Goal: Navigation & Orientation: Understand site structure

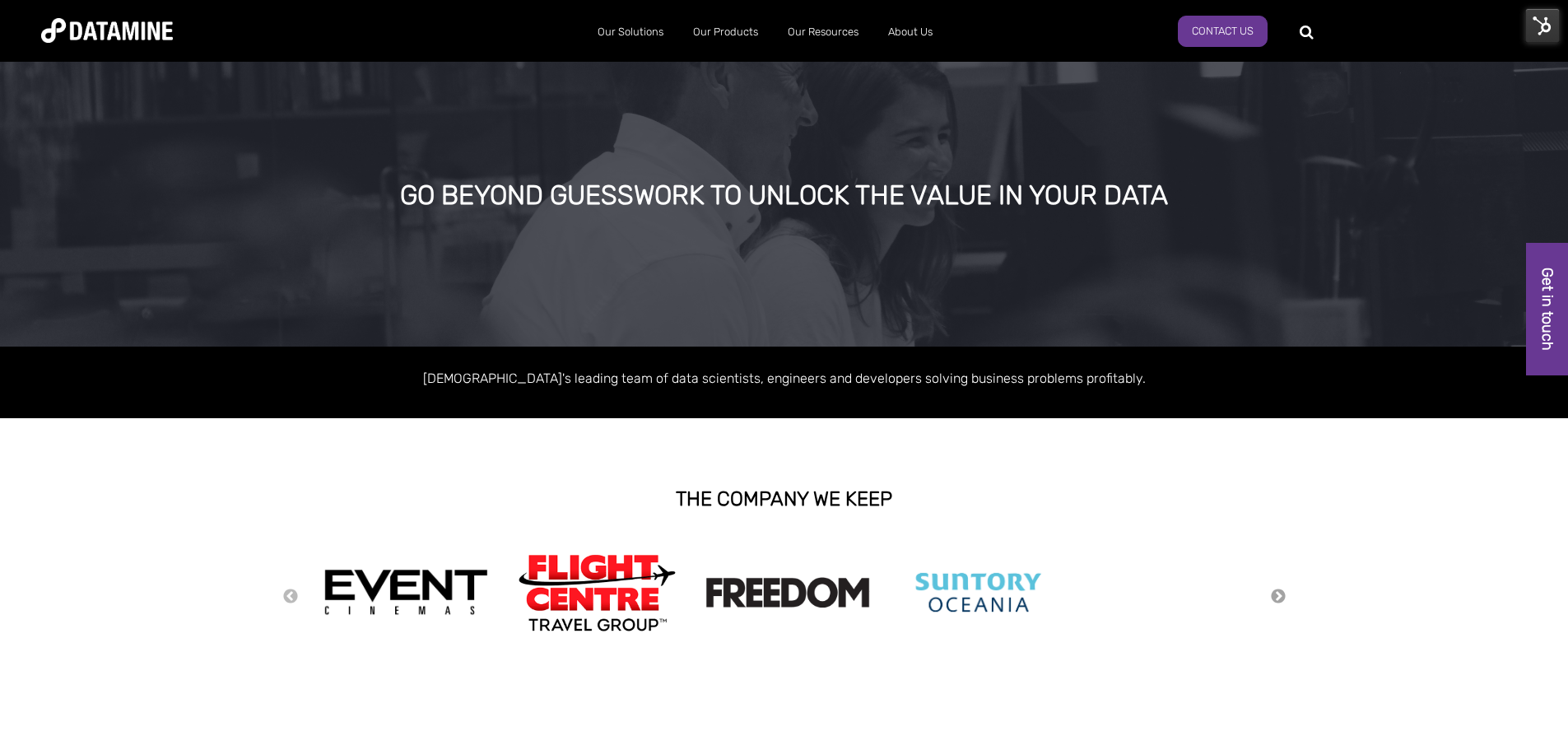
click at [1278, 591] on button "Next" at bounding box center [1278, 596] width 16 height 18
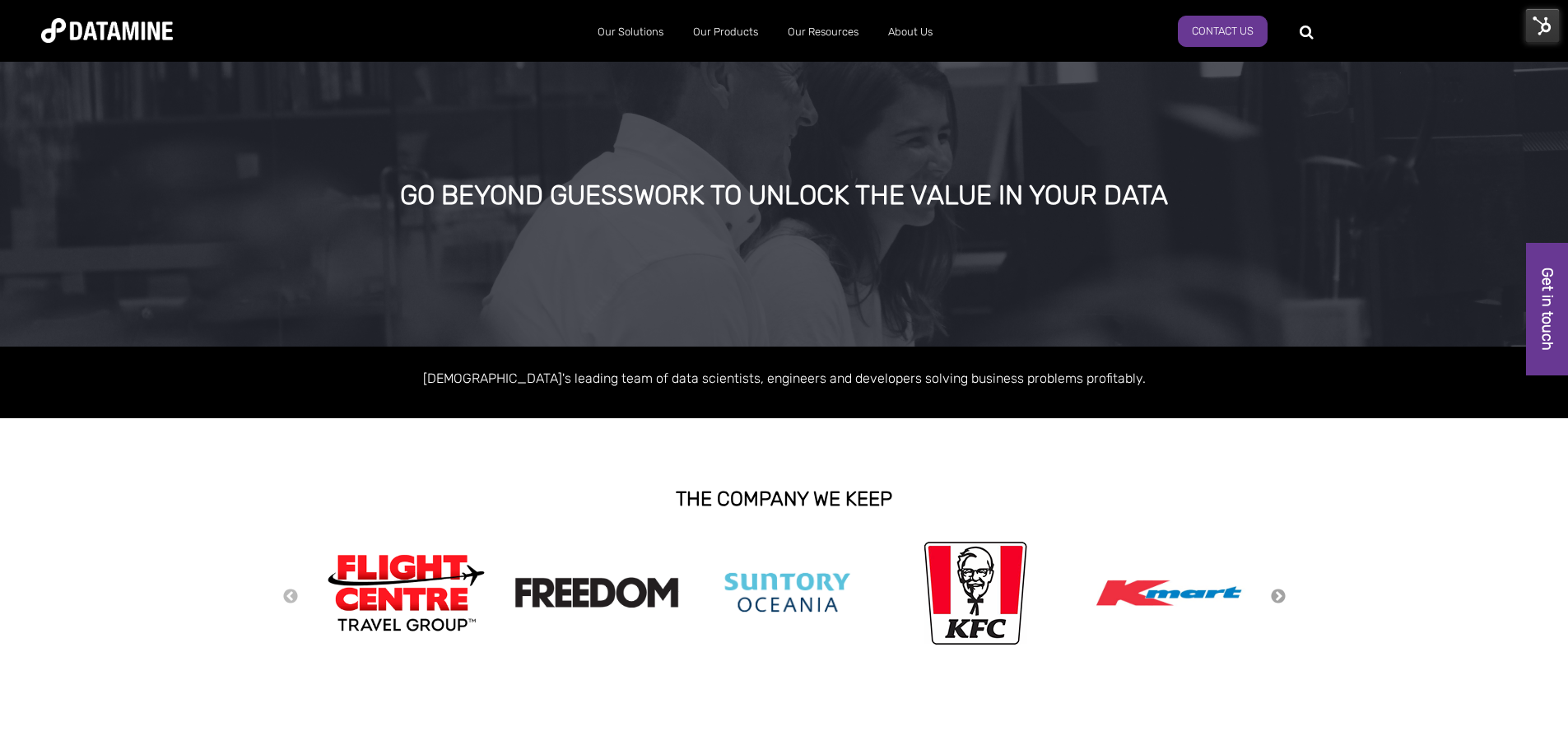
click at [1278, 591] on button "Next" at bounding box center [1278, 596] width 16 height 18
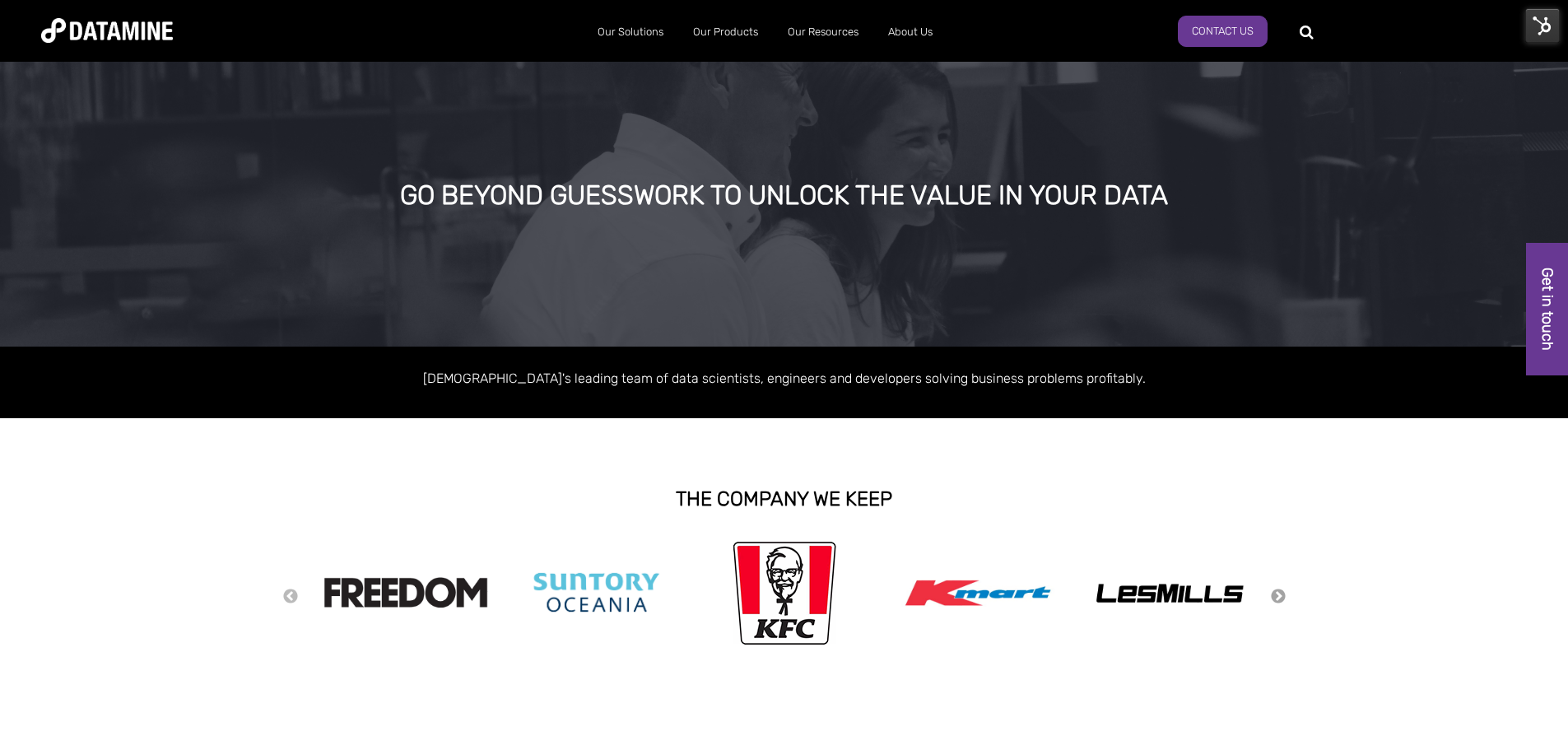
click at [1278, 591] on button "Next" at bounding box center [1278, 596] width 16 height 18
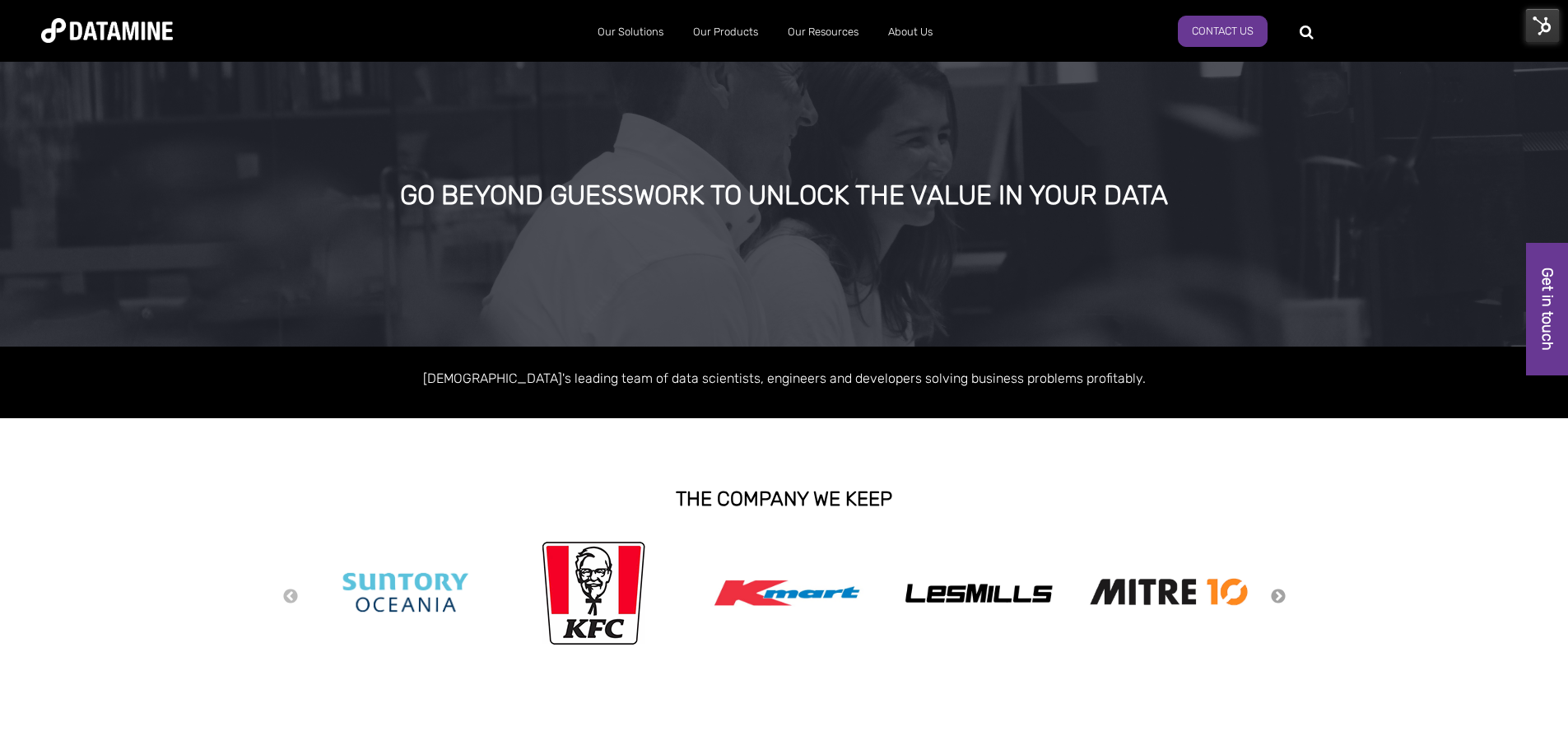
click at [1278, 591] on button "Next" at bounding box center [1278, 596] width 16 height 18
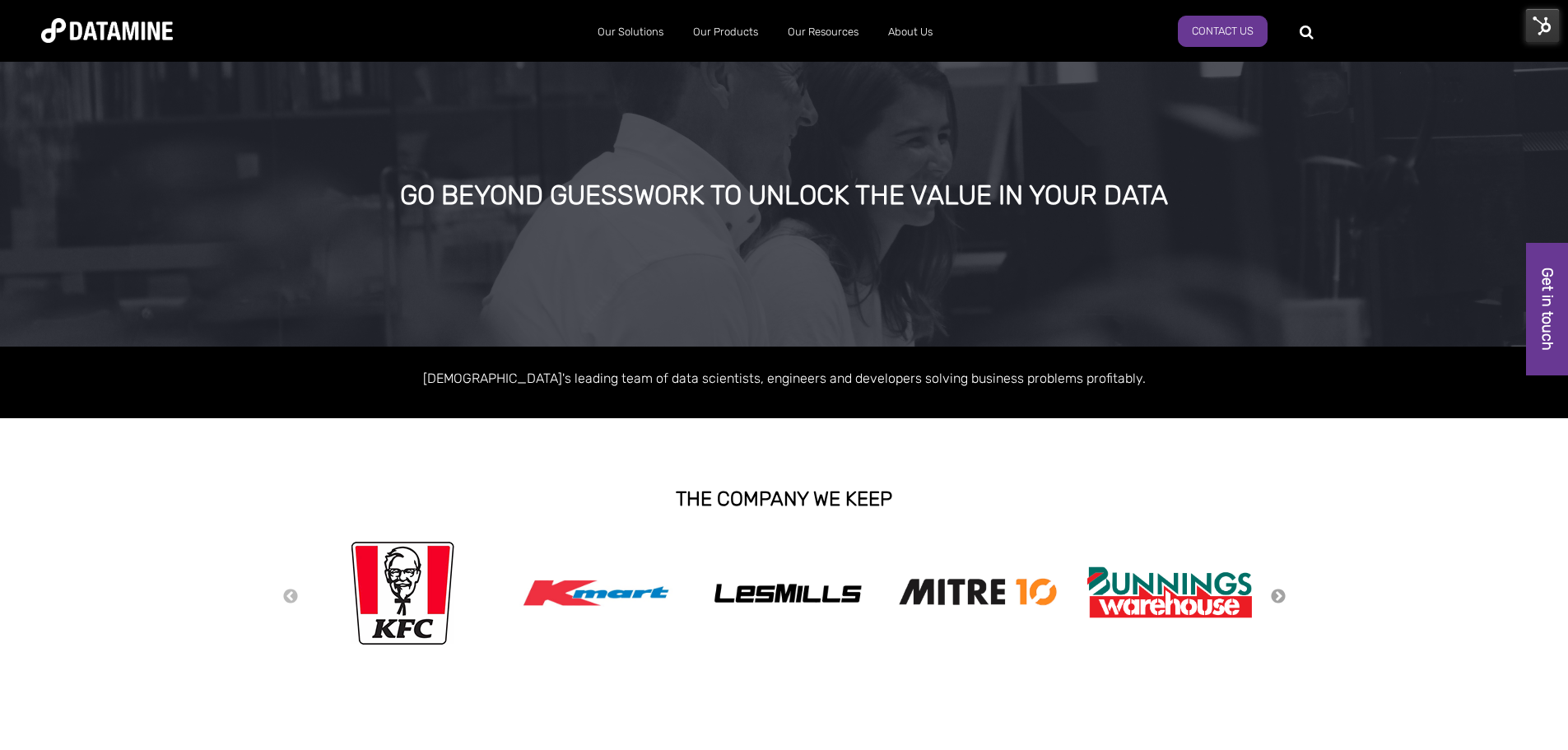
click at [1278, 591] on button "Next" at bounding box center [1278, 596] width 16 height 18
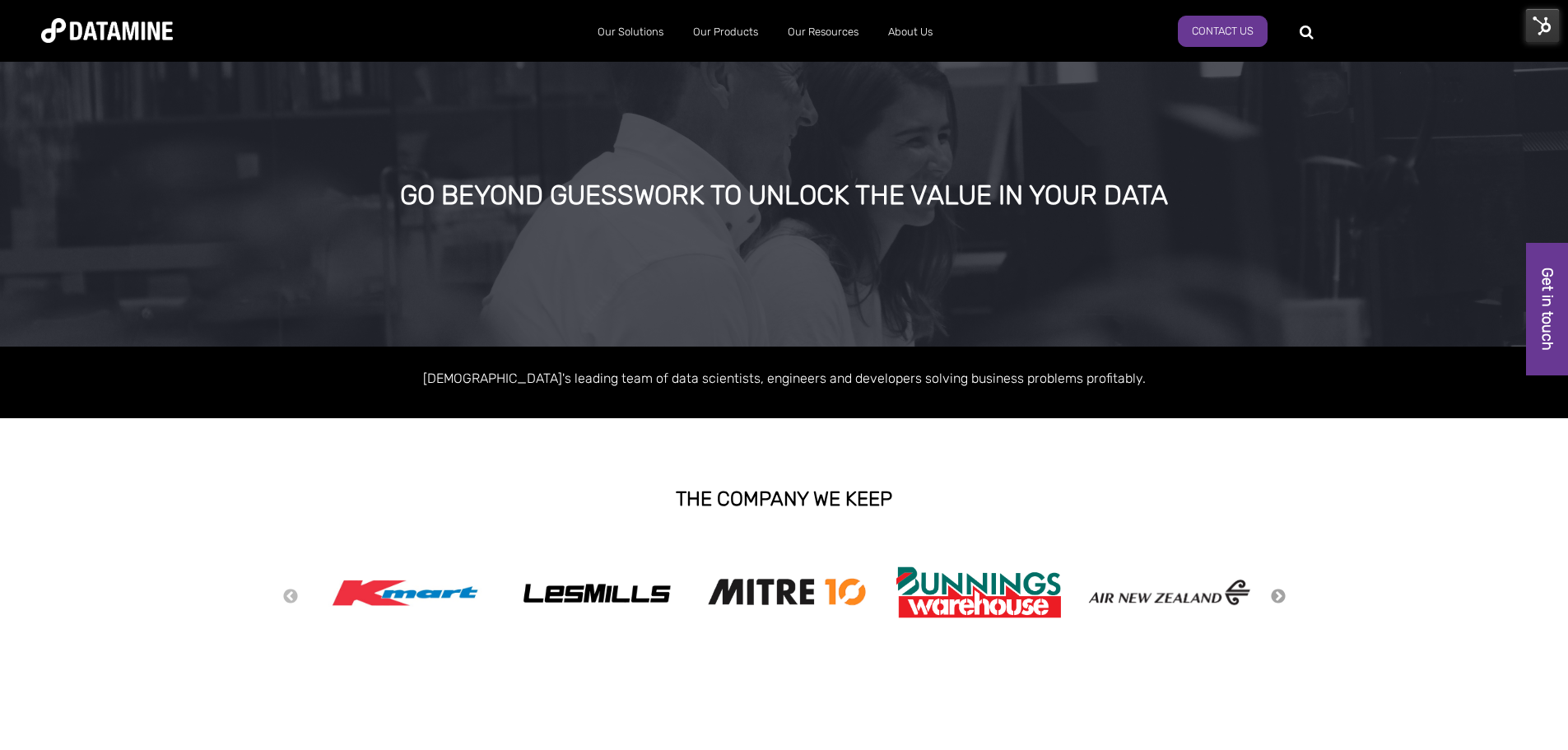
click at [1278, 591] on button "Next" at bounding box center [1278, 596] width 16 height 18
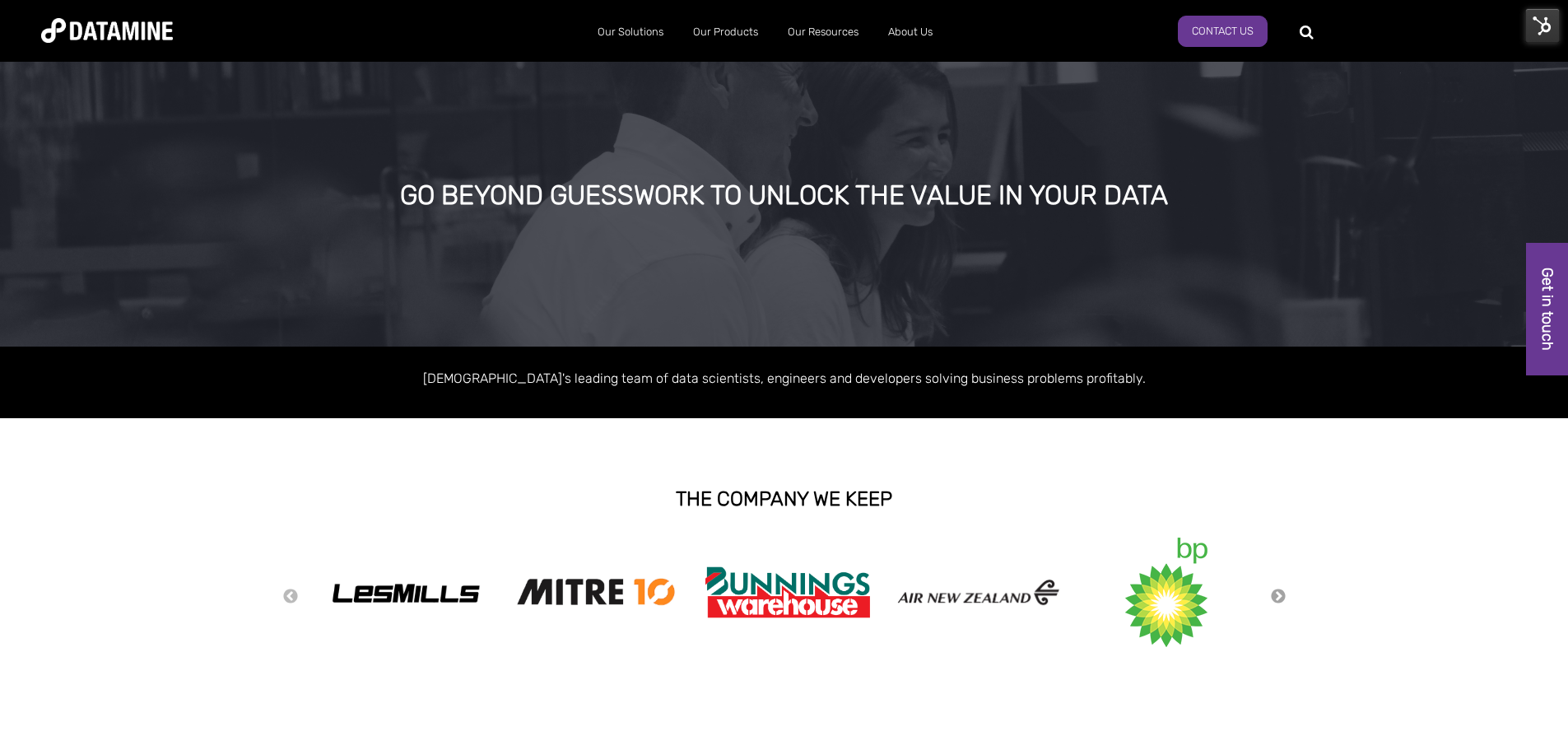
click at [1278, 591] on button "Next" at bounding box center [1278, 596] width 16 height 18
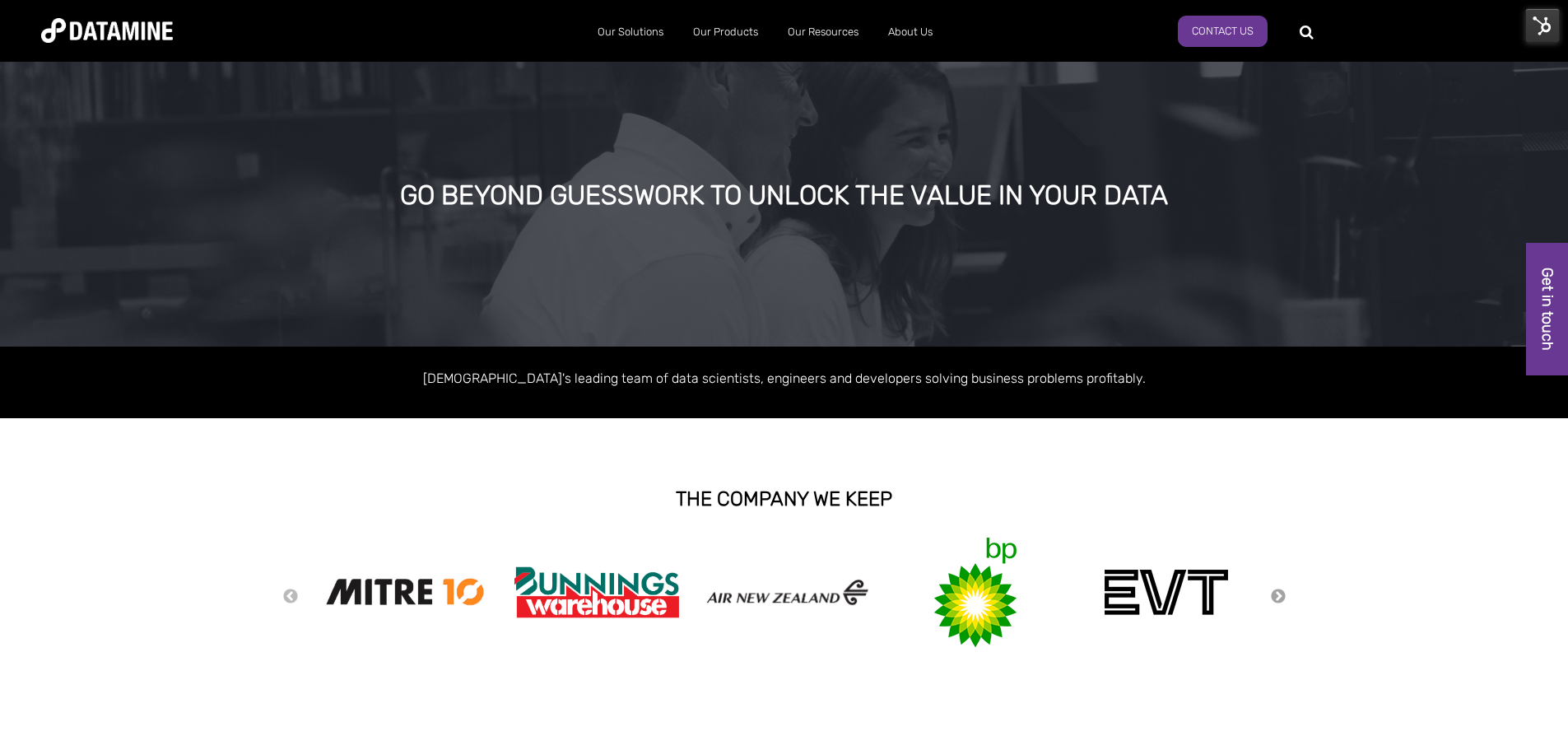
click at [1278, 591] on button "Next" at bounding box center [1278, 596] width 16 height 18
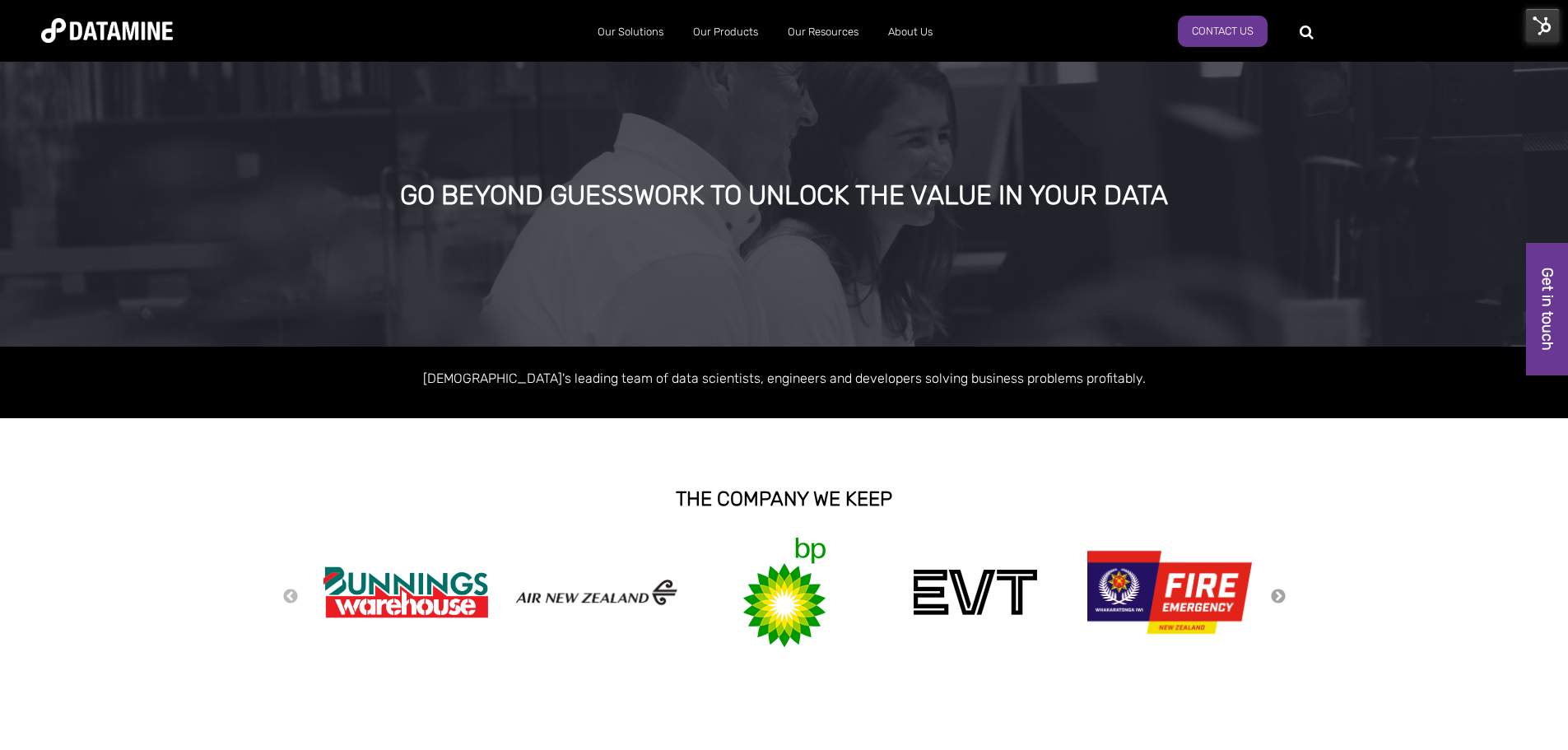
click at [1278, 591] on button "Next" at bounding box center [1278, 596] width 16 height 18
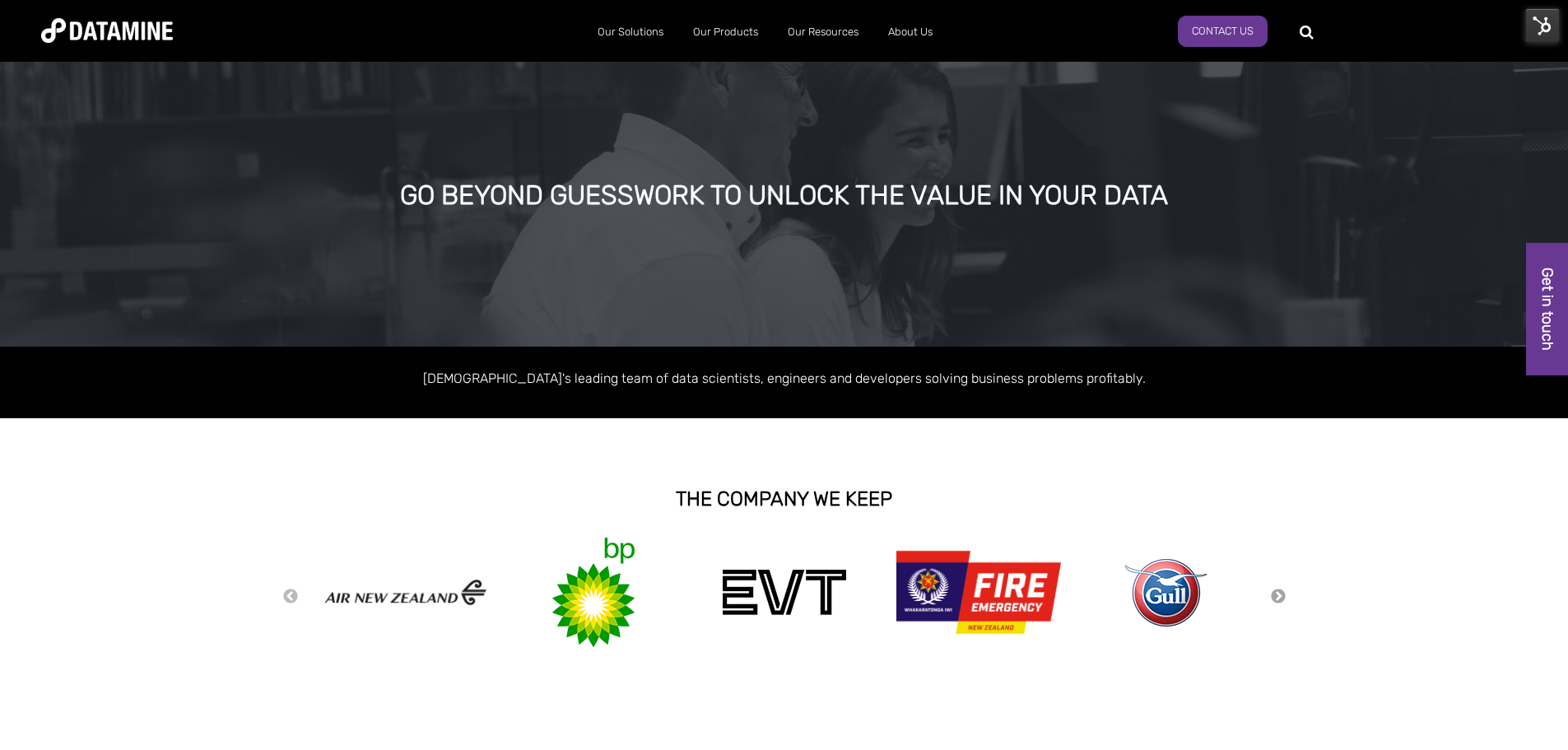
click at [1278, 591] on button "Next" at bounding box center [1278, 596] width 16 height 18
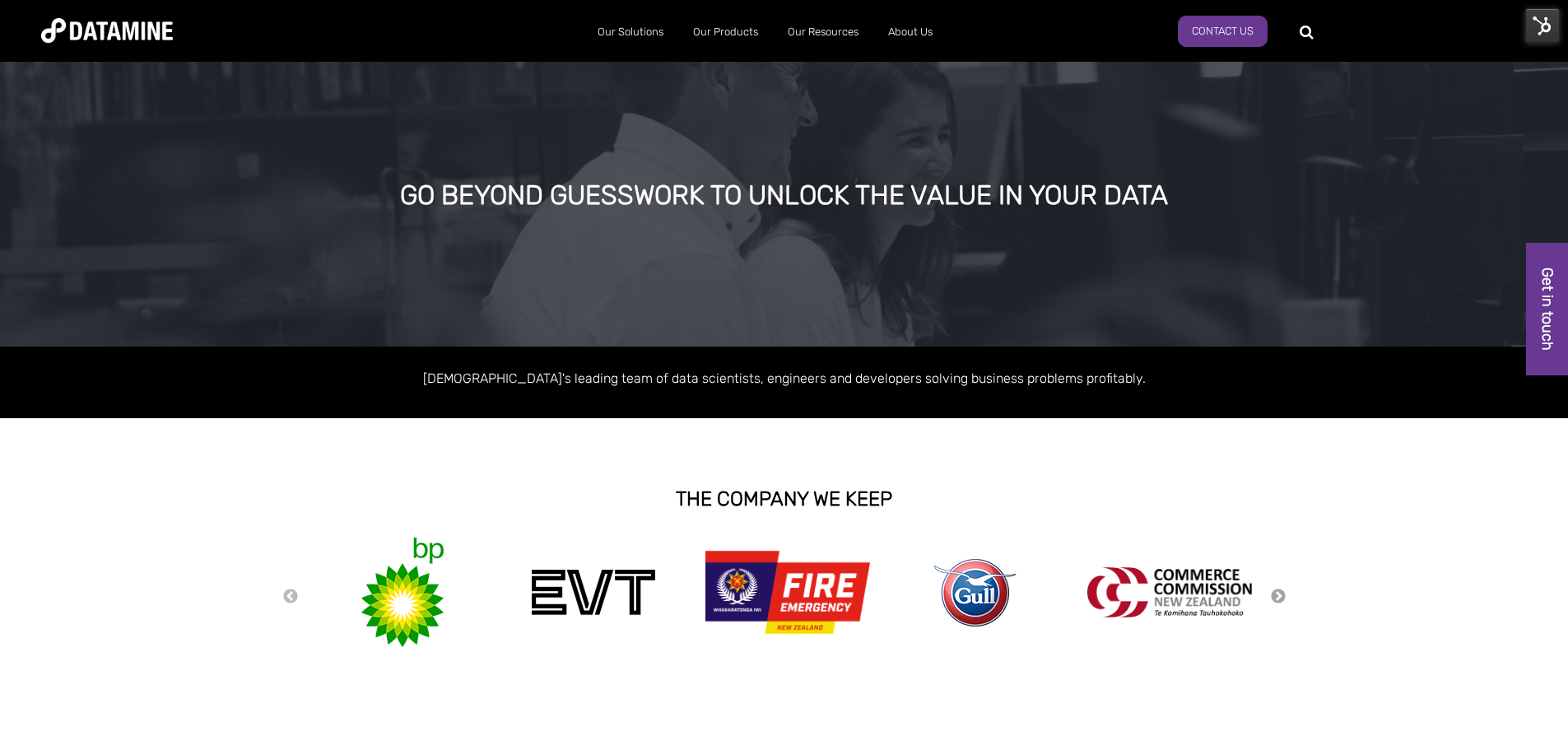
click at [1278, 591] on button "Next" at bounding box center [1278, 596] width 16 height 18
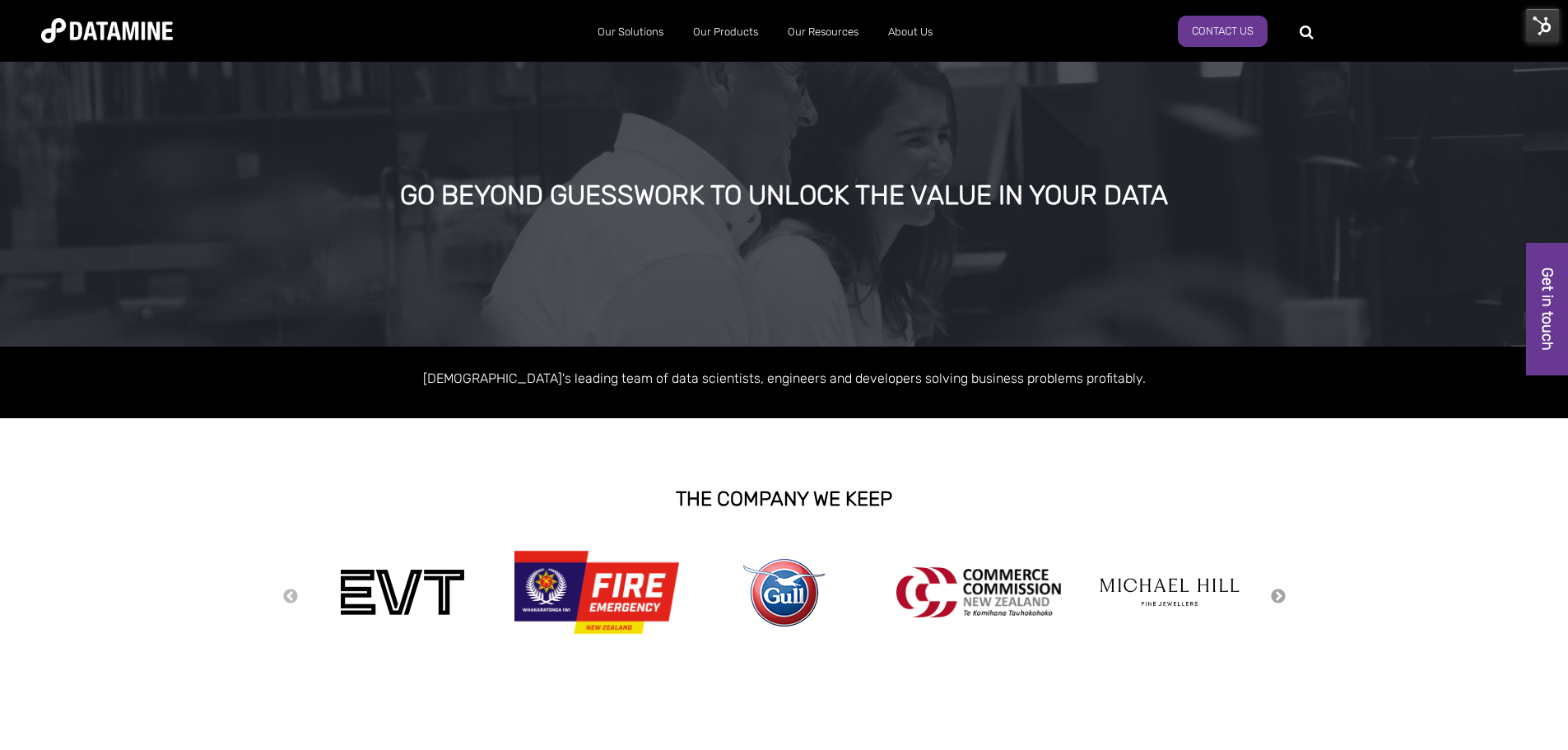
click at [1278, 591] on button "Next" at bounding box center [1278, 596] width 16 height 18
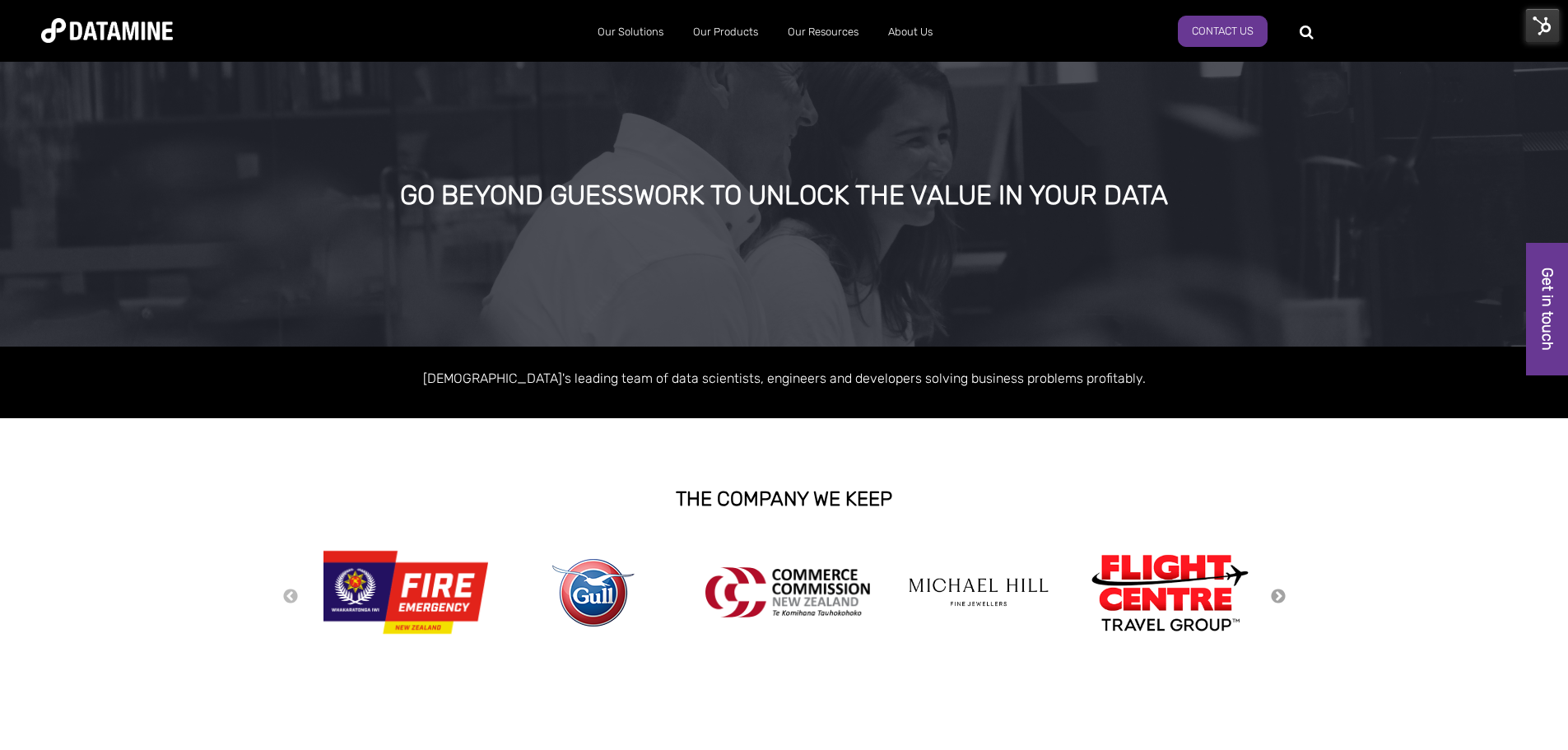
click at [1278, 591] on button "Next" at bounding box center [1278, 596] width 16 height 18
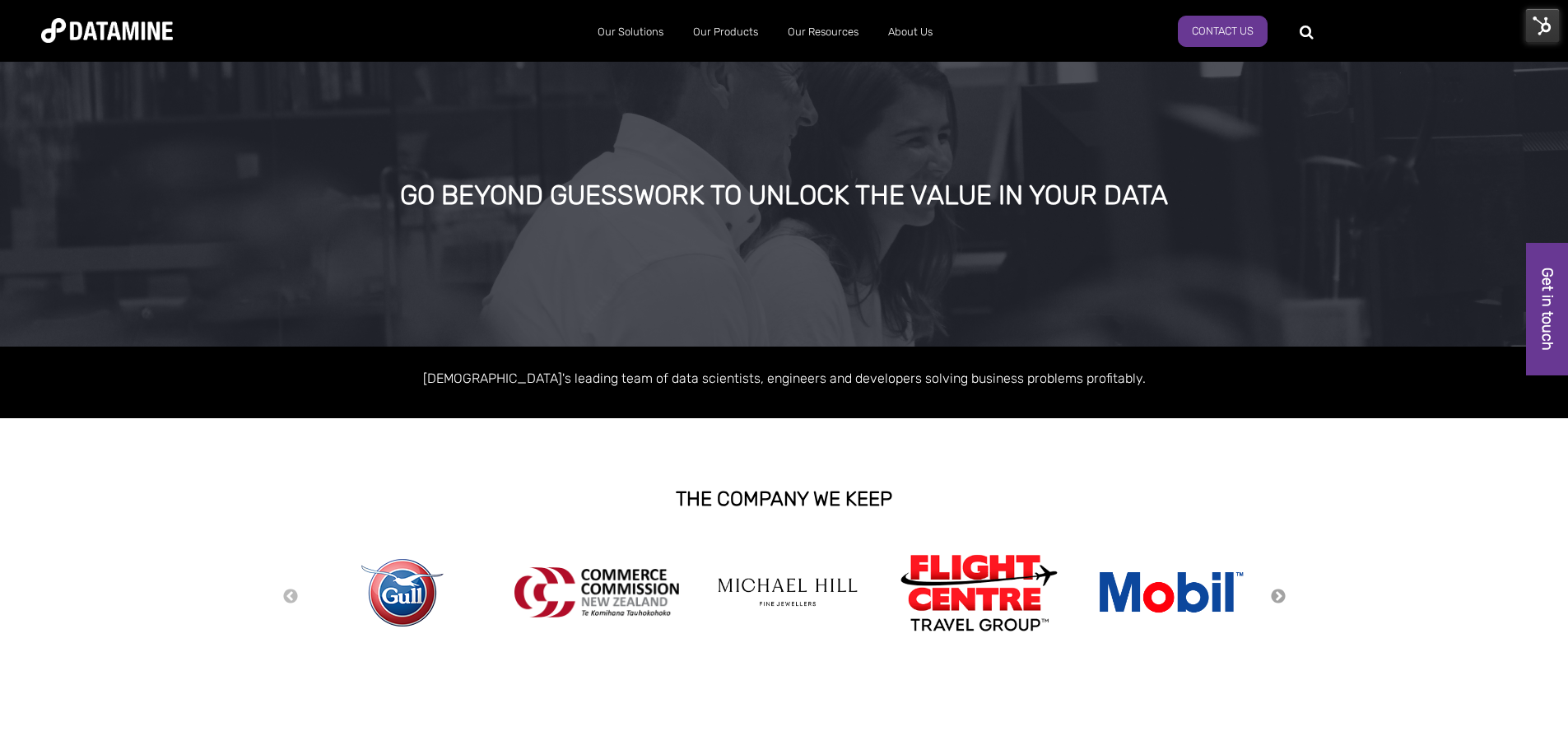
click at [1277, 591] on button "Next" at bounding box center [1278, 596] width 16 height 18
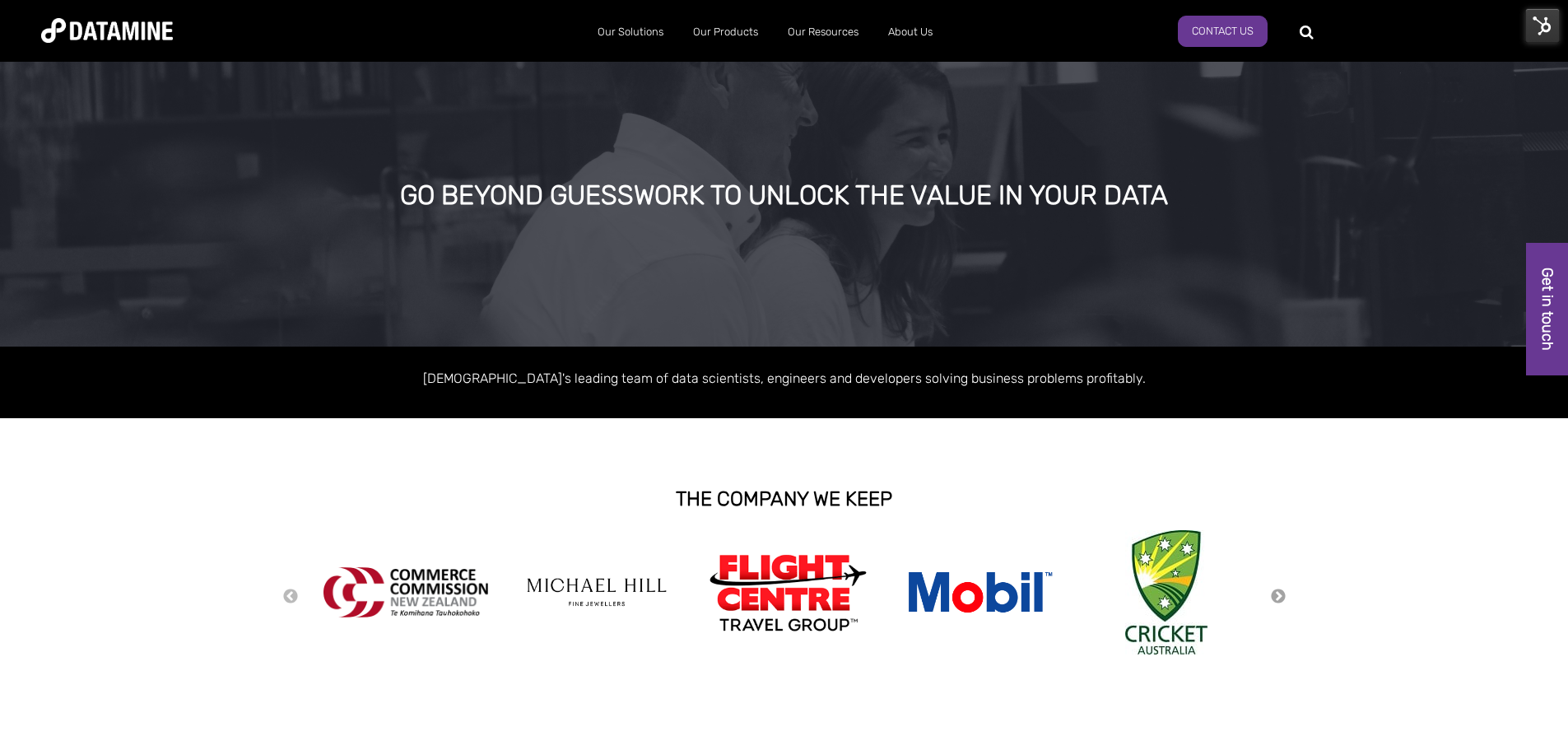
click at [1276, 591] on button "Next" at bounding box center [1278, 596] width 16 height 18
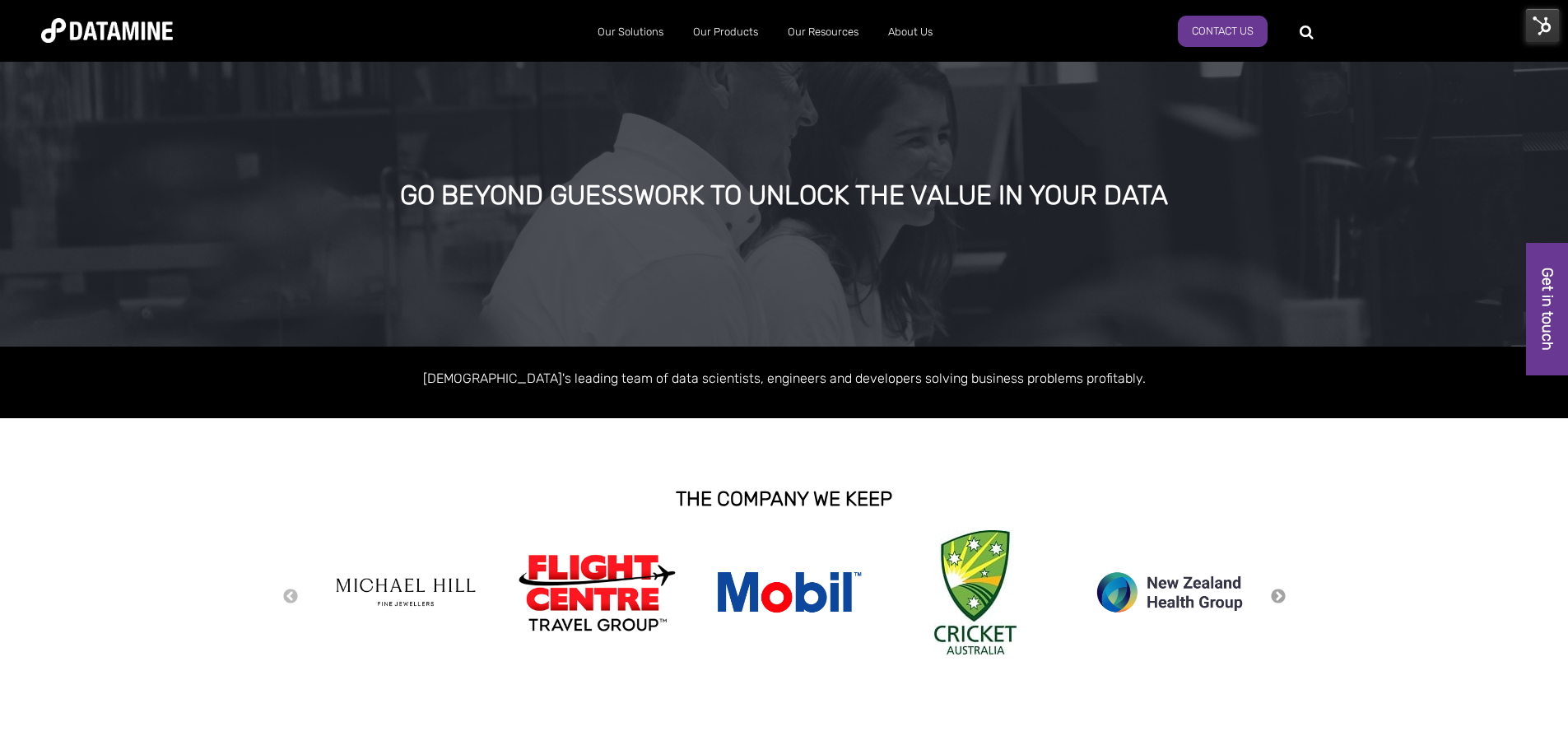
click at [1276, 591] on button "Next" at bounding box center [1278, 596] width 16 height 18
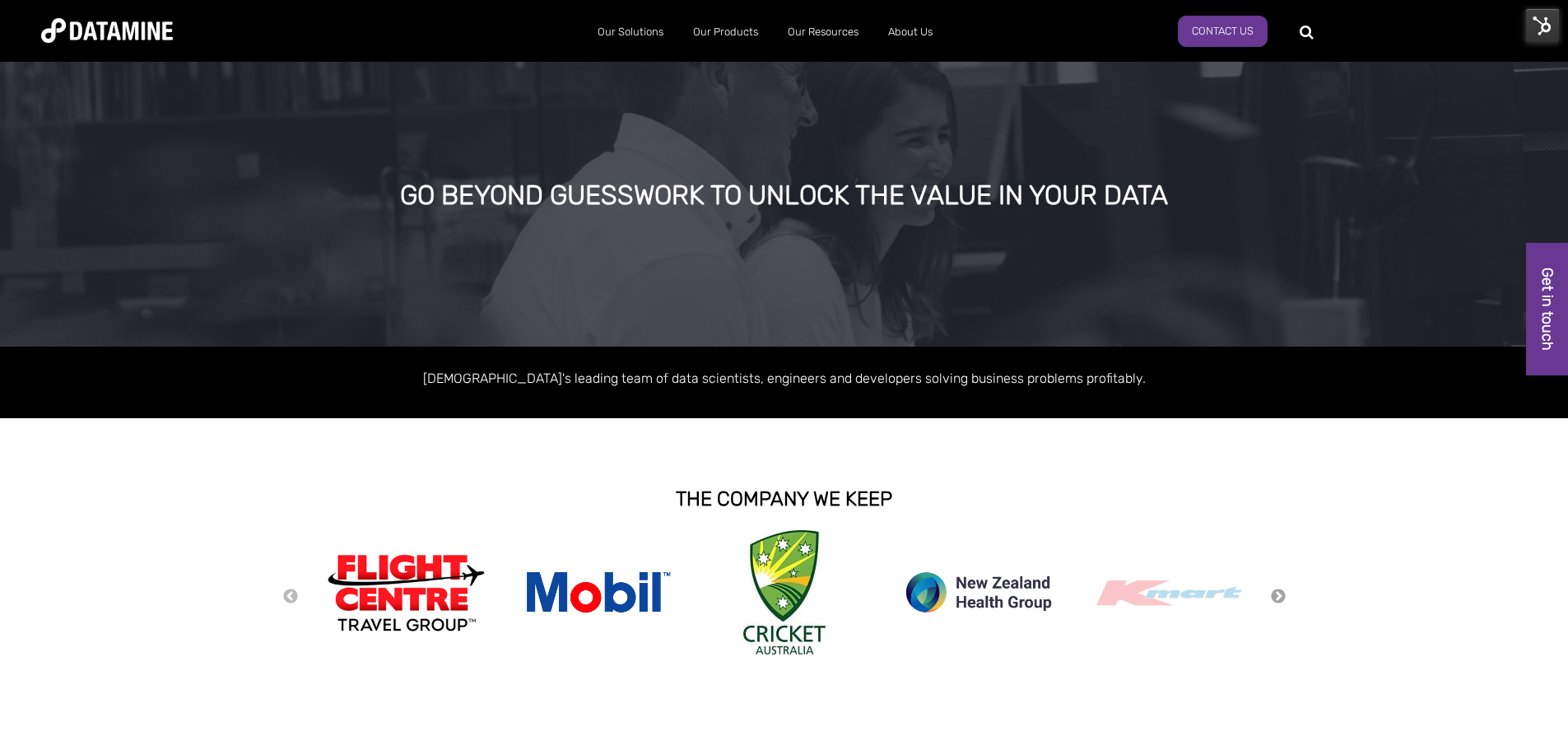
click at [1276, 591] on button "Next" at bounding box center [1278, 596] width 16 height 18
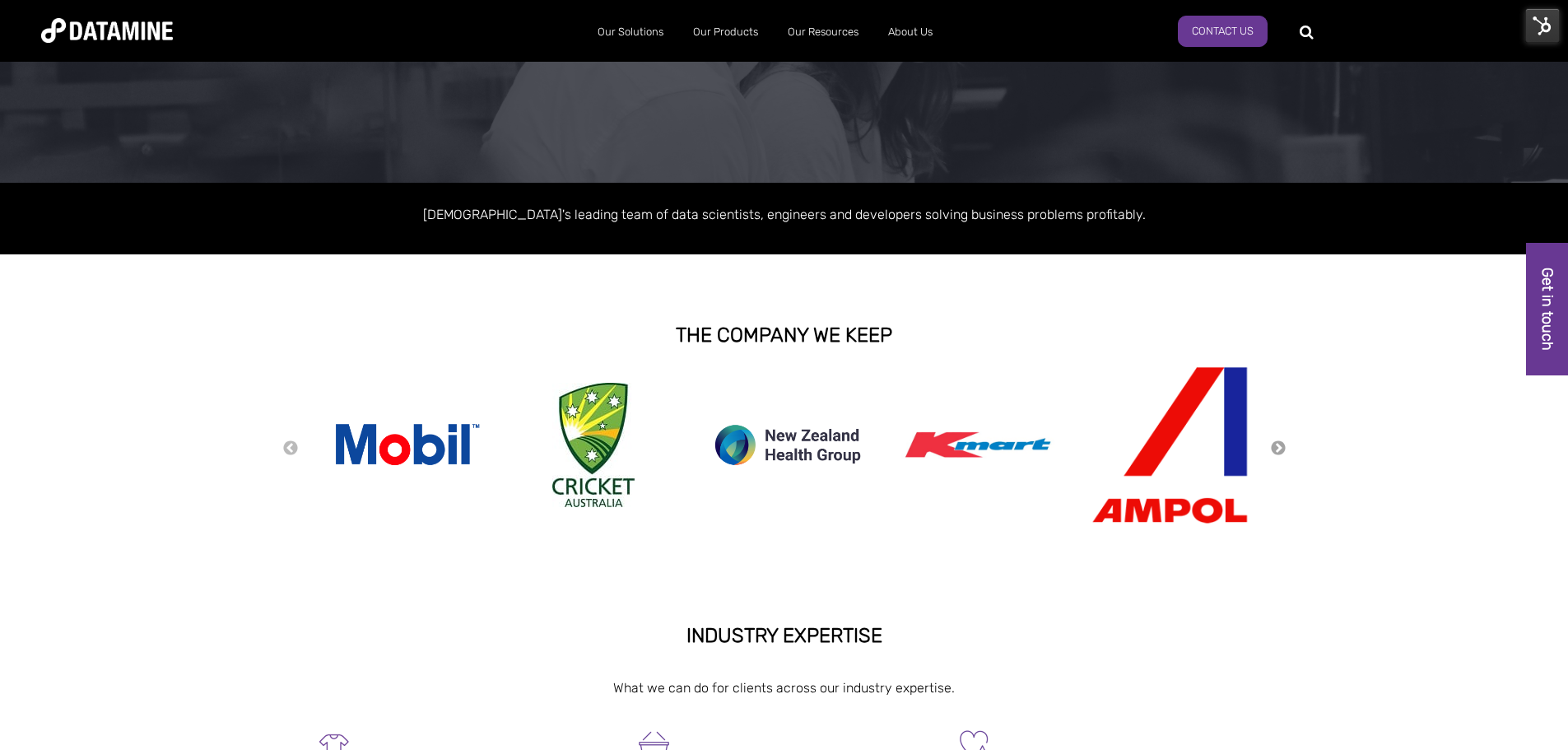
scroll to position [164, 0]
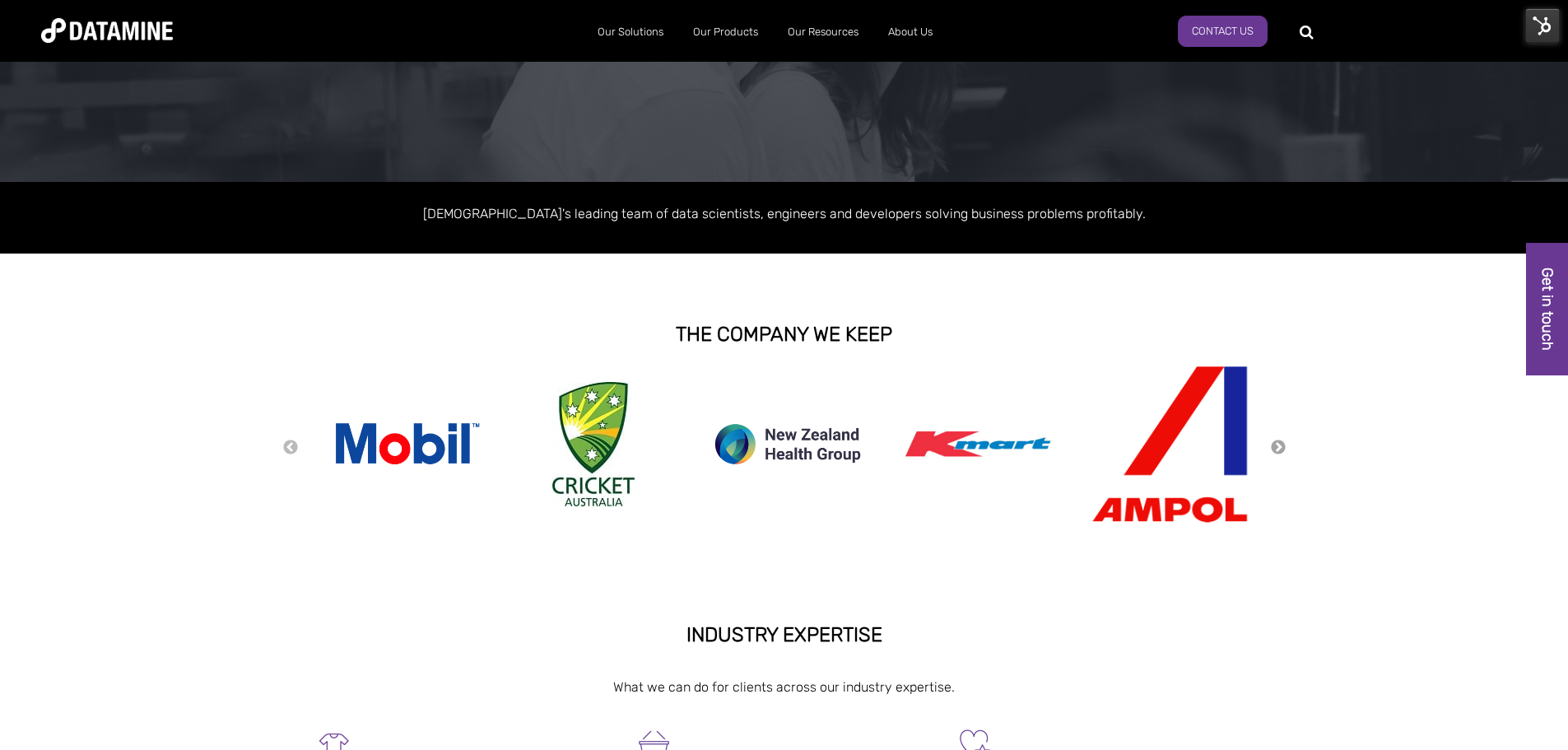
click at [1279, 444] on button "Next" at bounding box center [1278, 447] width 16 height 18
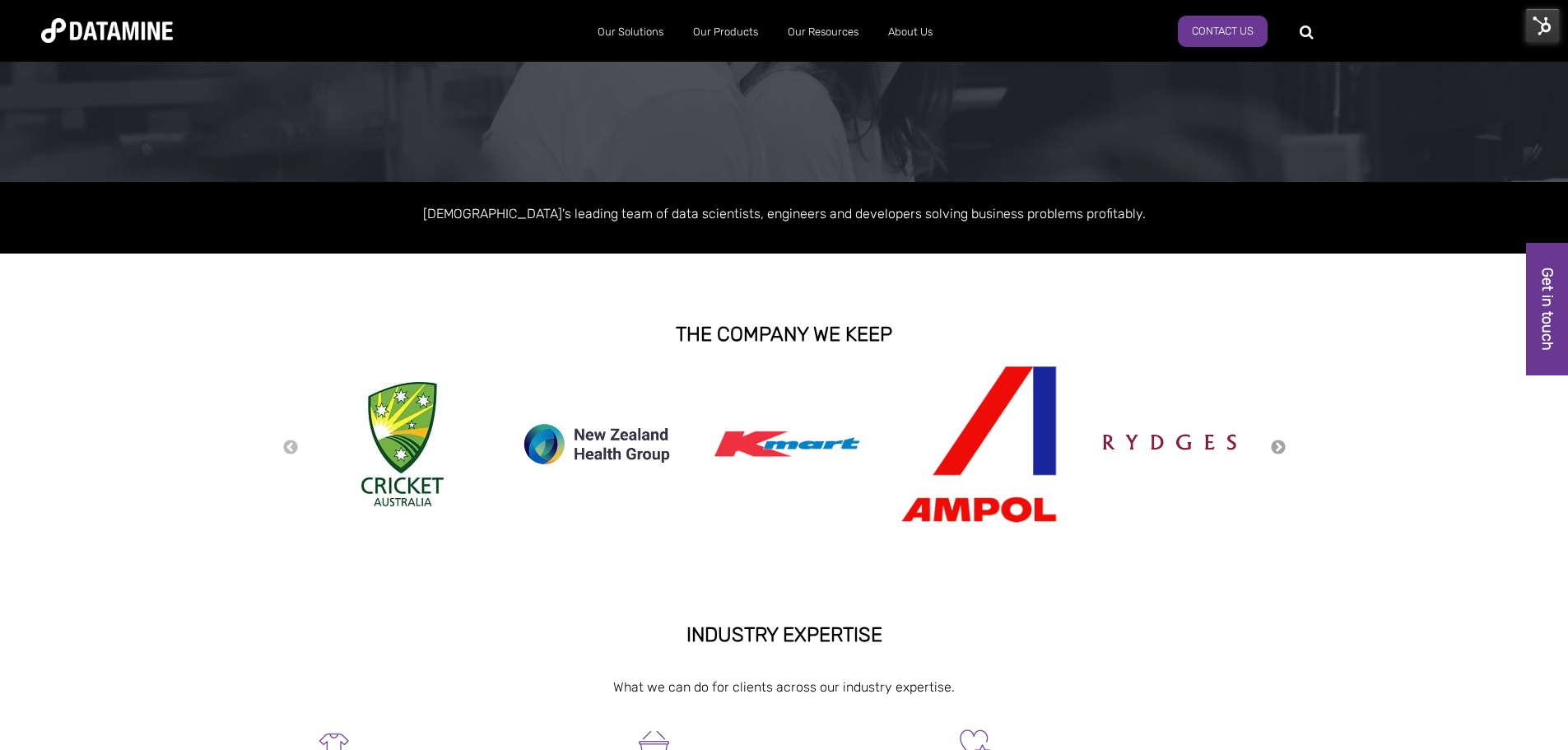
click at [1279, 444] on button "Next" at bounding box center [1278, 447] width 16 height 18
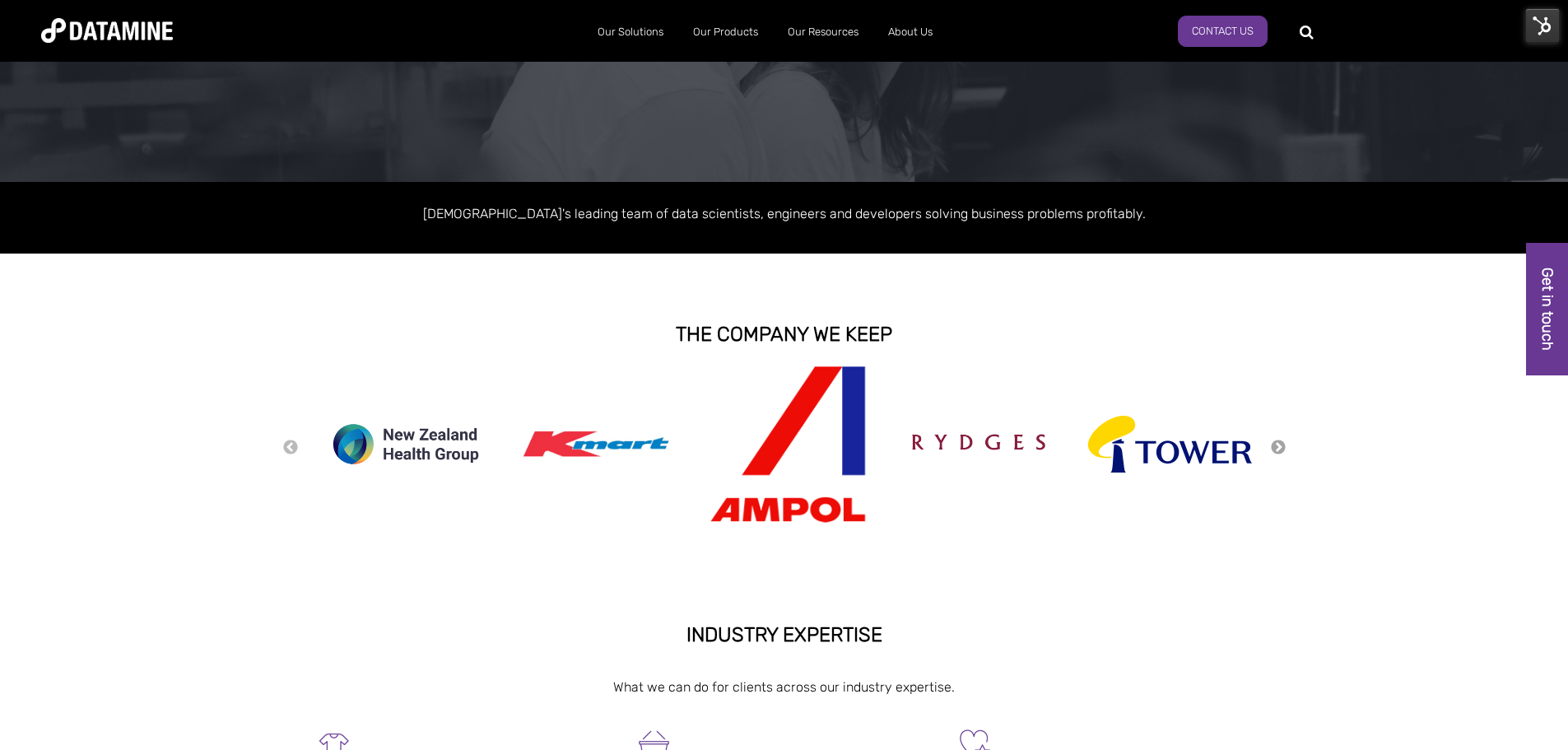
click at [1279, 444] on button "Next" at bounding box center [1278, 447] width 16 height 18
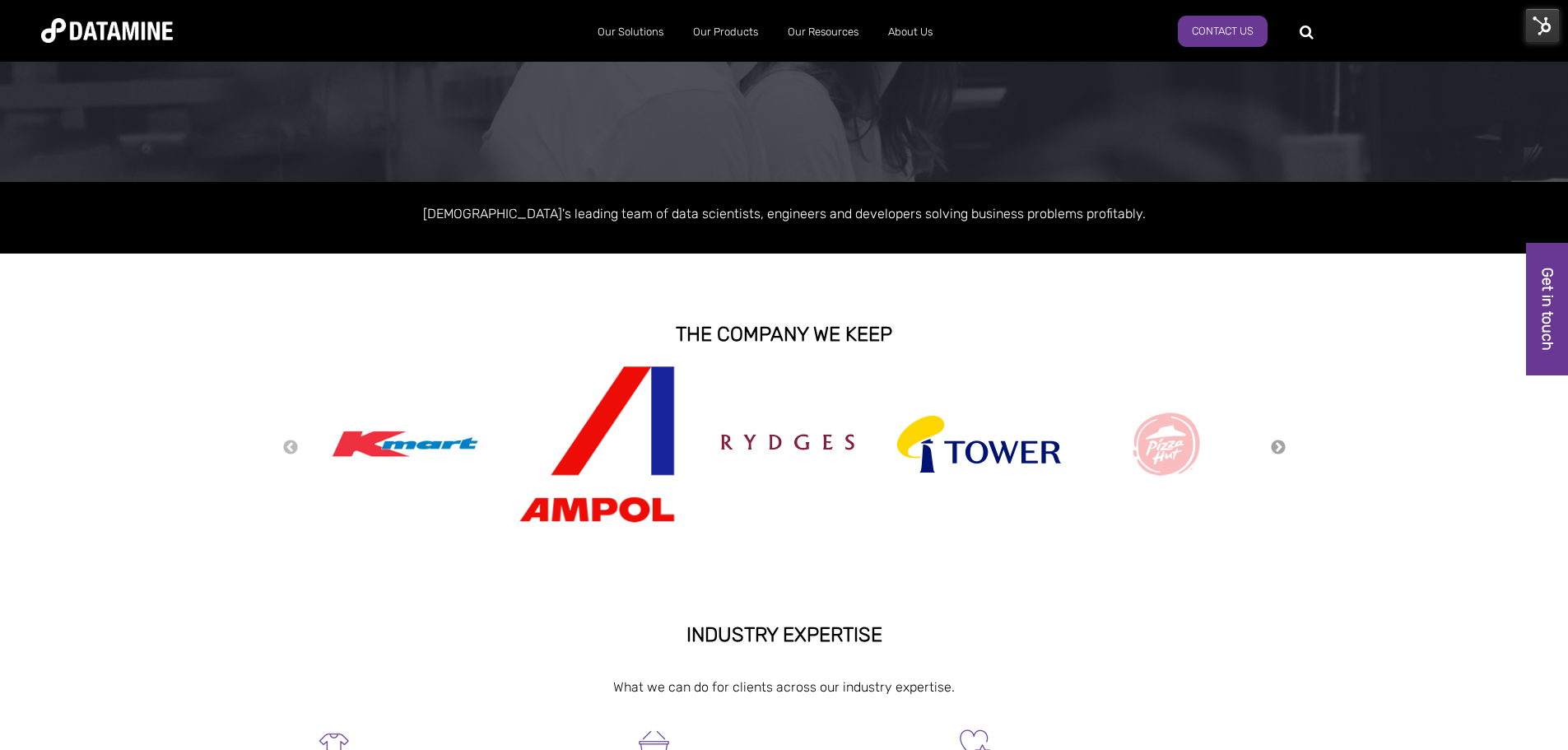
click at [1279, 444] on button "Next" at bounding box center [1278, 447] width 16 height 18
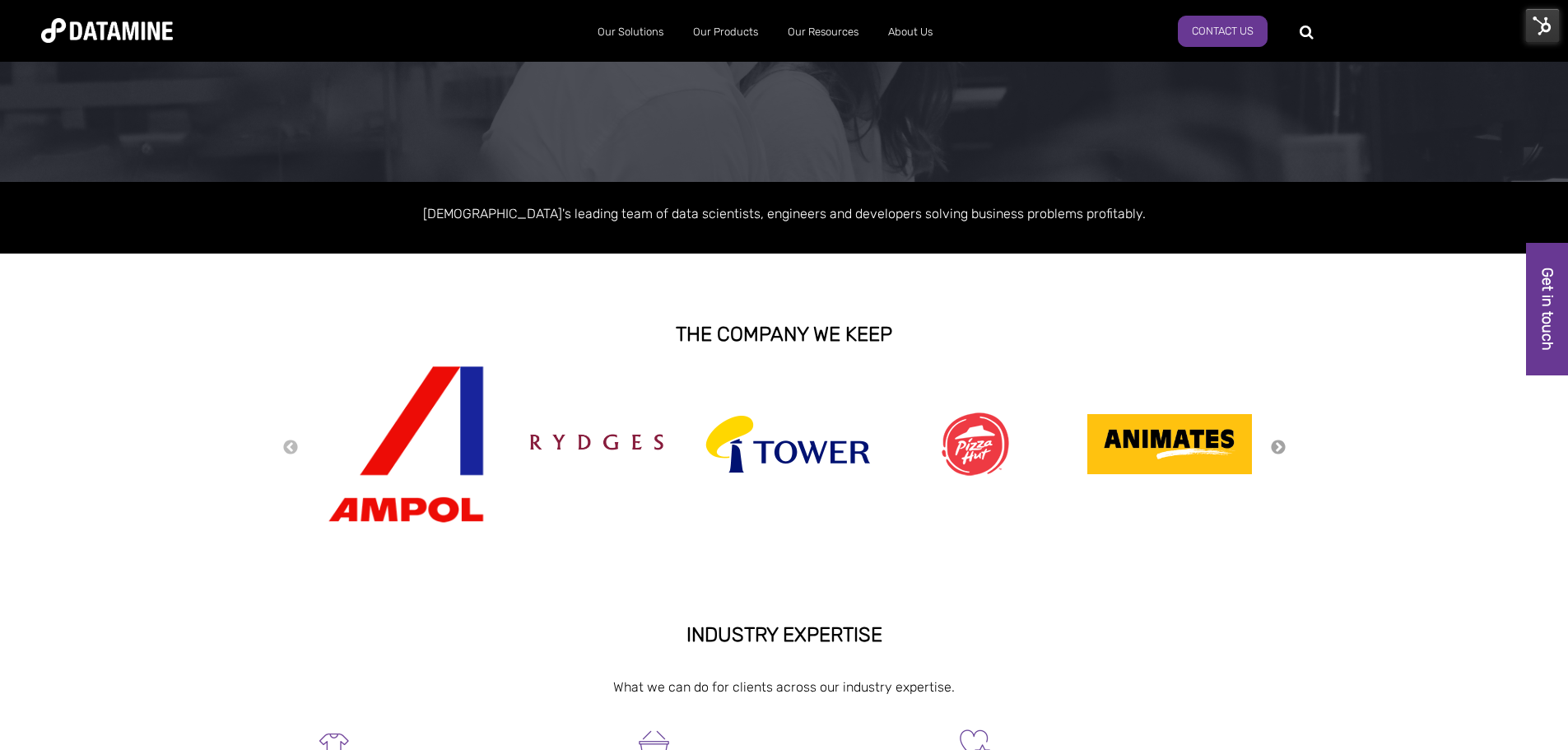
click at [1279, 444] on button "Next" at bounding box center [1278, 447] width 16 height 18
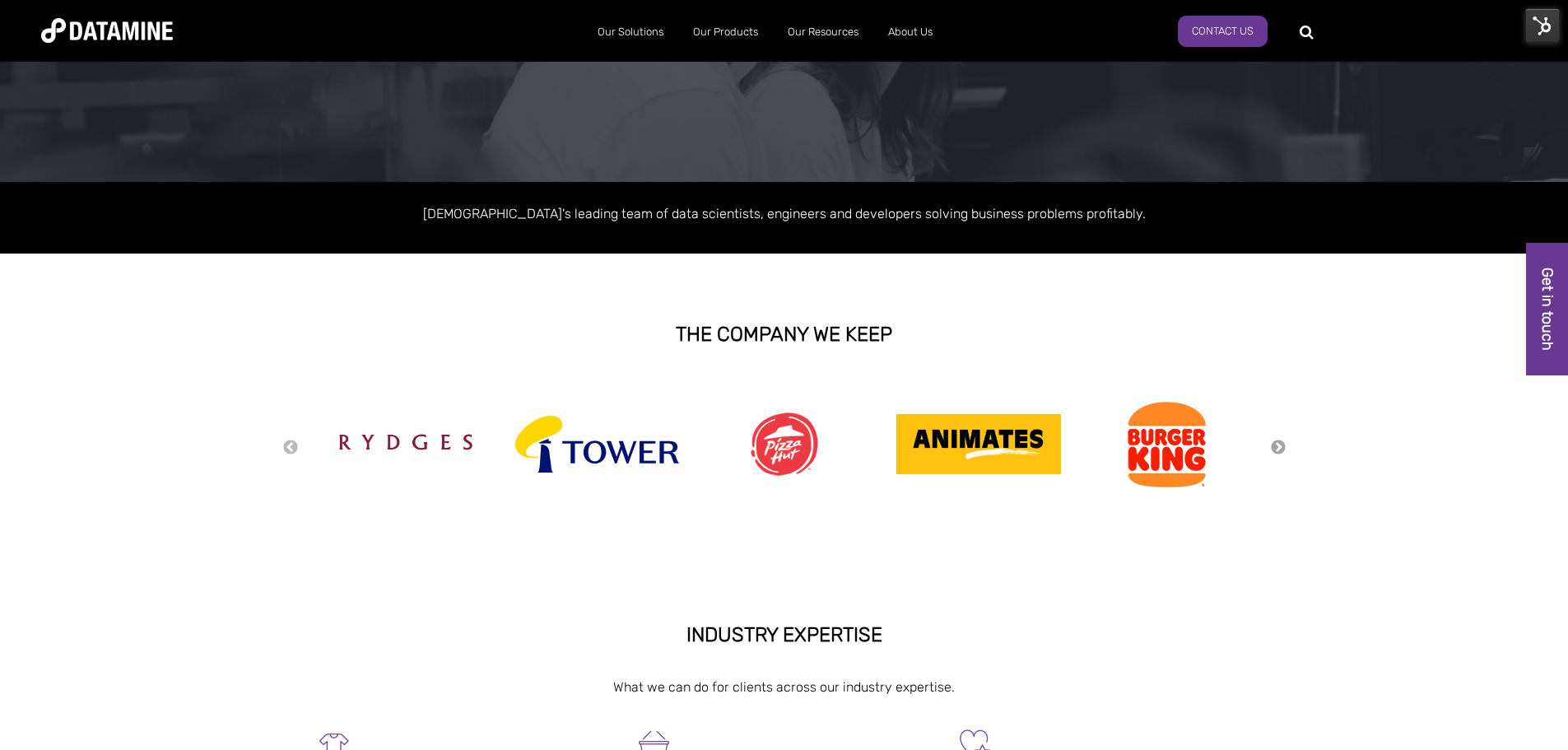
click at [1279, 444] on button "Next" at bounding box center [1278, 447] width 16 height 18
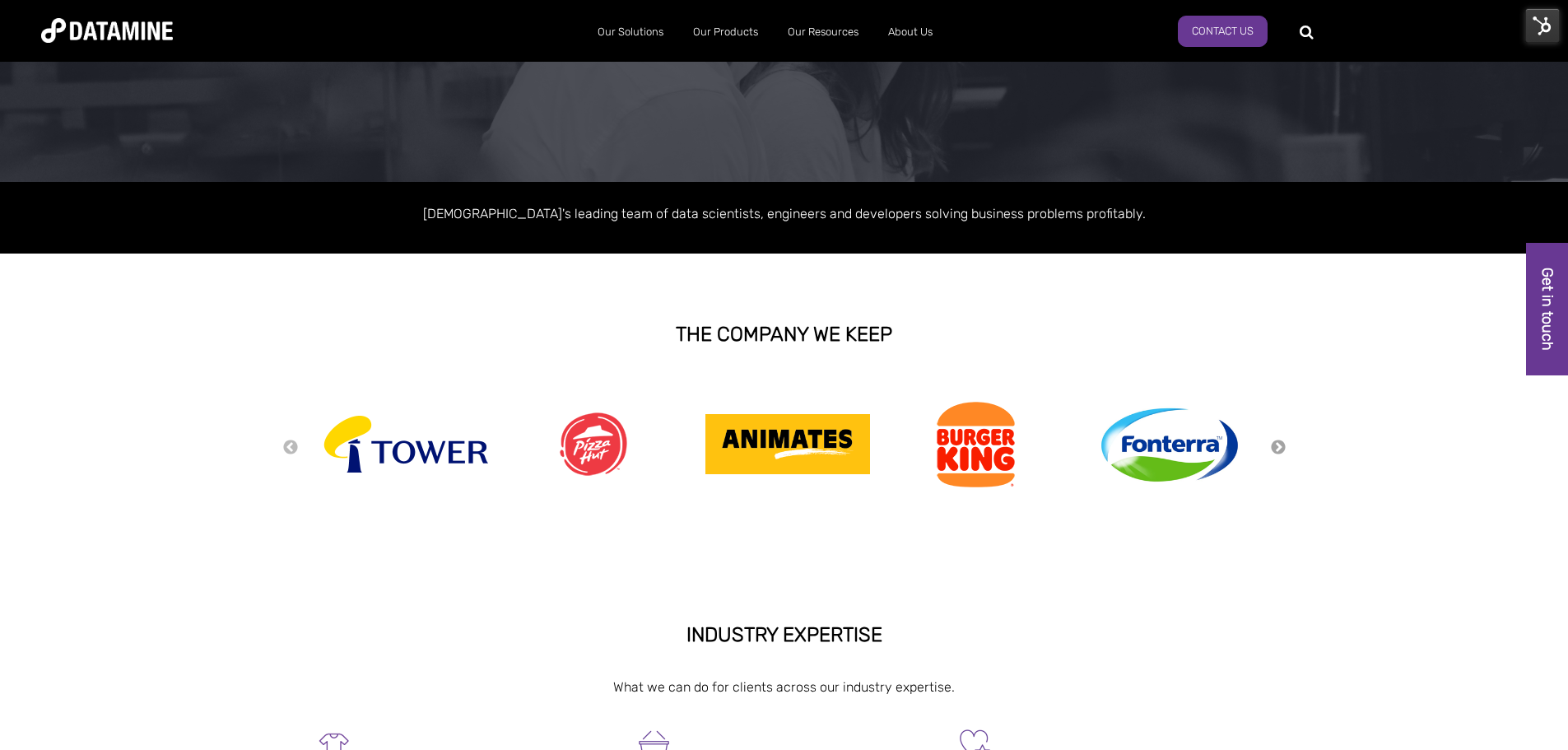
click at [1279, 444] on button "Next" at bounding box center [1278, 447] width 16 height 18
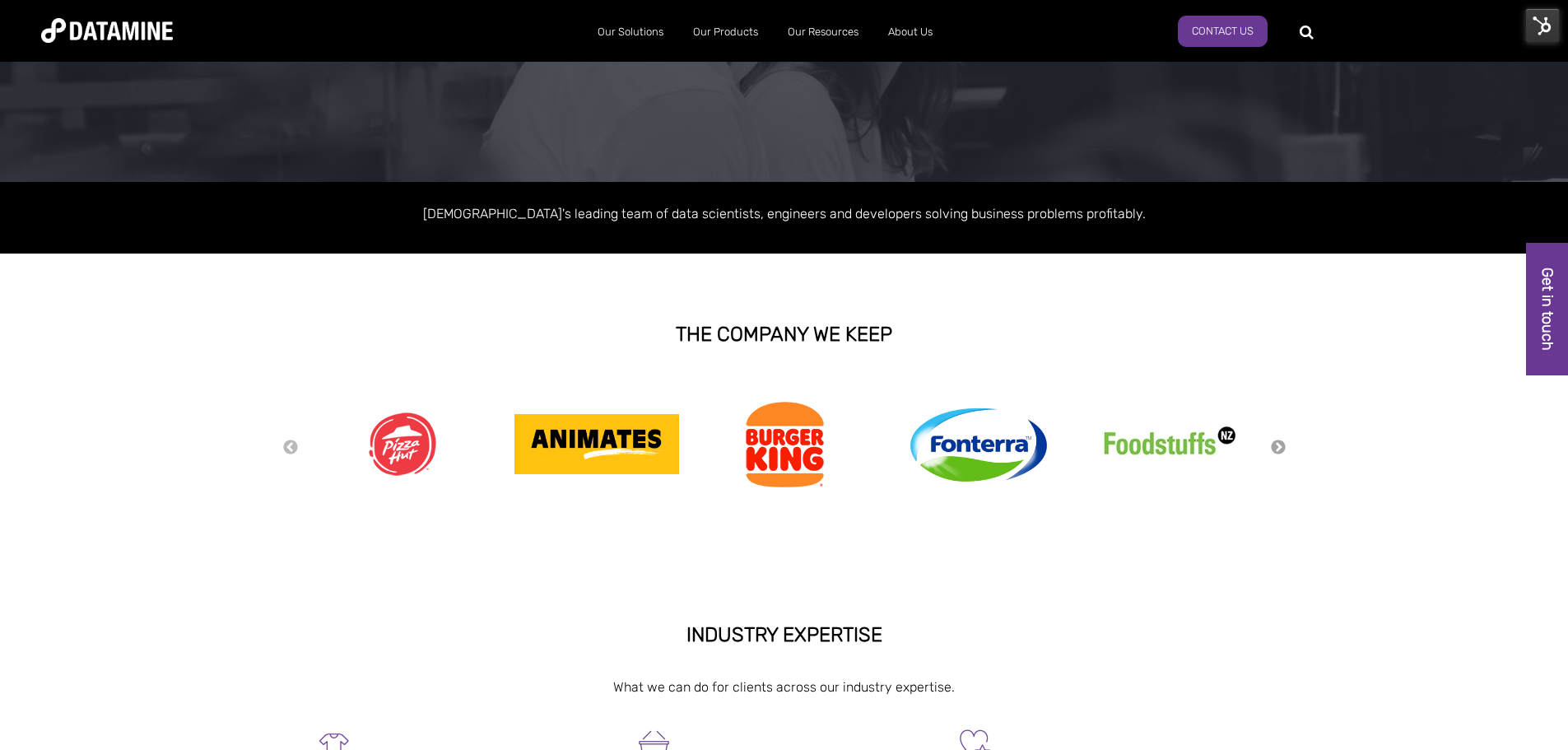
click at [1279, 444] on button "Next" at bounding box center [1278, 447] width 16 height 18
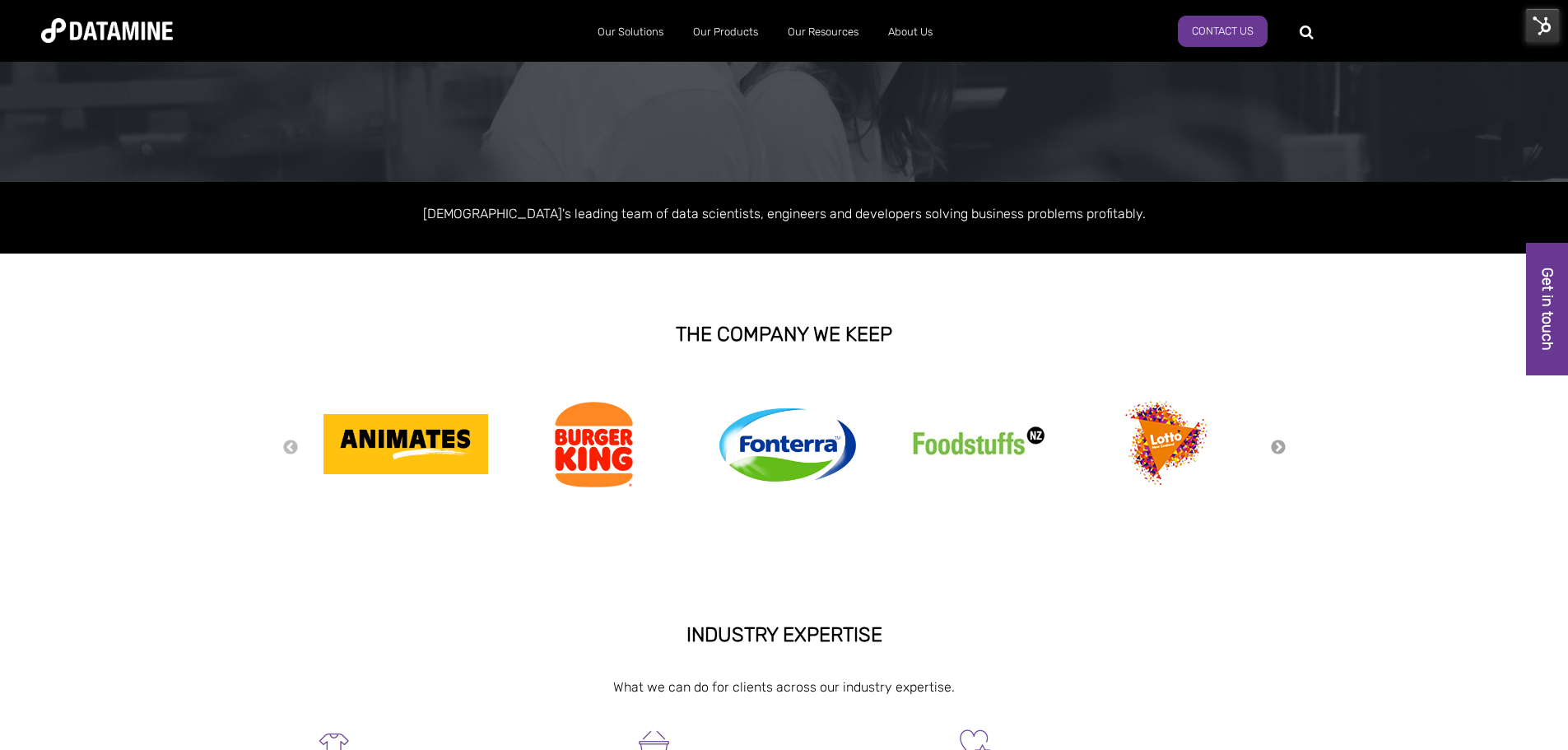
click at [1279, 444] on button "Next" at bounding box center [1278, 447] width 16 height 18
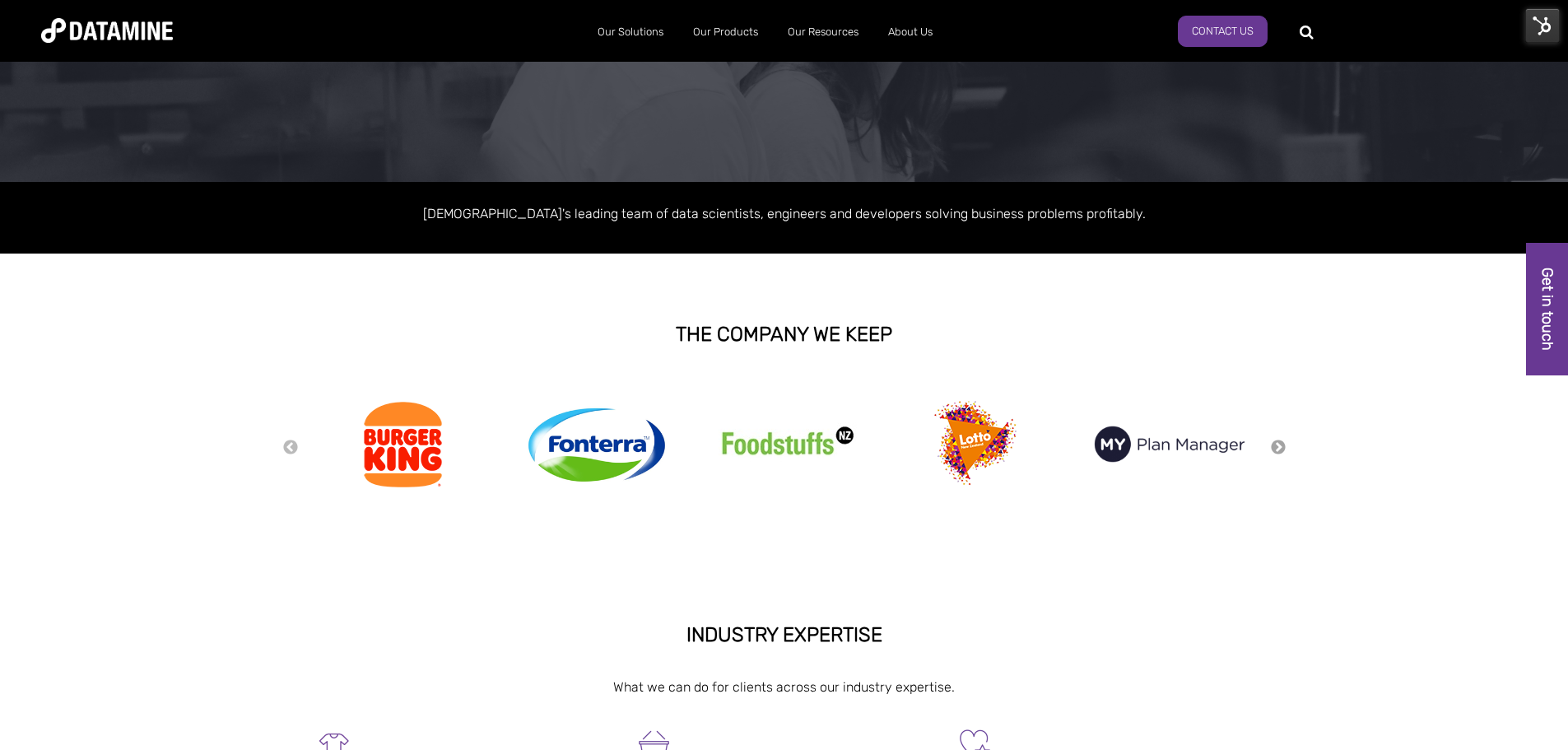
click at [1279, 444] on button "Next" at bounding box center [1278, 447] width 16 height 18
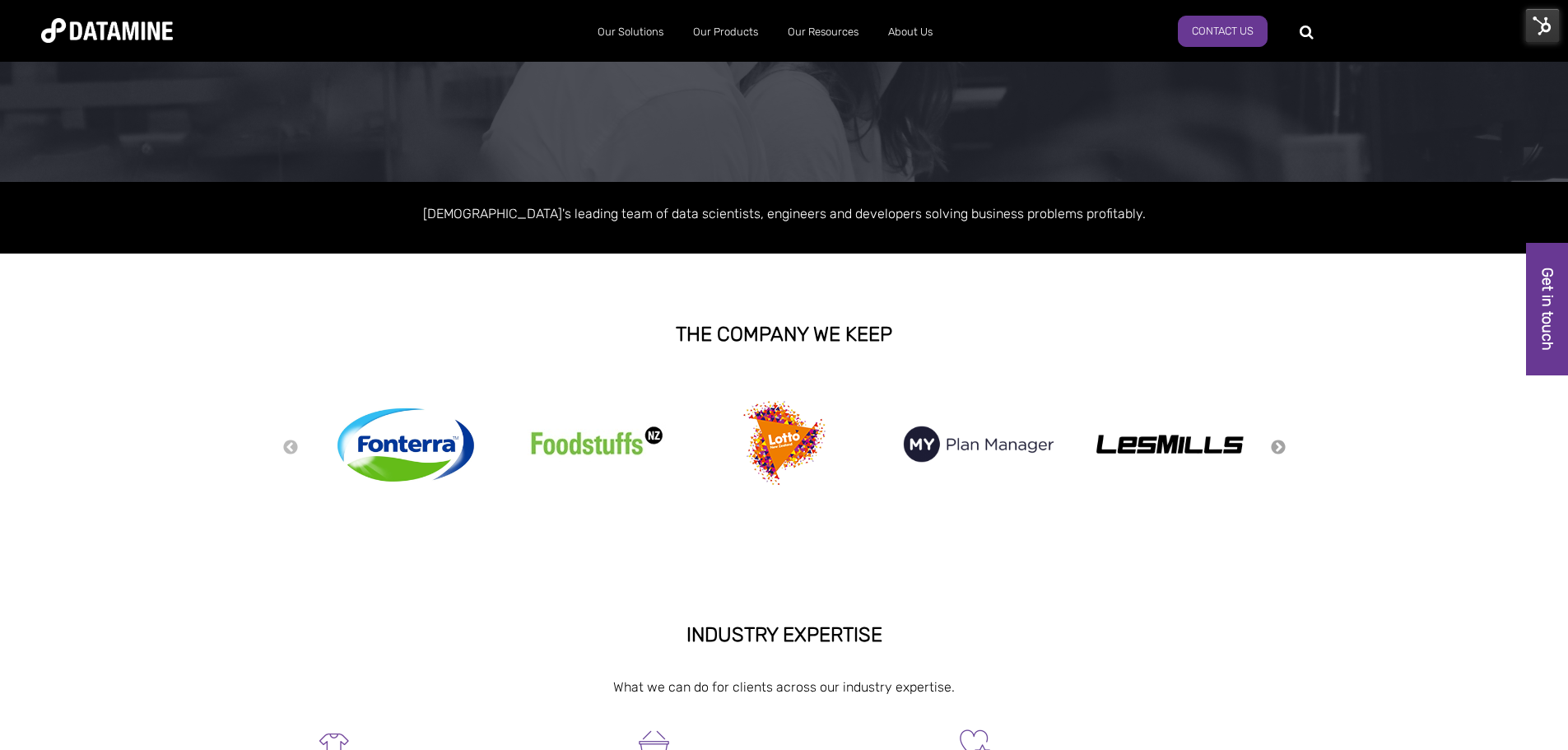
click at [1279, 444] on button "Next" at bounding box center [1278, 447] width 16 height 18
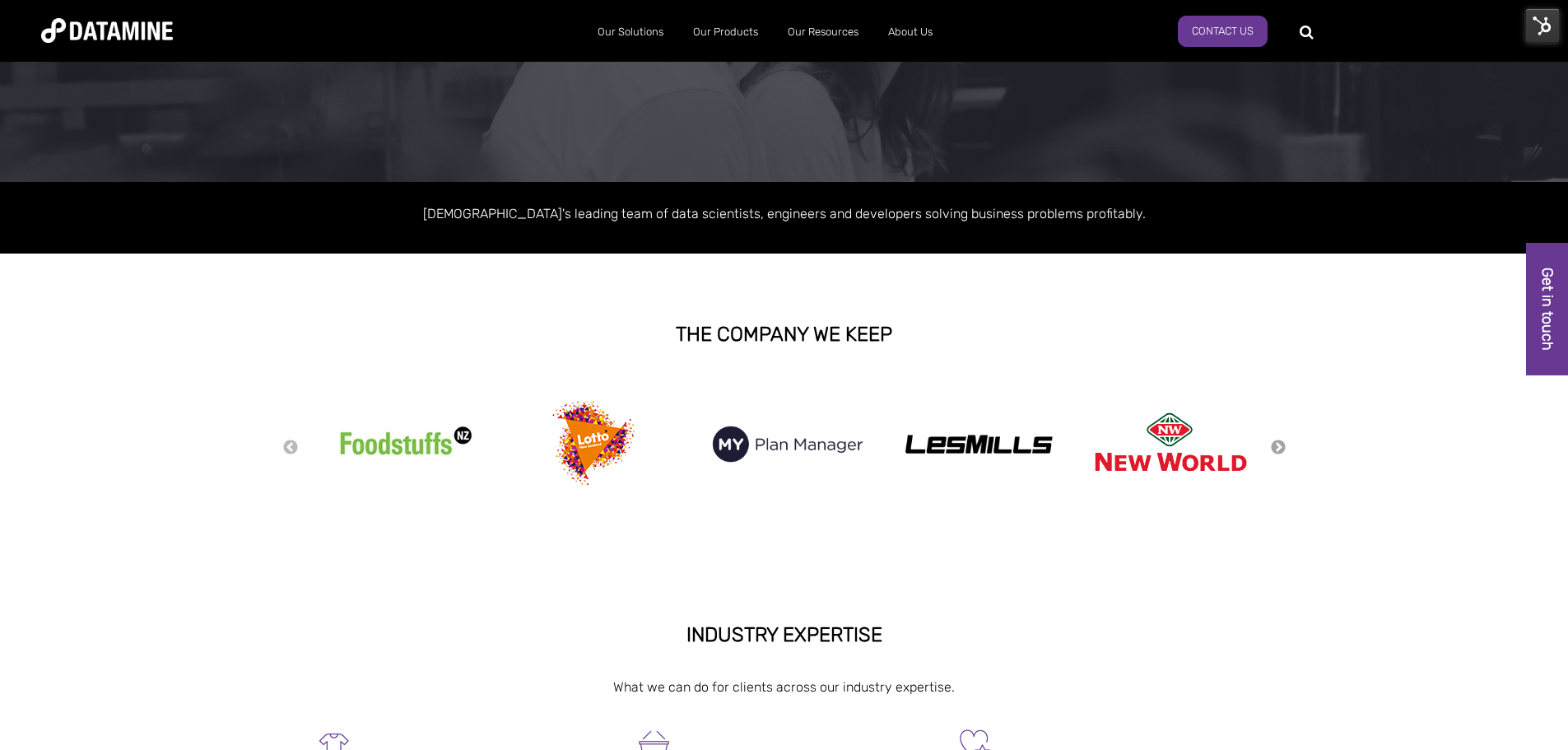
click at [1279, 444] on button "Next" at bounding box center [1278, 447] width 16 height 18
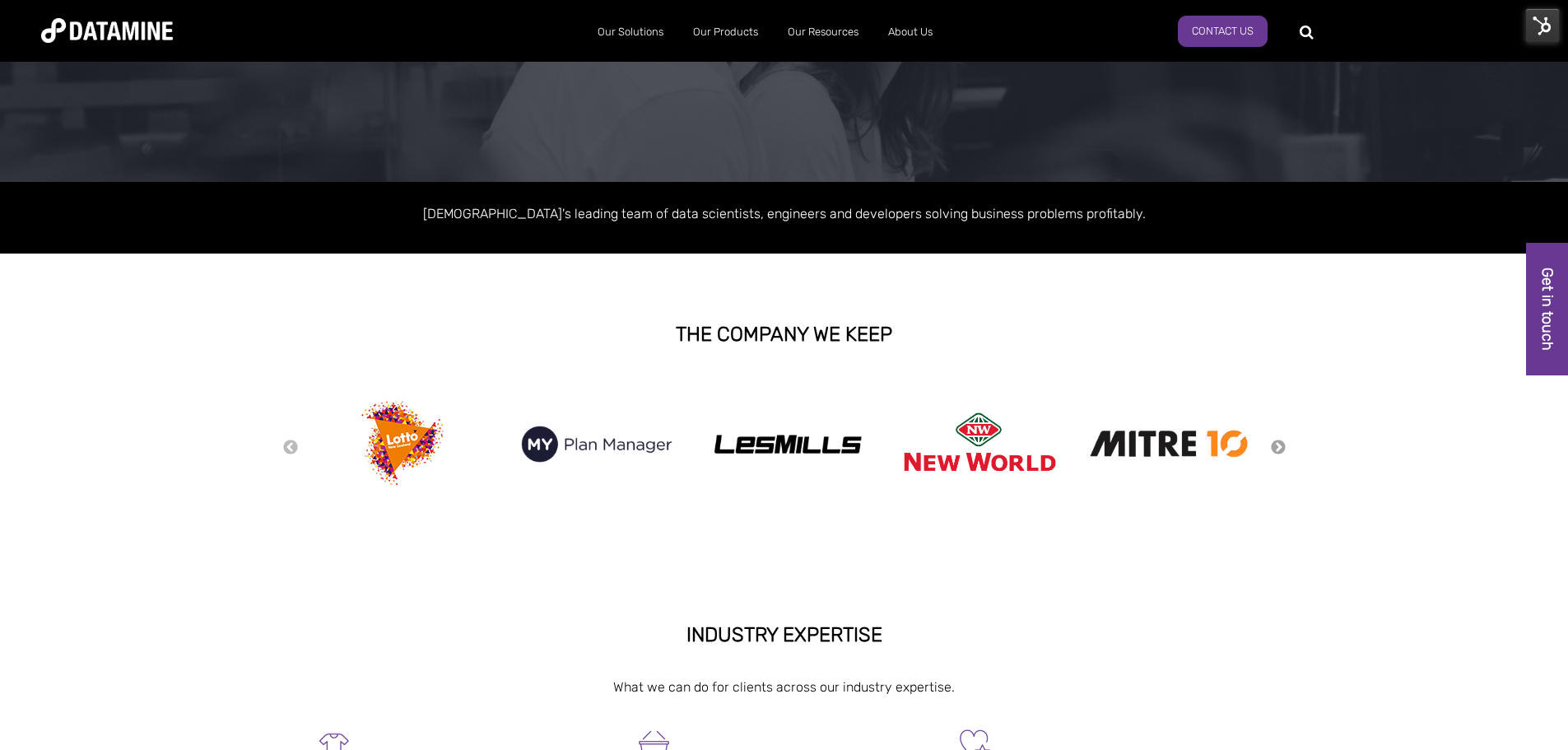
click at [1279, 444] on button "Next" at bounding box center [1278, 447] width 16 height 18
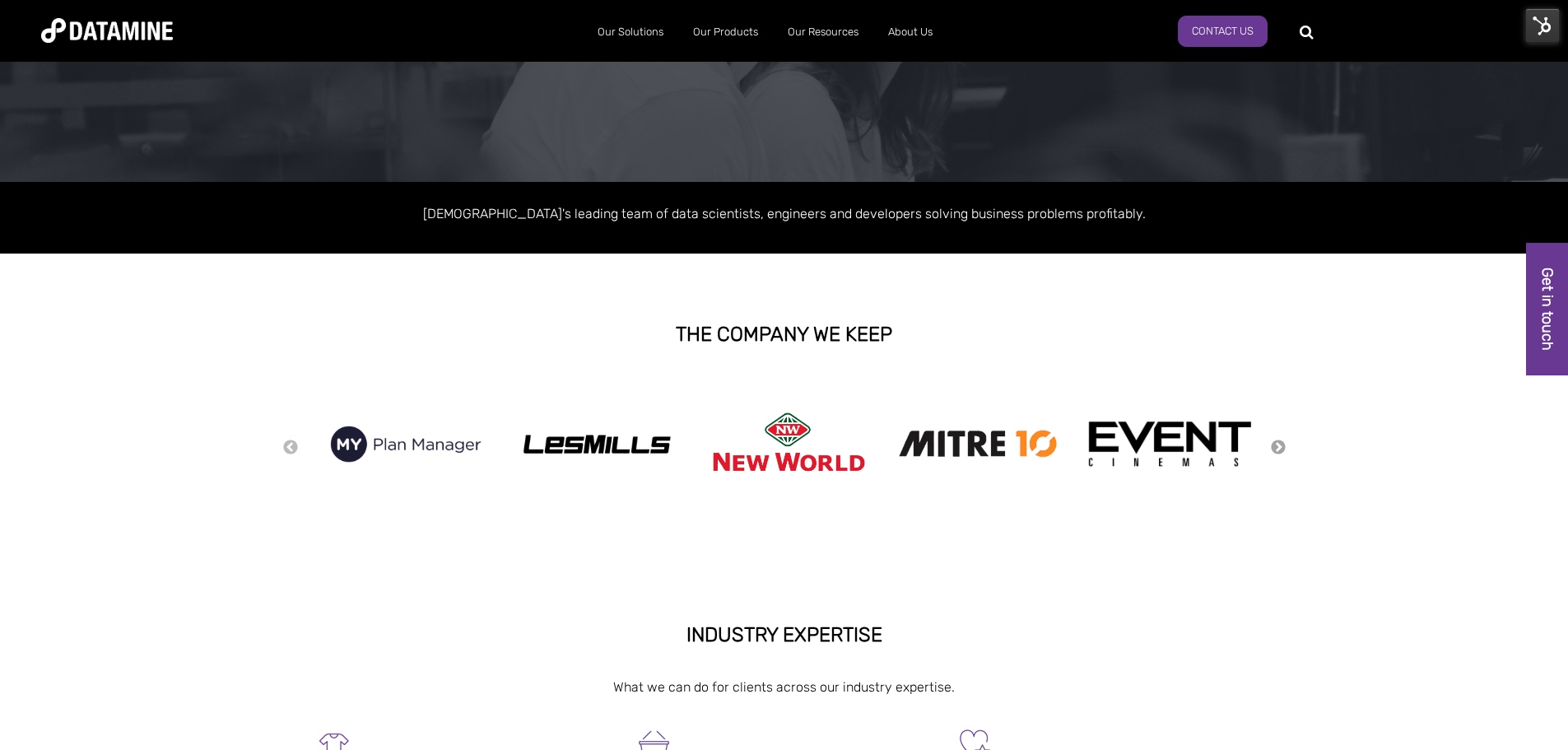
click at [1279, 444] on button "Next" at bounding box center [1278, 447] width 16 height 18
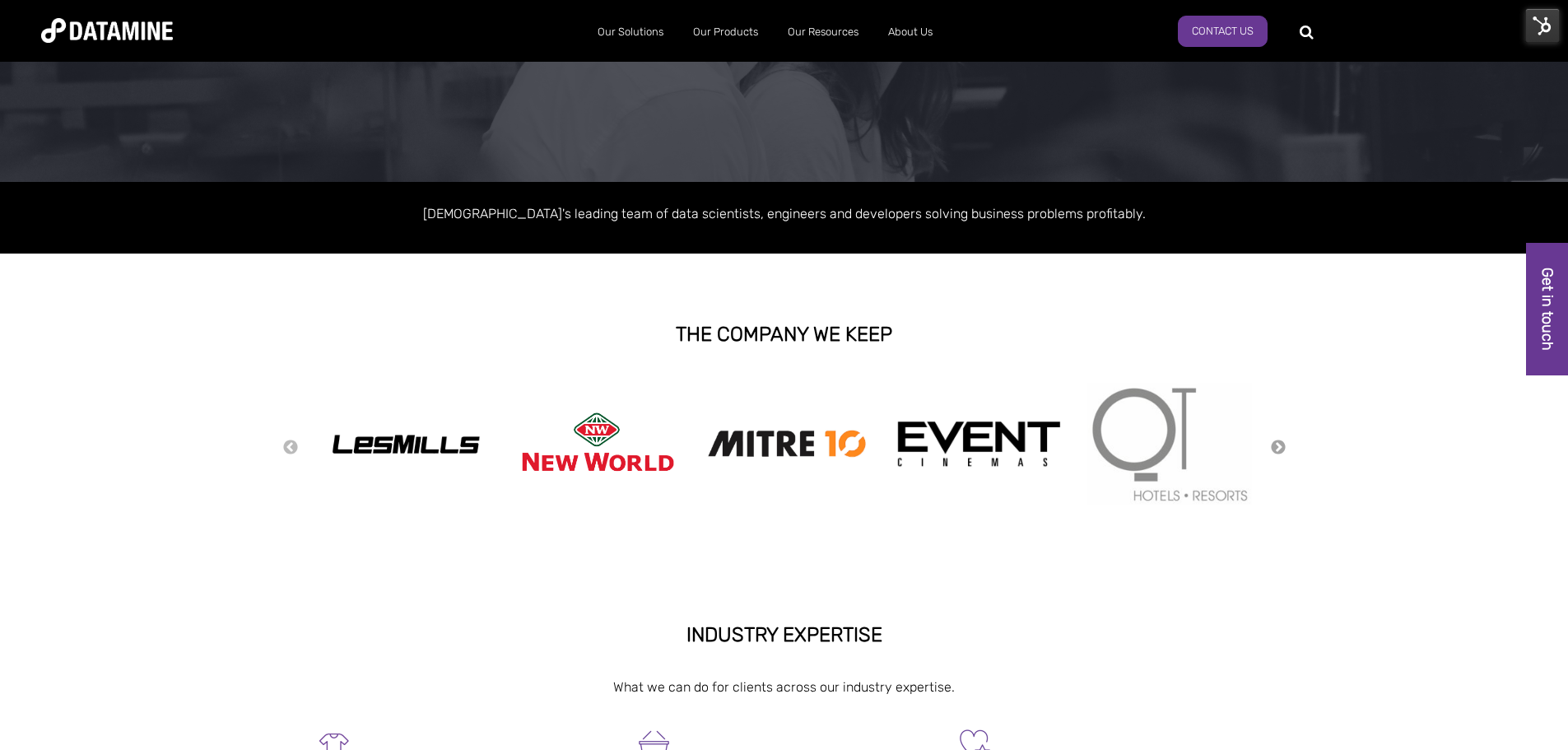
click at [1279, 444] on button "Next" at bounding box center [1278, 447] width 16 height 18
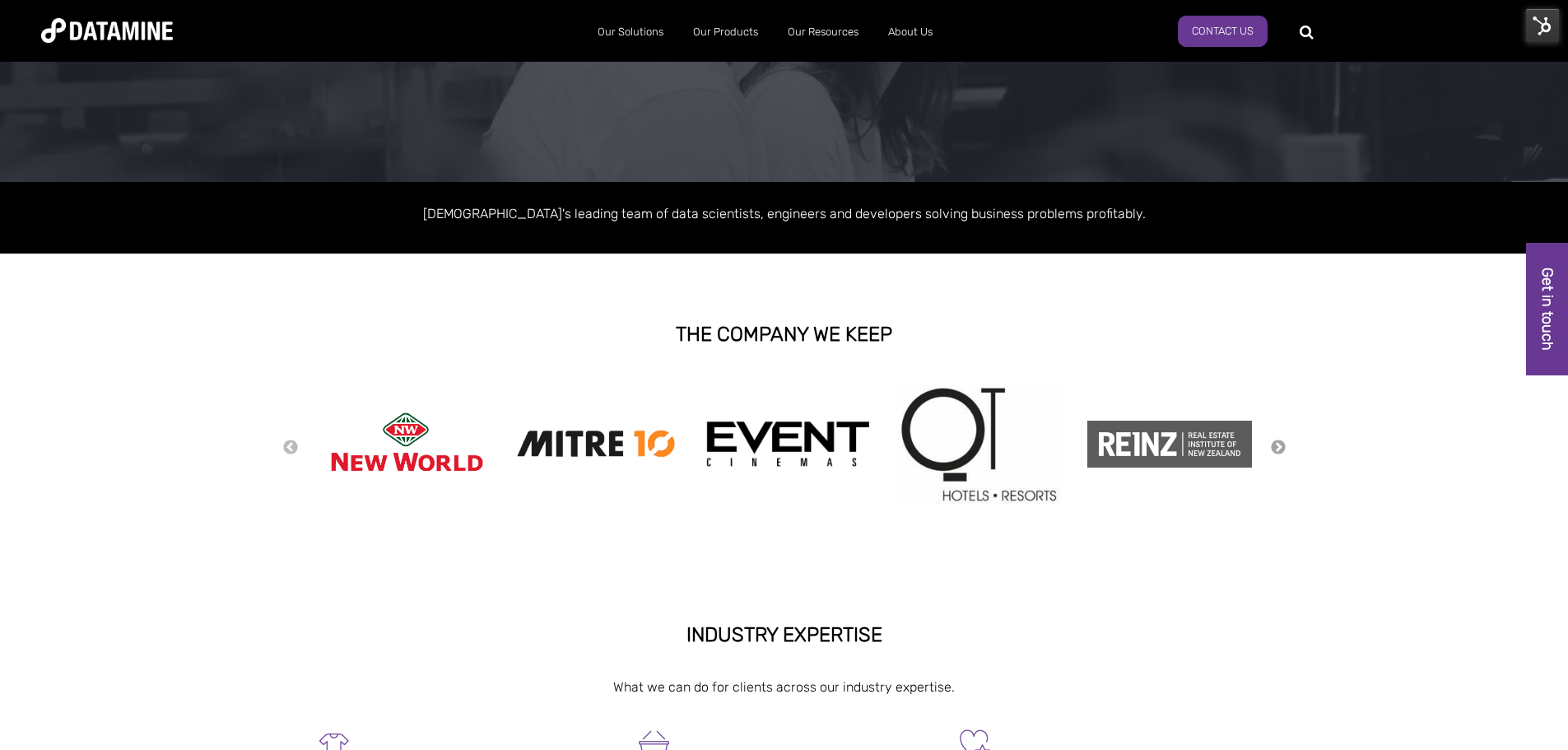
click at [1279, 444] on button "Next" at bounding box center [1278, 447] width 16 height 18
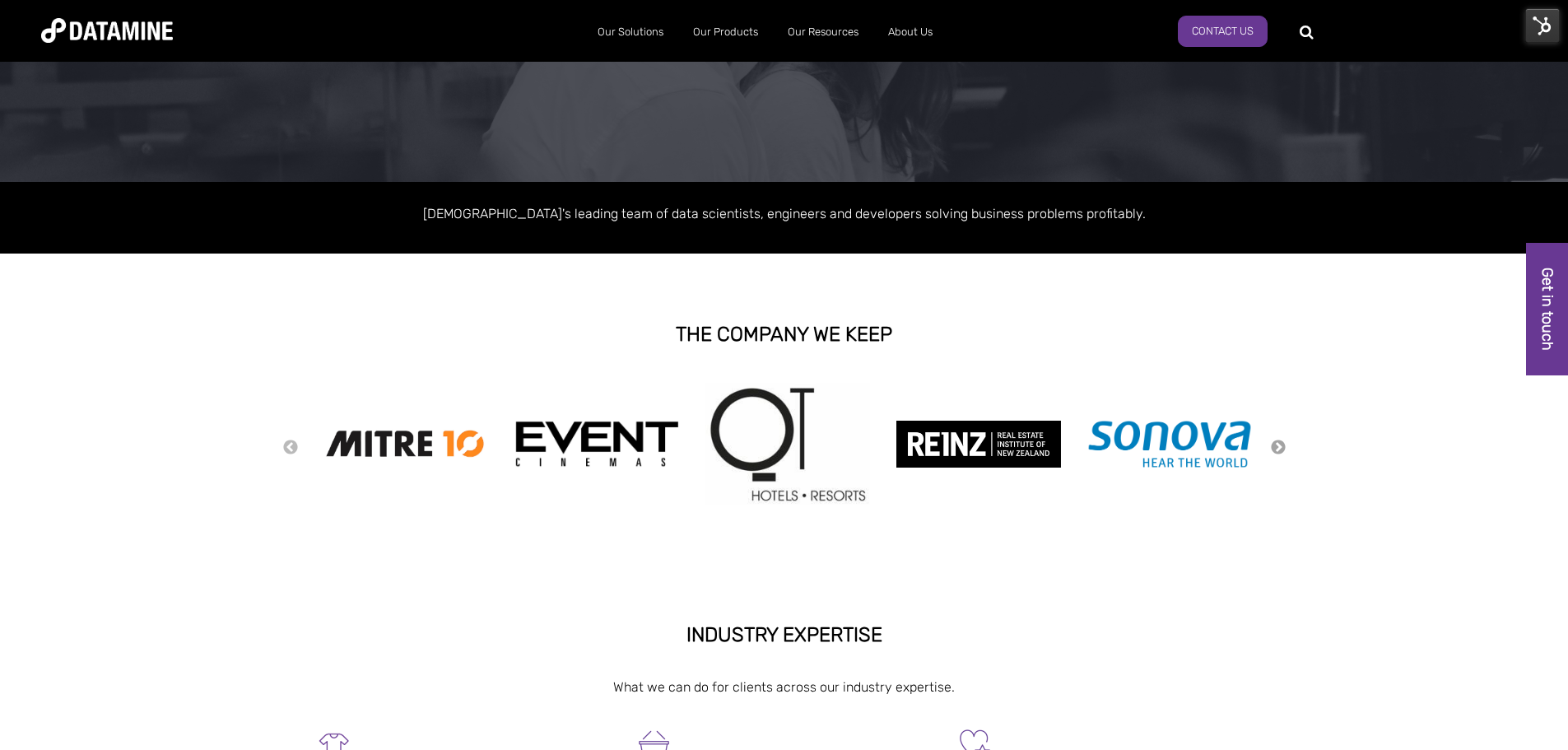
click at [1279, 444] on button "Next" at bounding box center [1278, 447] width 16 height 18
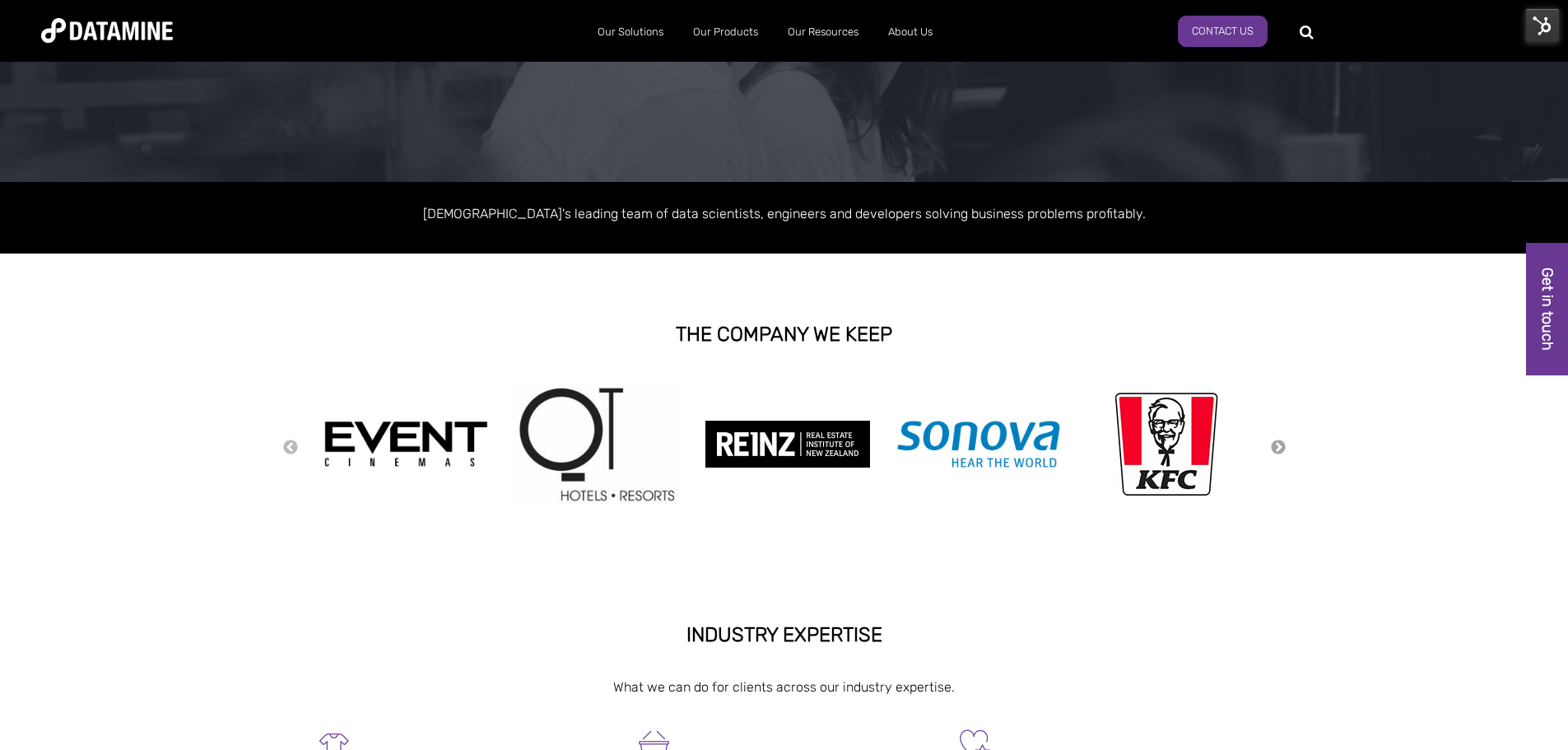
click at [1279, 444] on button "Next" at bounding box center [1278, 447] width 16 height 18
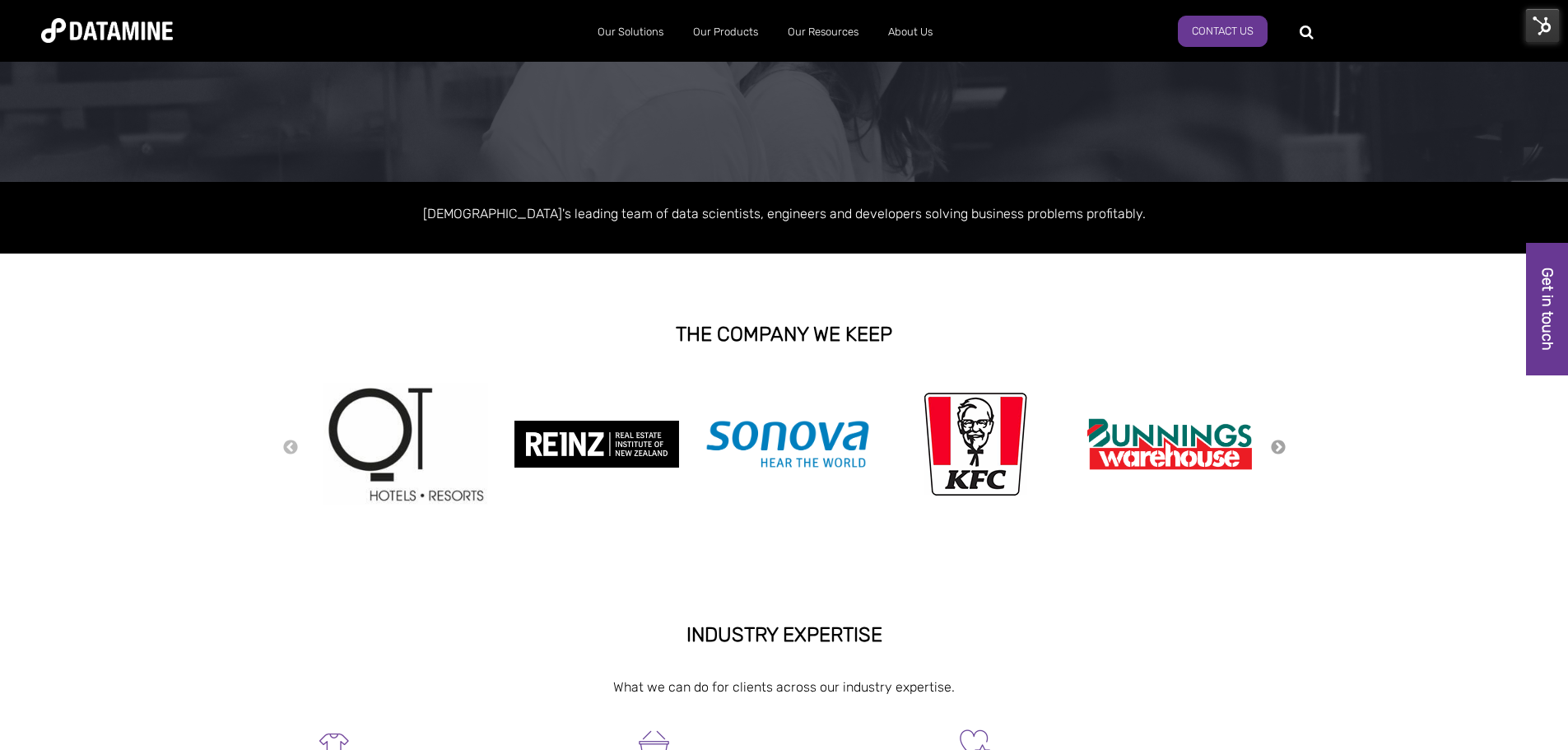
click at [1279, 444] on button "Next" at bounding box center [1278, 447] width 16 height 18
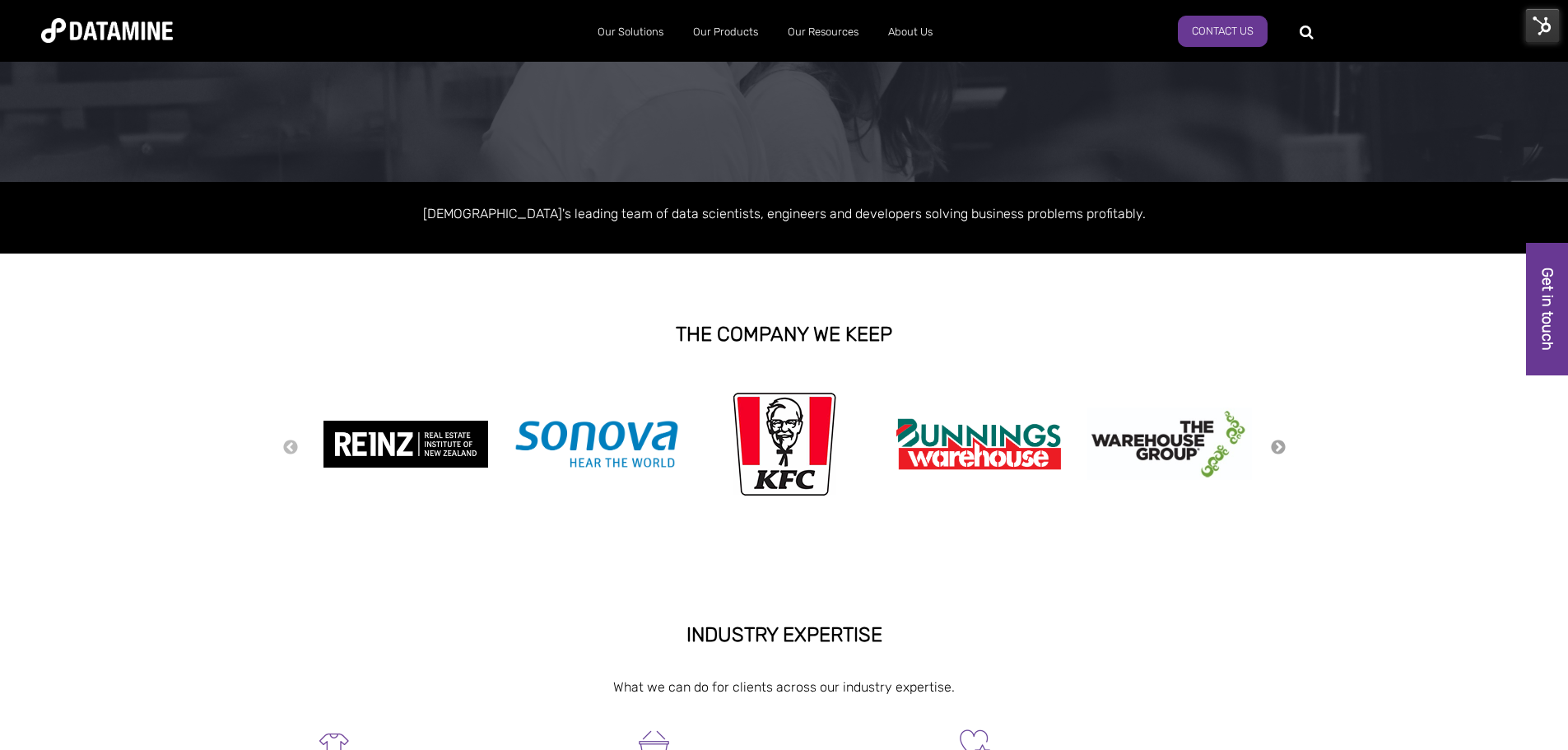
click at [1279, 444] on button "Next" at bounding box center [1278, 447] width 16 height 18
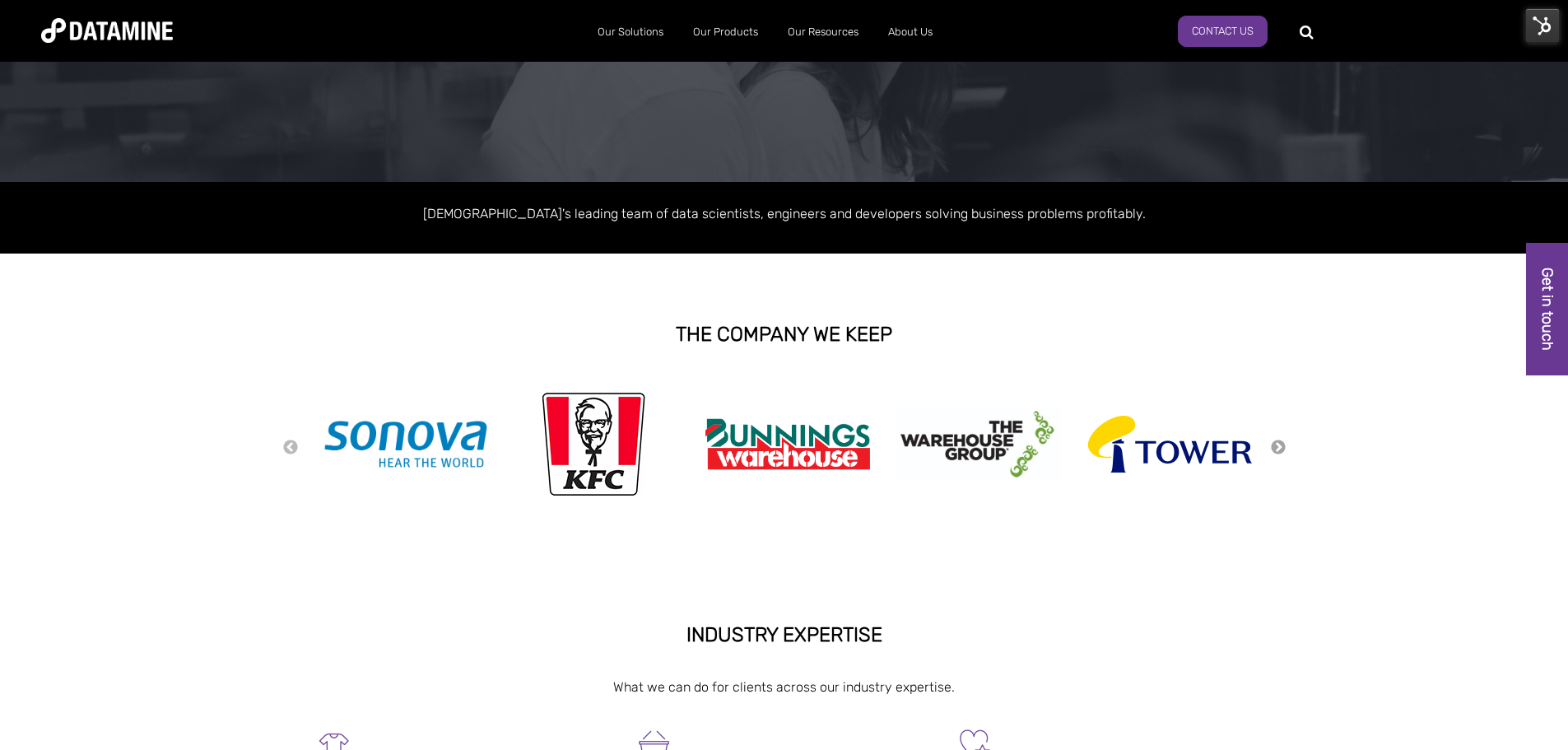
click at [1279, 444] on button "Next" at bounding box center [1278, 447] width 16 height 18
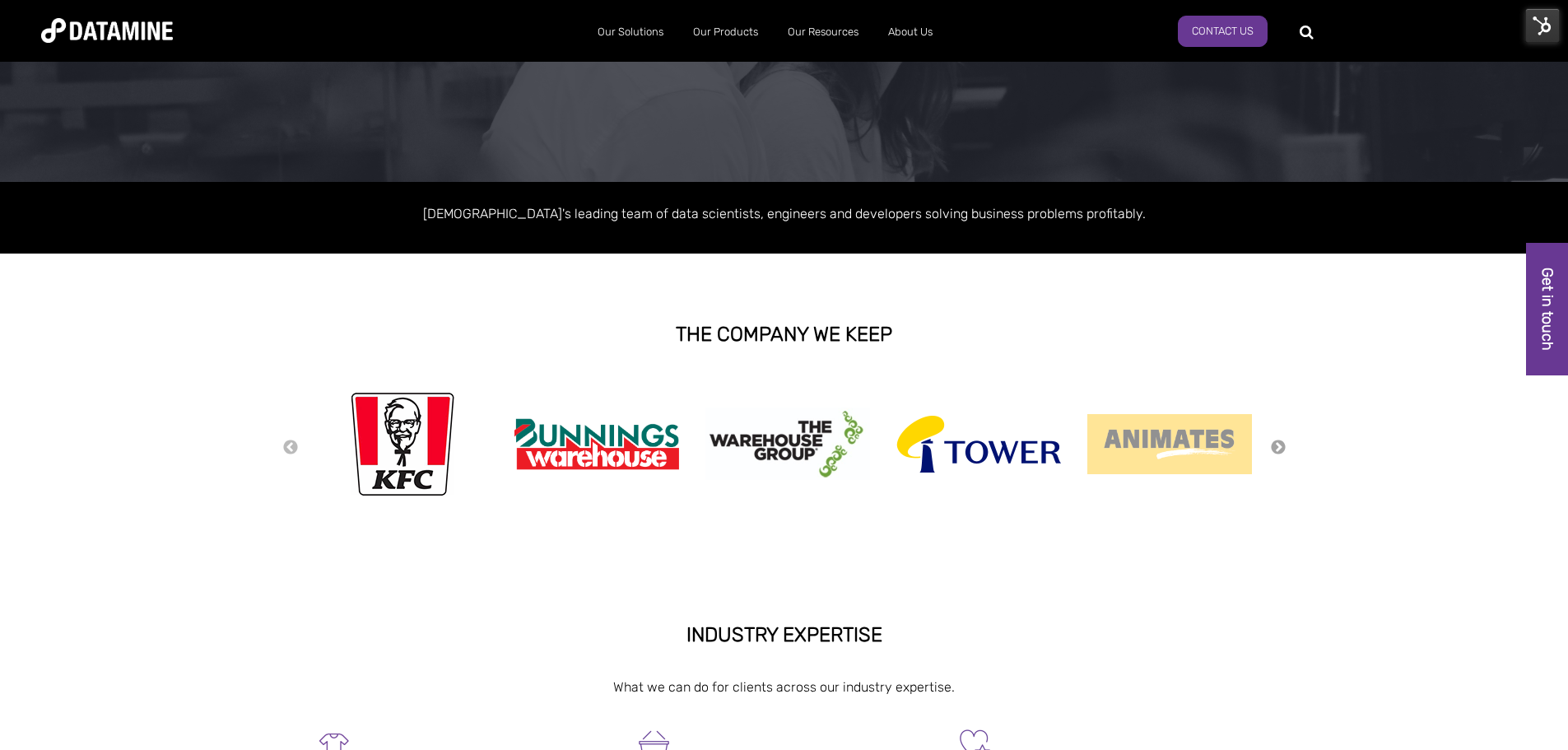
click at [1279, 444] on button "Next" at bounding box center [1278, 447] width 16 height 18
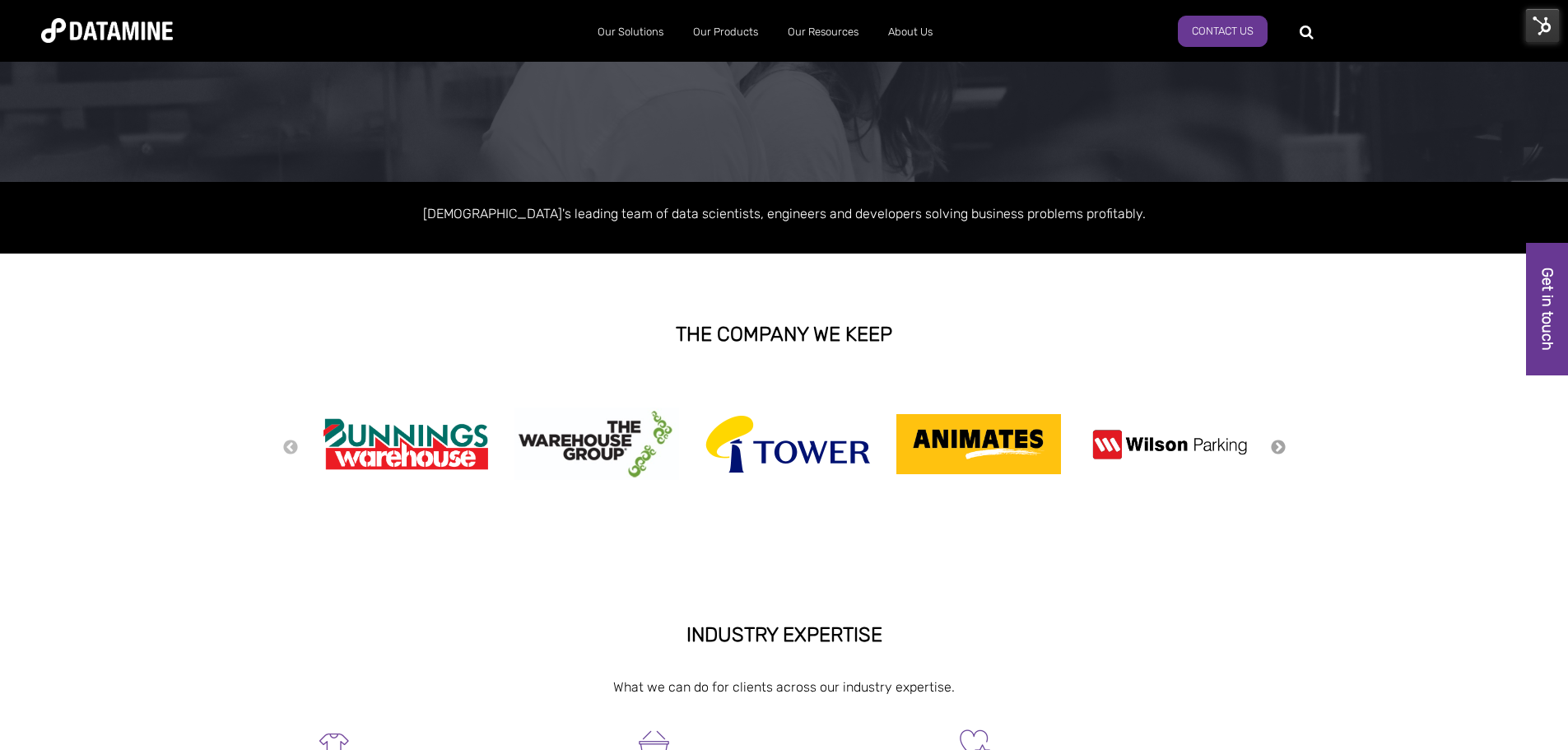
click at [1279, 444] on button "Next" at bounding box center [1278, 447] width 16 height 18
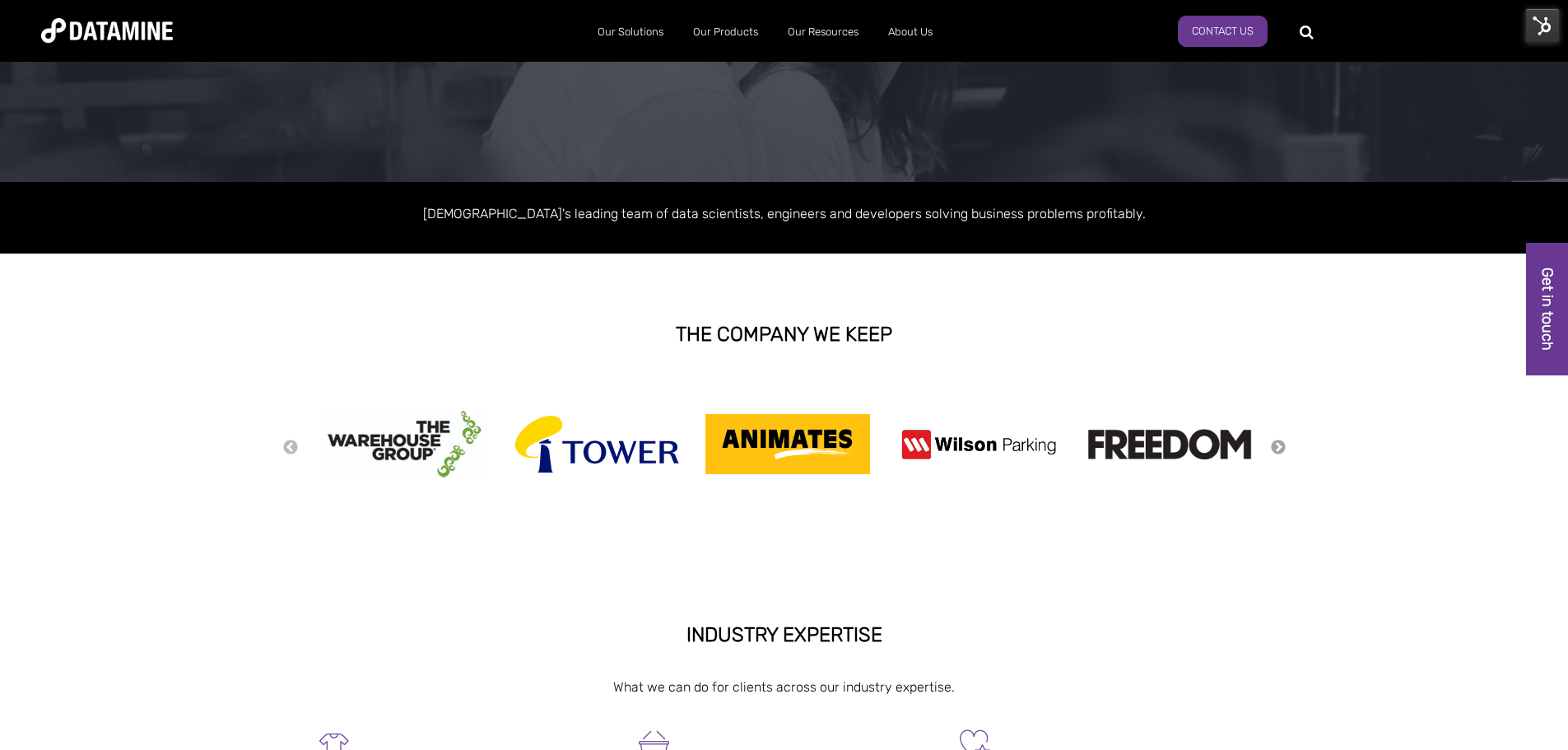
click at [1279, 444] on button "Next" at bounding box center [1278, 447] width 16 height 18
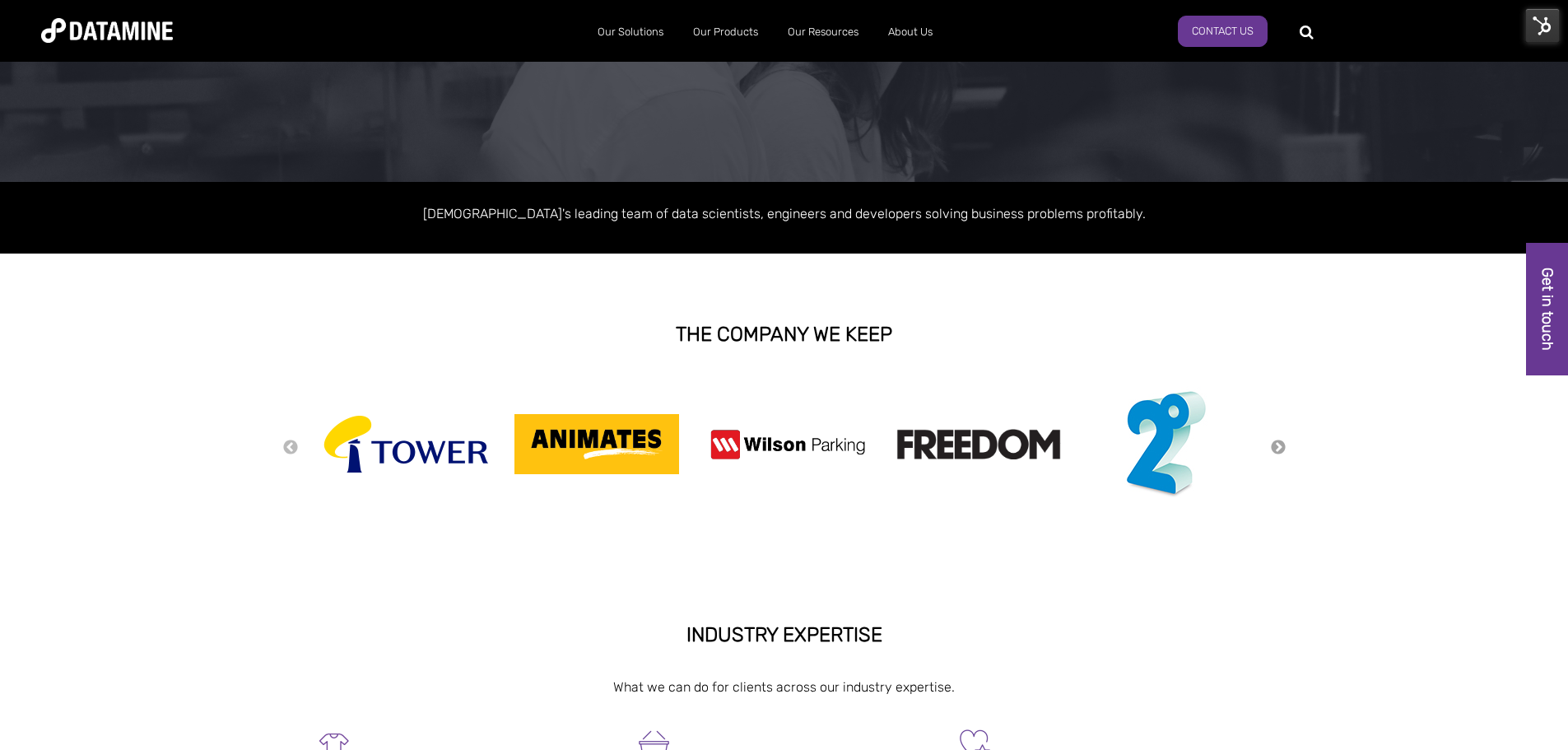
click at [1279, 444] on button "Next" at bounding box center [1278, 447] width 16 height 18
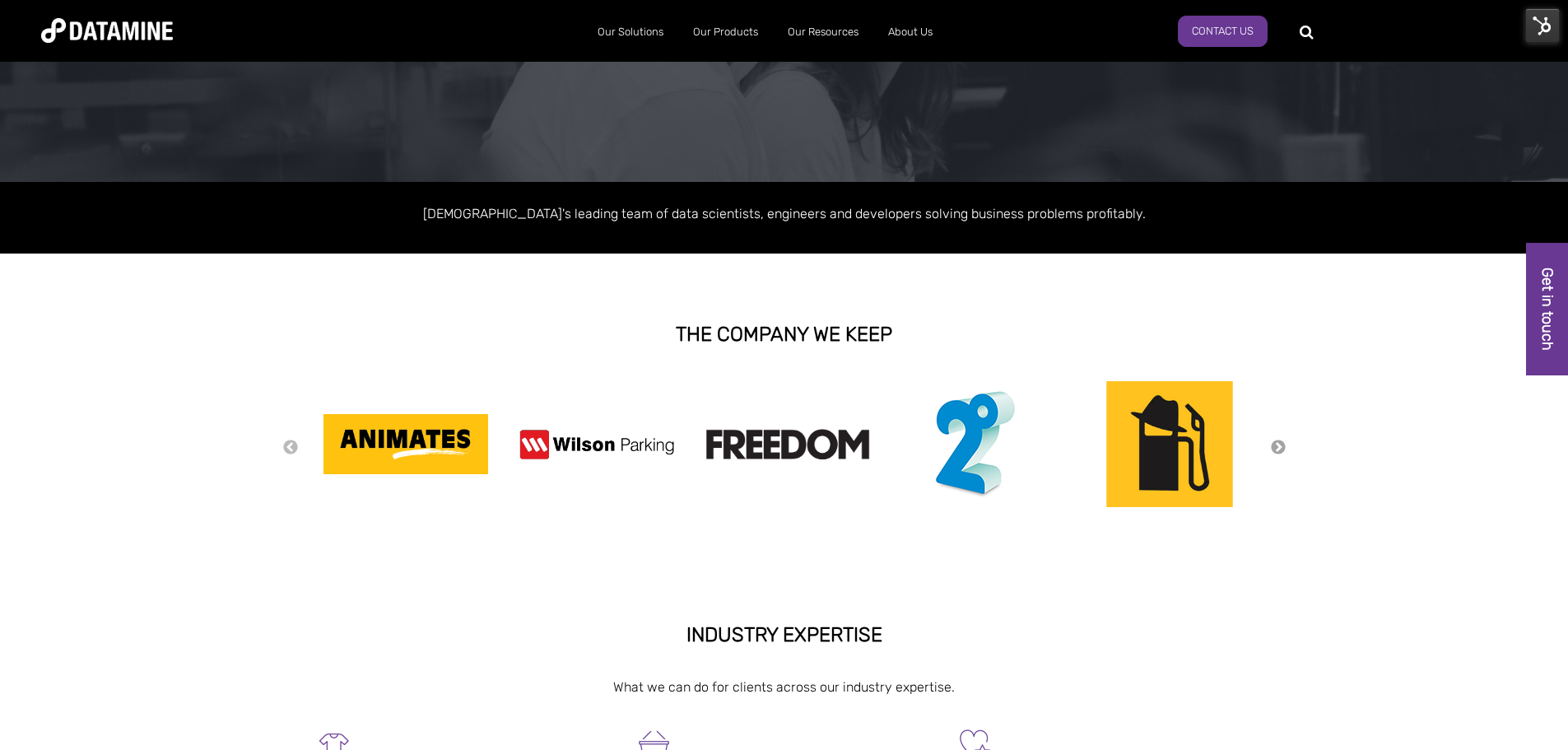
click at [1279, 444] on button "Next" at bounding box center [1278, 447] width 16 height 18
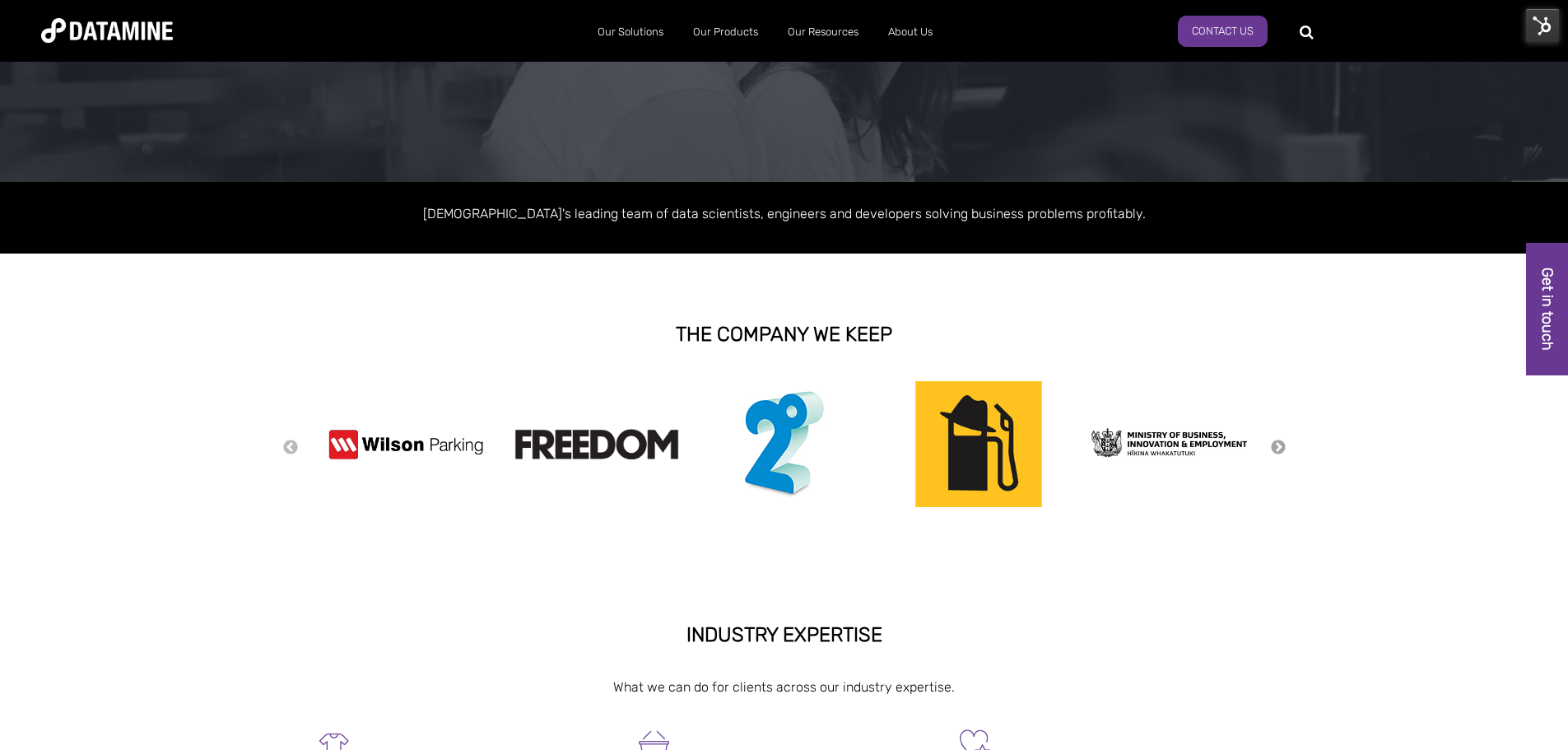
click at [1279, 444] on button "Next" at bounding box center [1278, 447] width 16 height 18
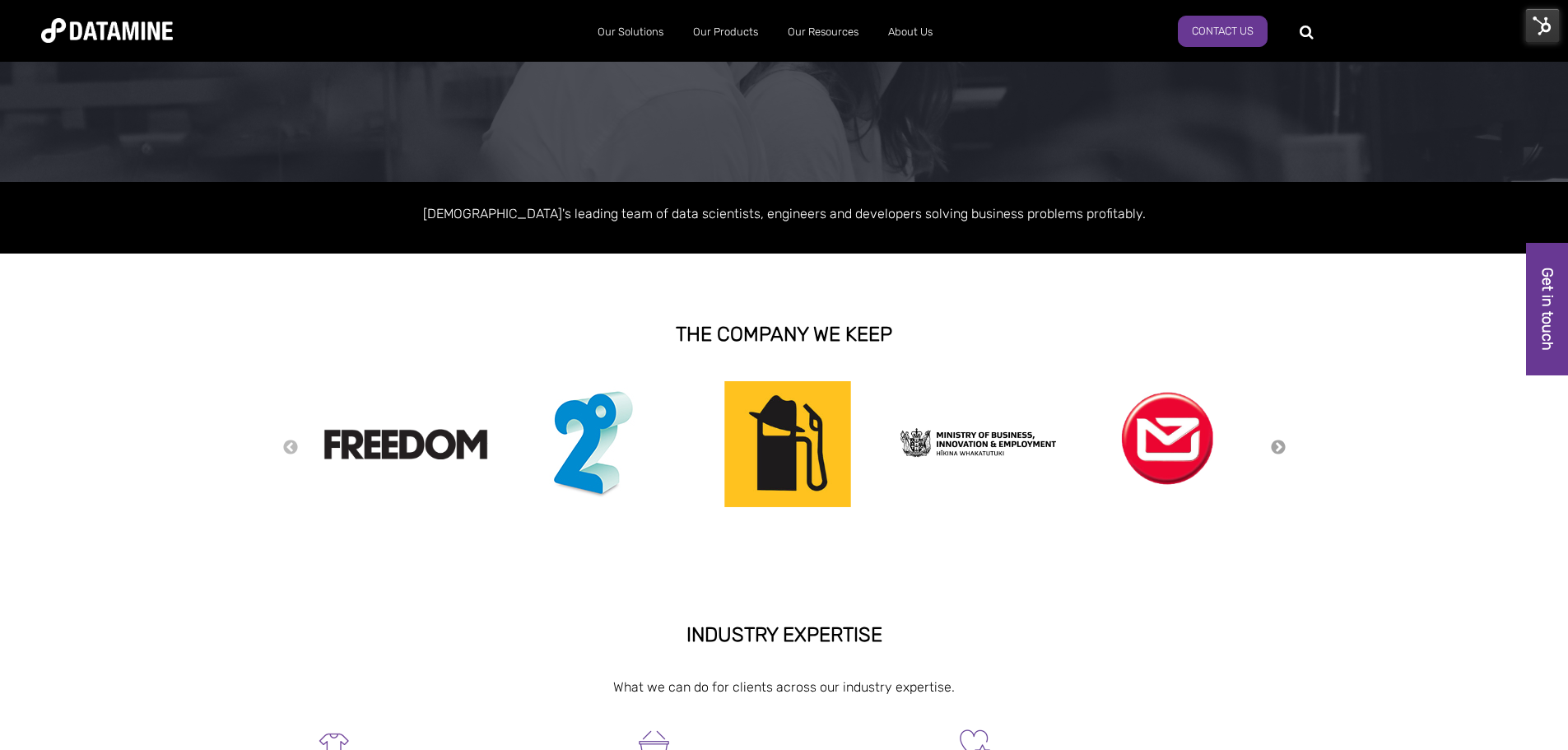
click at [1279, 444] on button "Next" at bounding box center [1278, 447] width 16 height 18
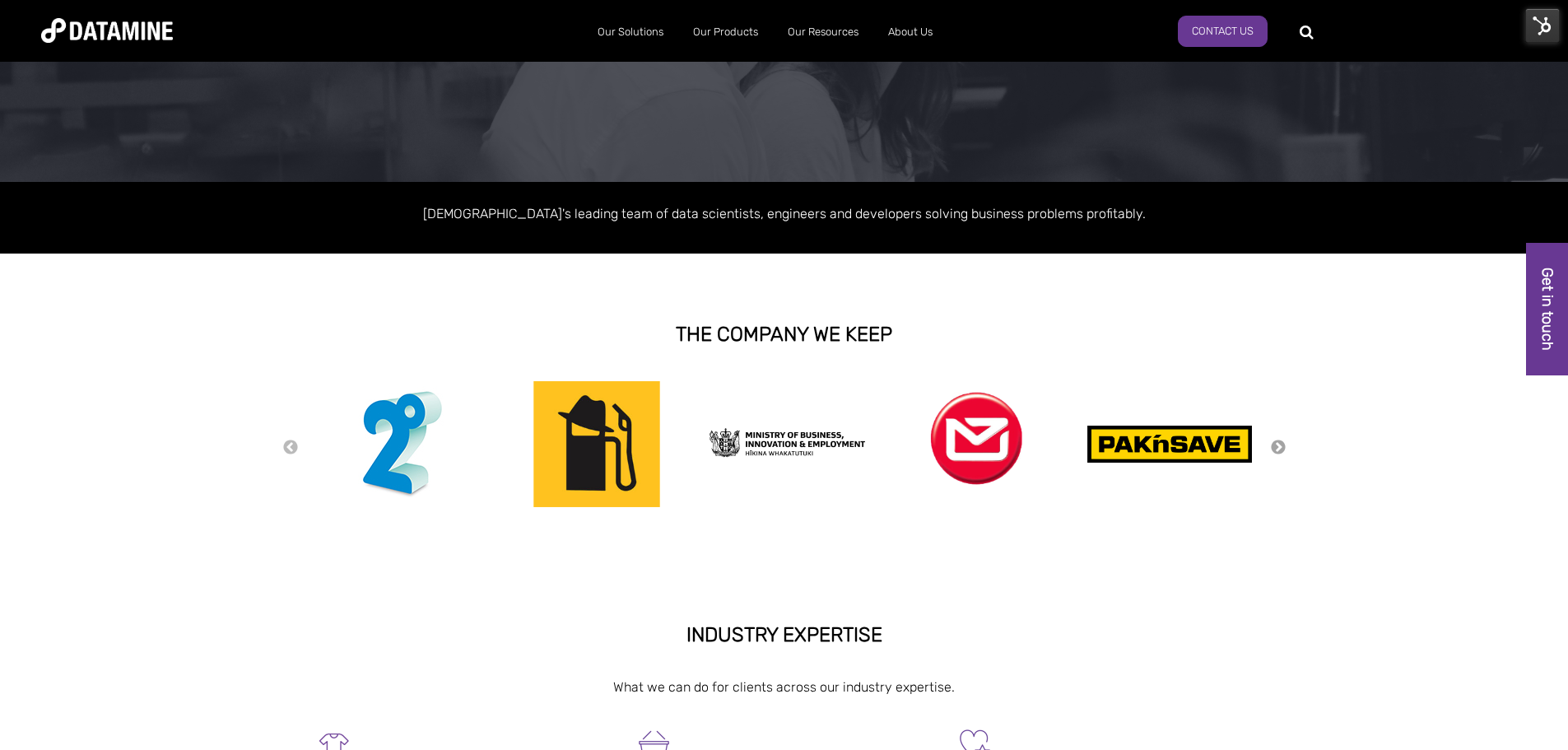
click at [1279, 444] on button "Next" at bounding box center [1278, 447] width 16 height 18
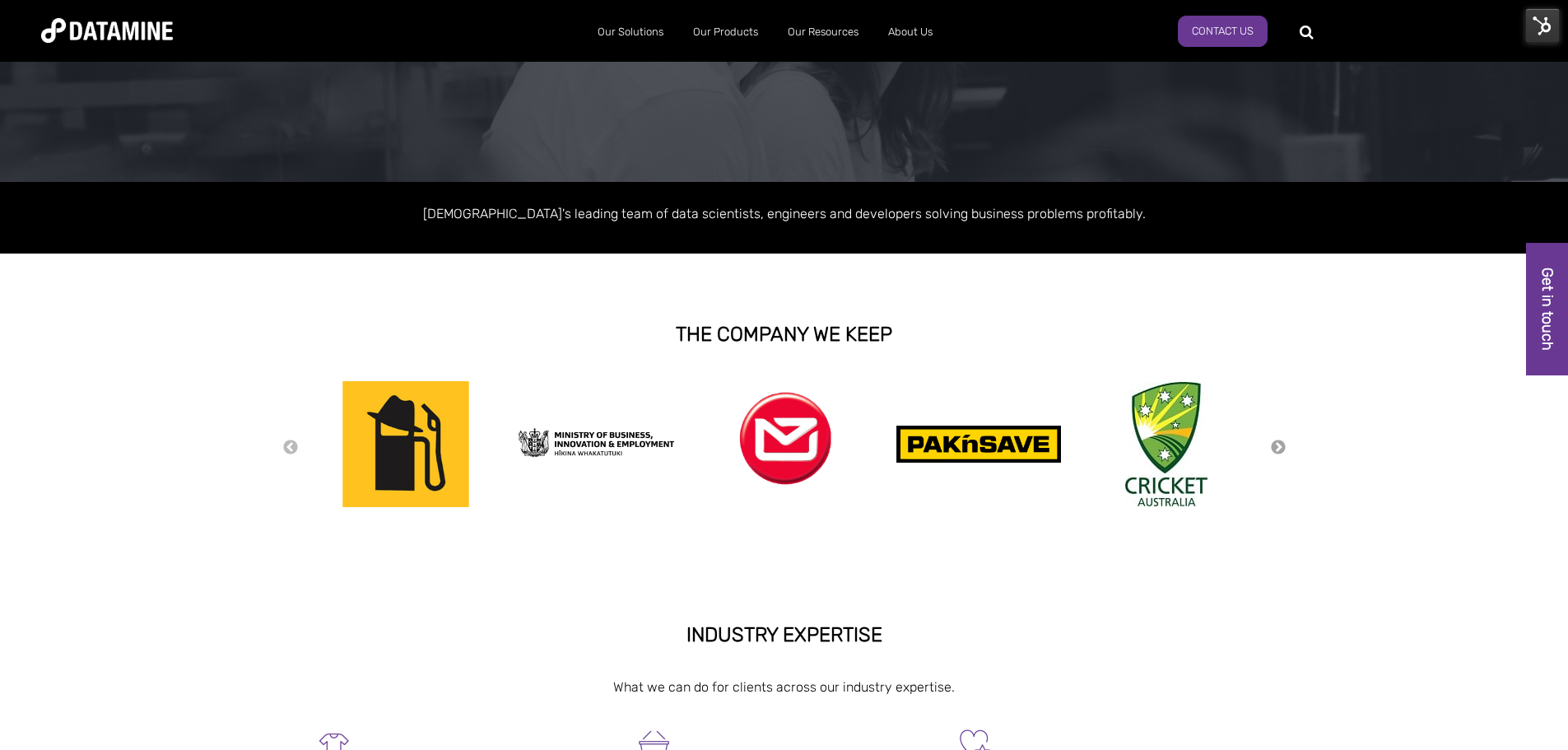
click at [1279, 444] on button "Next" at bounding box center [1278, 447] width 16 height 18
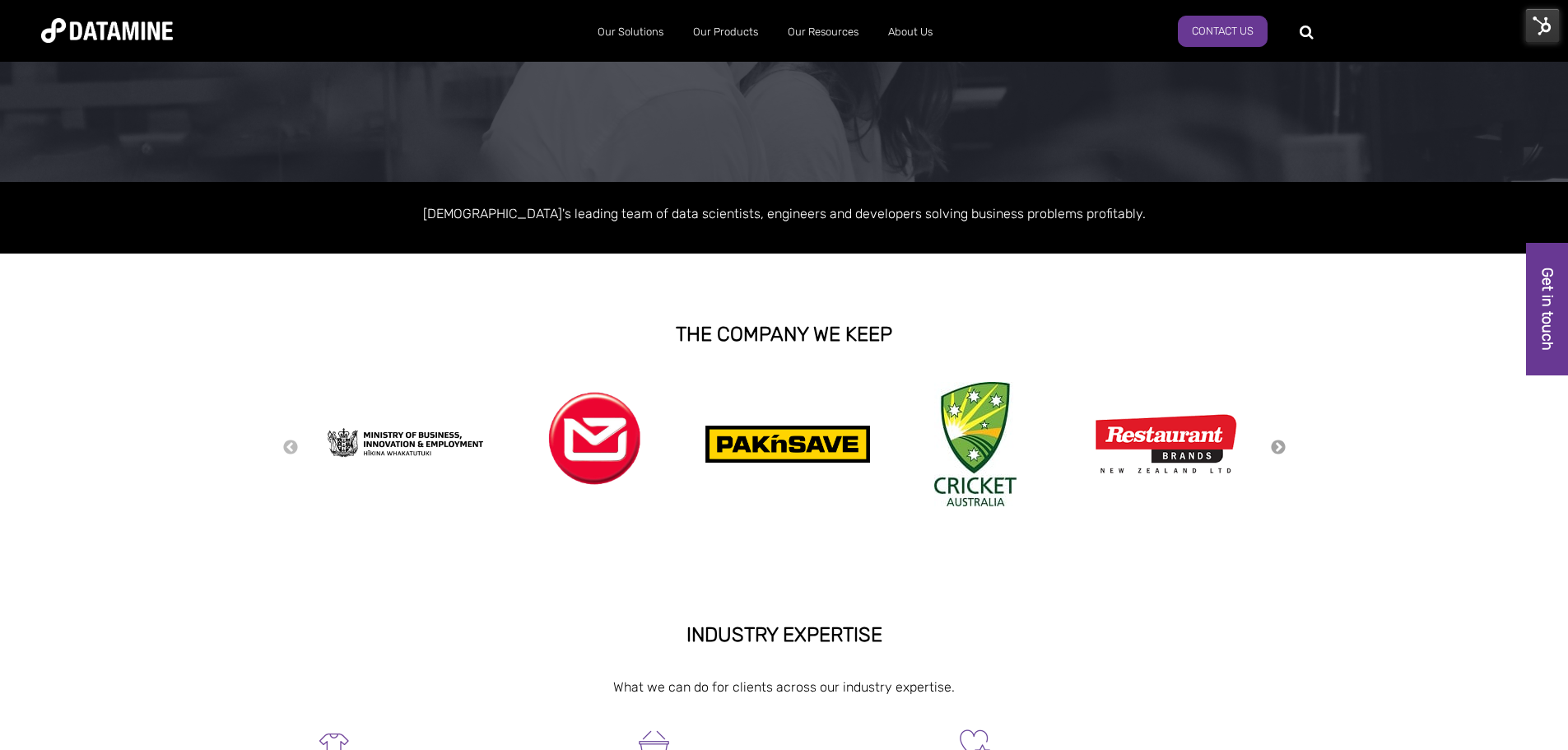
click at [1279, 444] on button "Next" at bounding box center [1278, 447] width 16 height 18
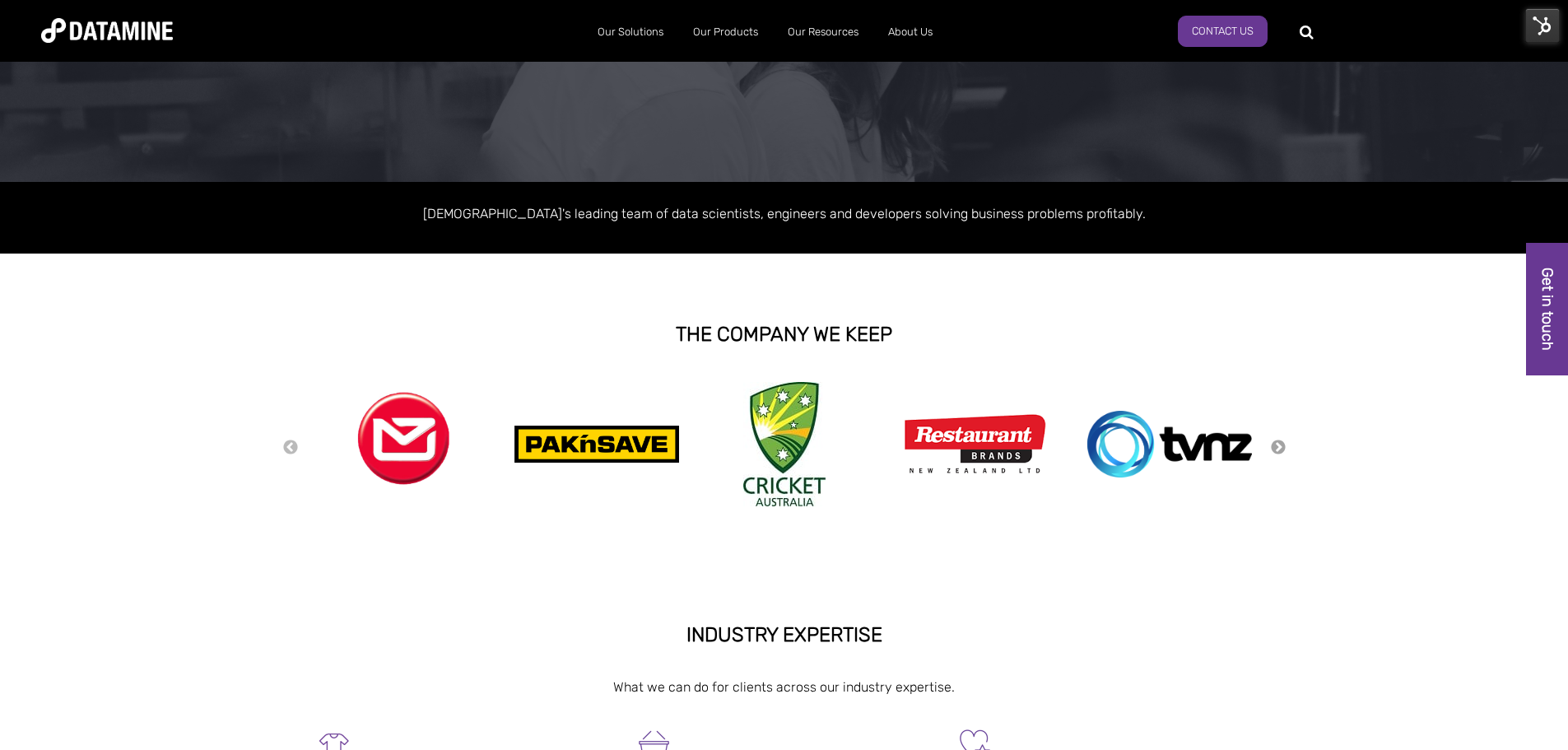
click at [1279, 444] on button "Next" at bounding box center [1278, 447] width 16 height 18
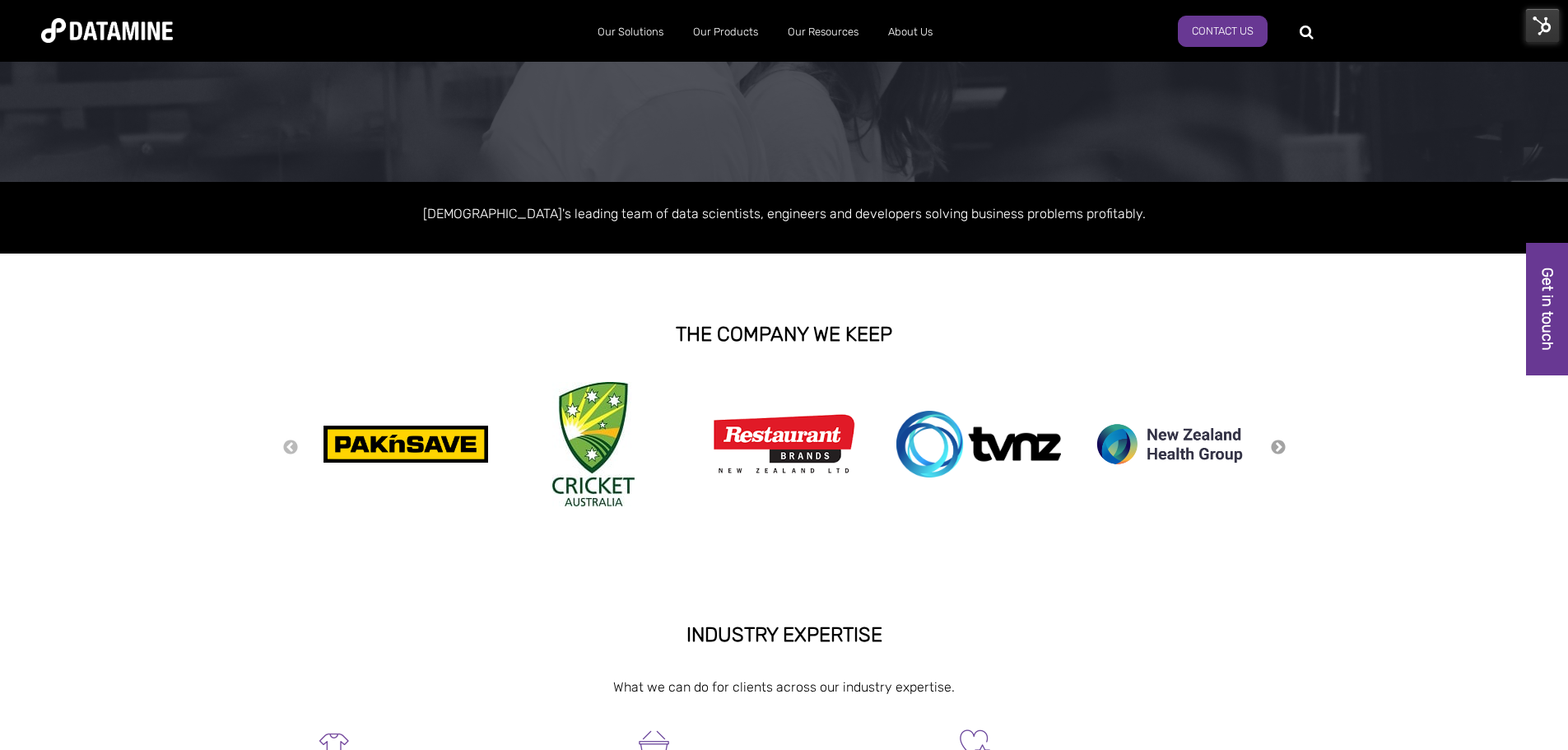
click at [1279, 444] on button "Next" at bounding box center [1278, 447] width 16 height 18
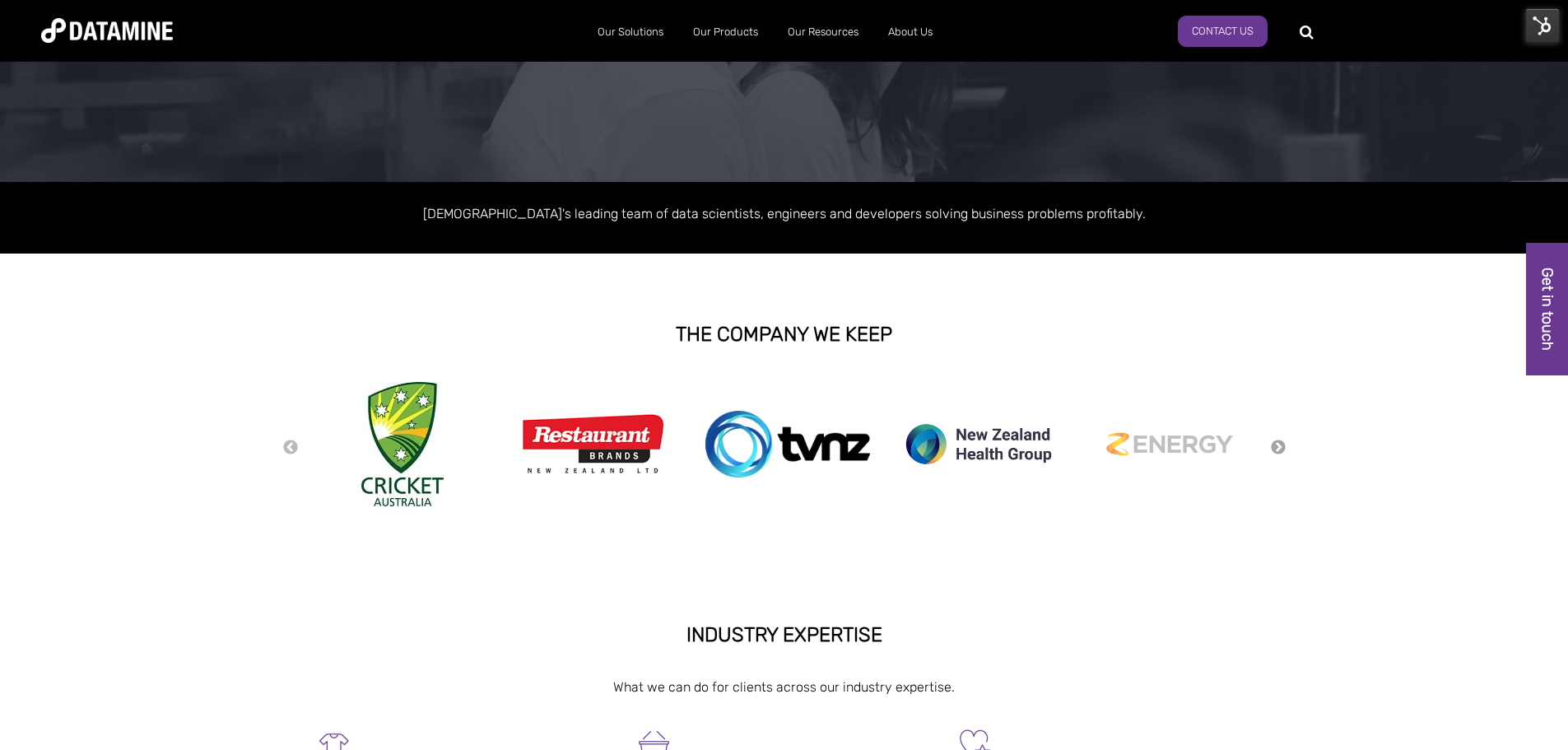
click at [1279, 444] on button "Next" at bounding box center [1278, 447] width 16 height 18
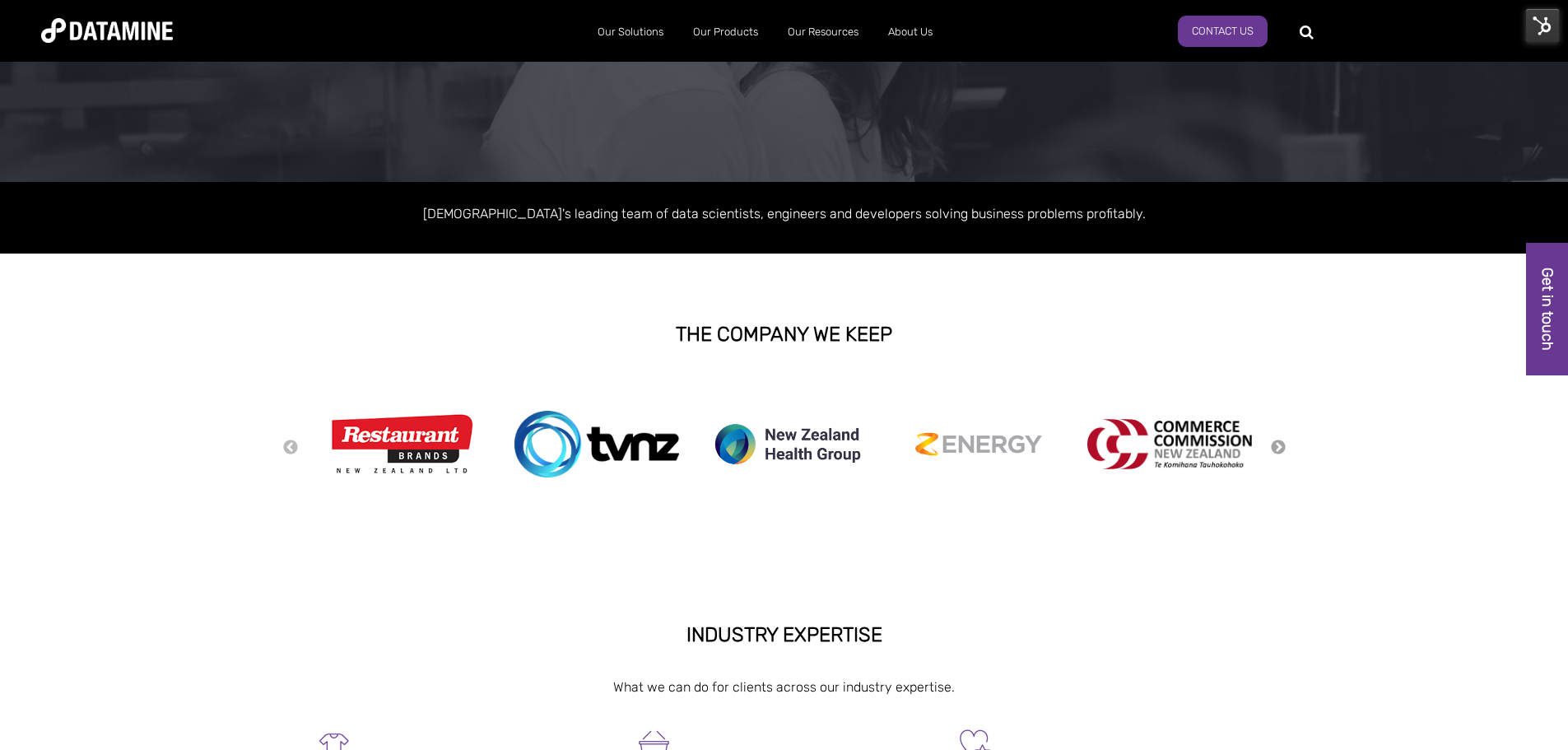
click at [1279, 444] on button "Next" at bounding box center [1278, 447] width 16 height 18
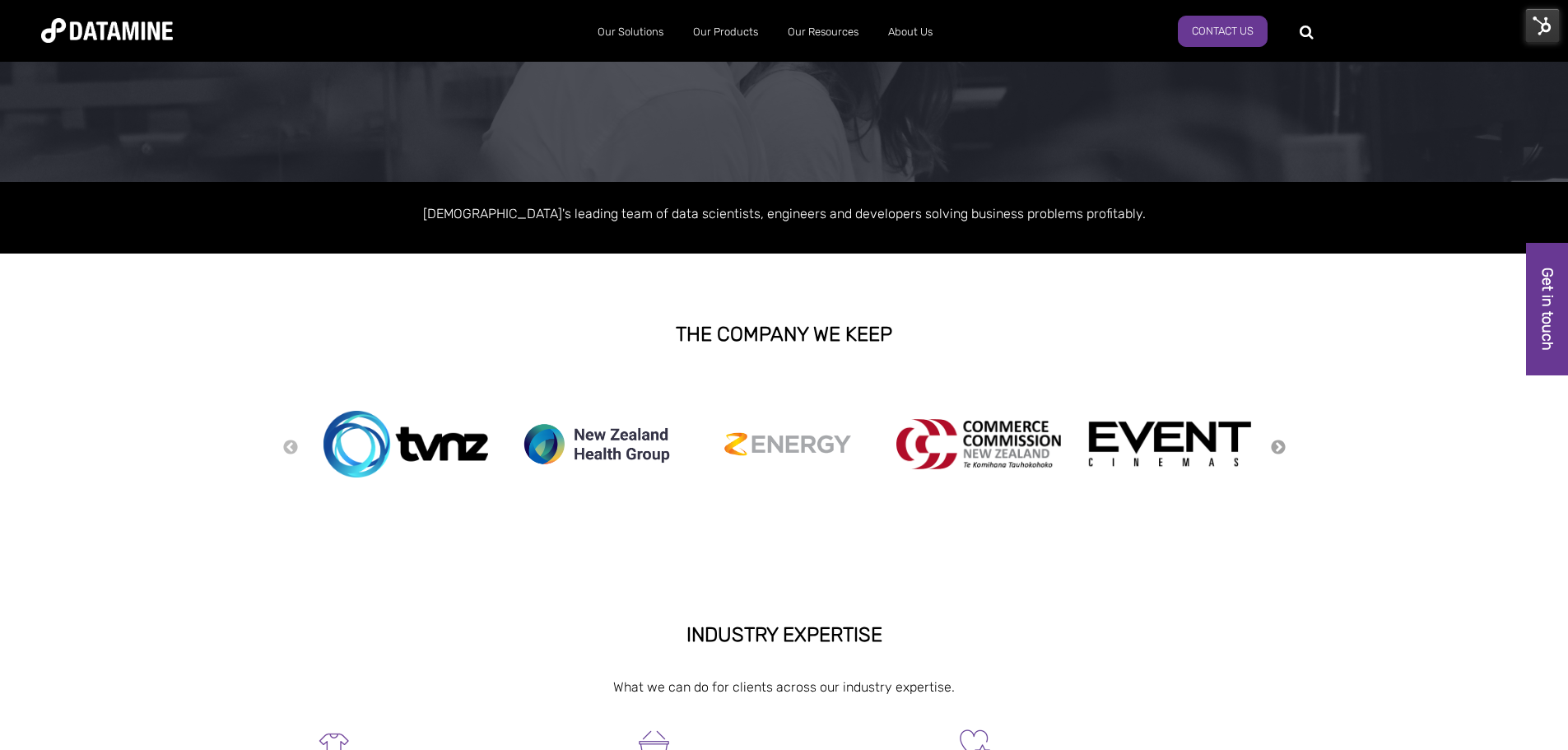
click at [1279, 444] on button "Next" at bounding box center [1278, 447] width 16 height 18
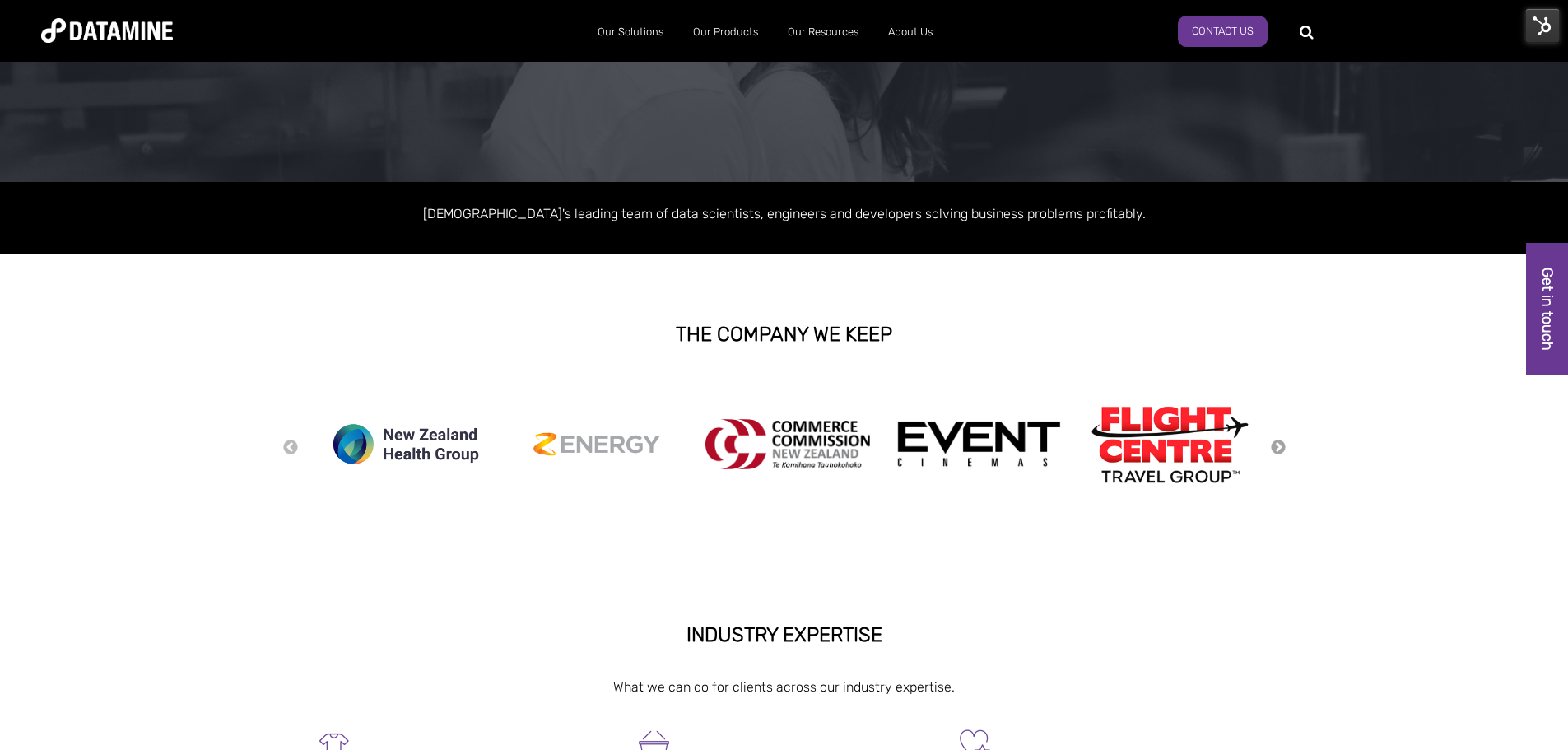
click at [1279, 444] on button "Next" at bounding box center [1278, 447] width 16 height 18
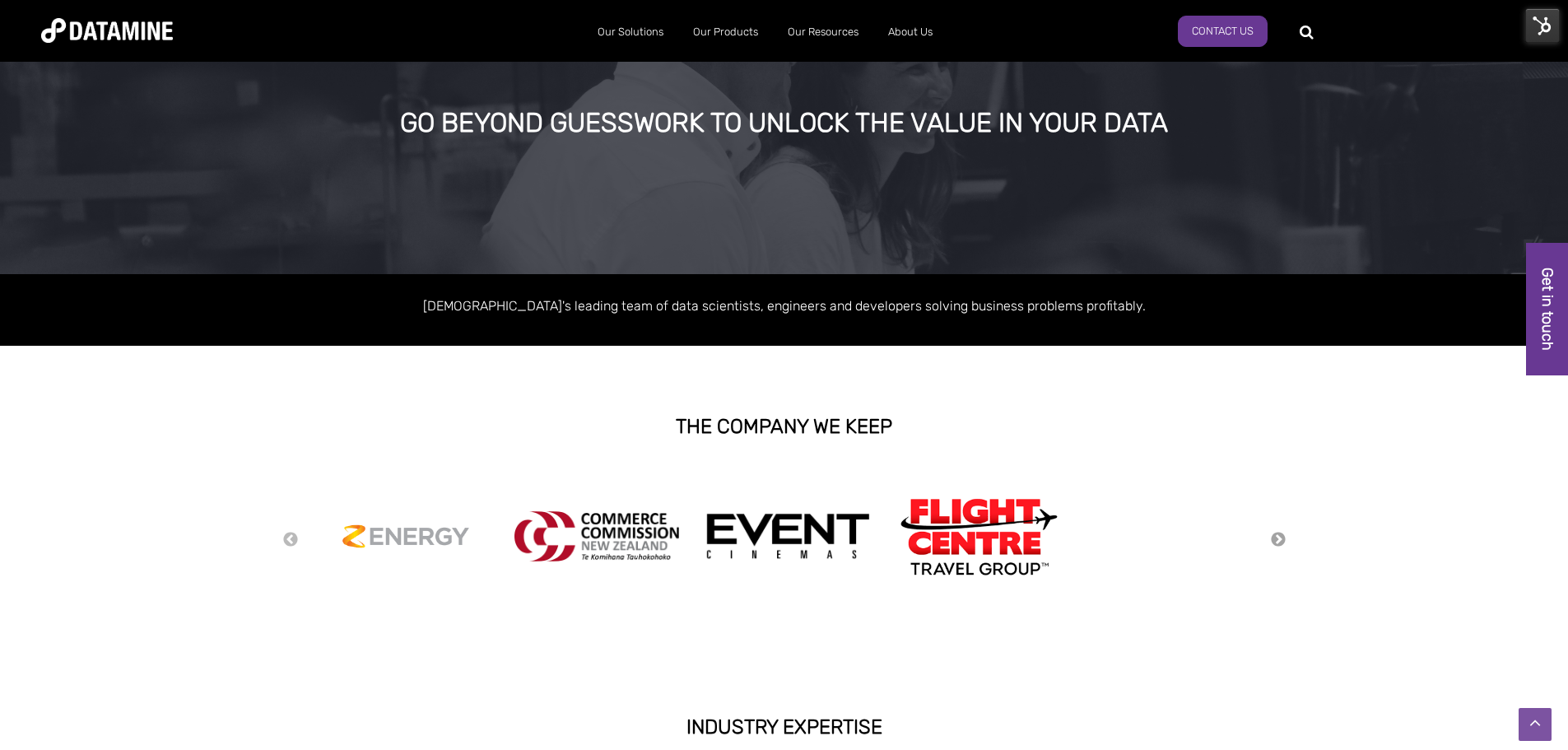
scroll to position [0, 0]
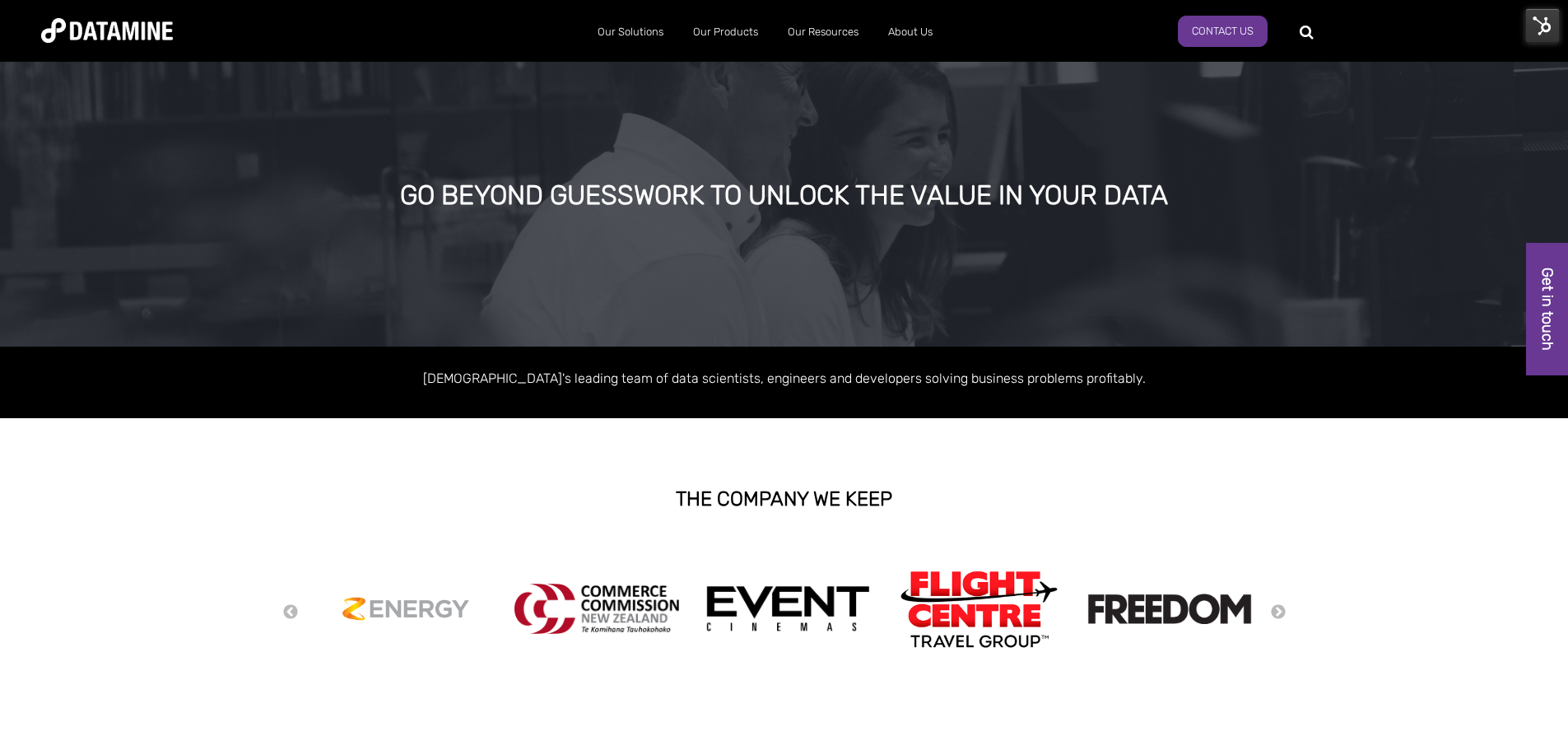
click at [967, 94] on div "GO BEYOND GUESSWORK TO UNLOCK THE VALUE IN YOUR DATA" at bounding box center [784, 202] width 1568 height 289
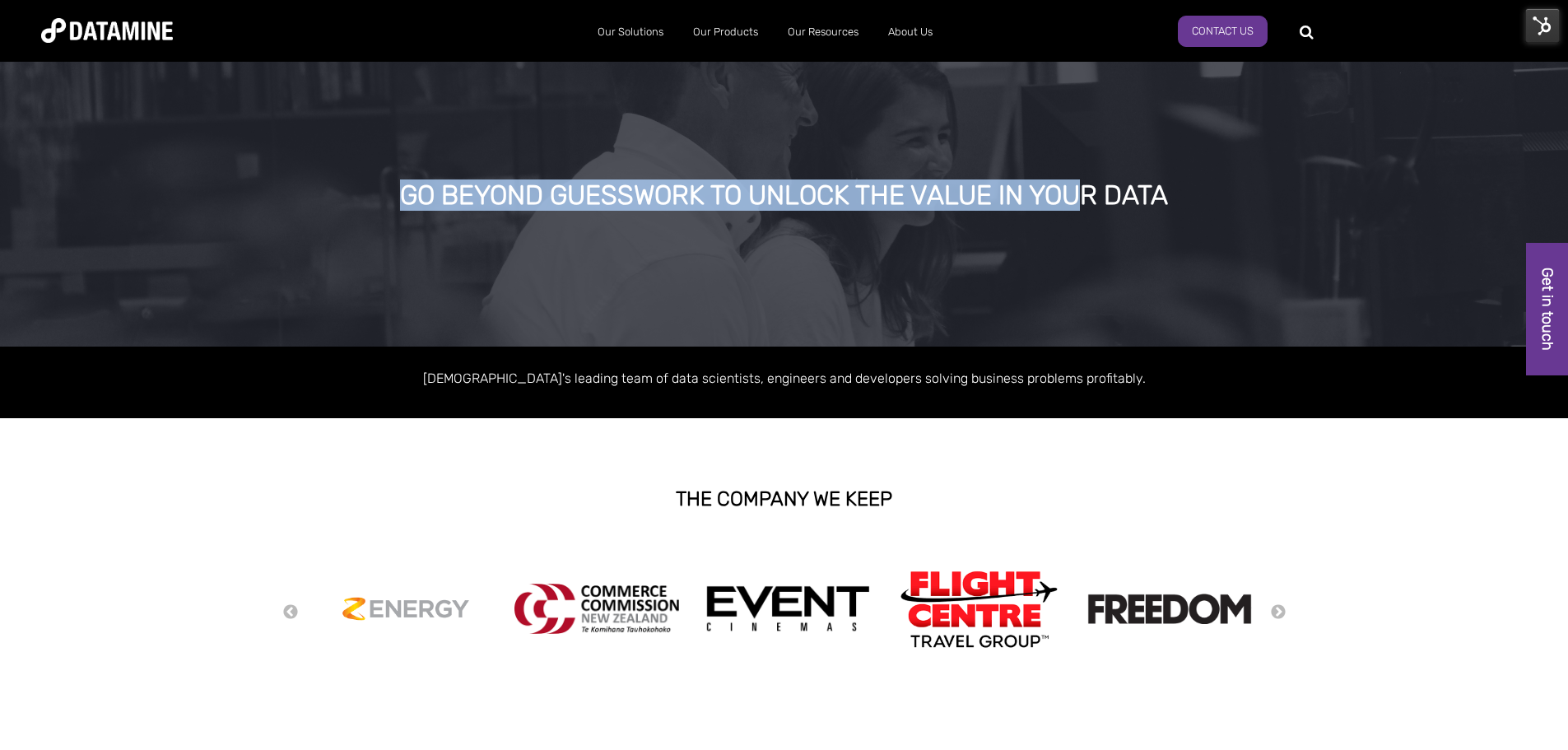
drag, startPoint x: 977, startPoint y: 180, endPoint x: 611, endPoint y: 147, distance: 367.5
click at [627, 169] on div "GO BEYOND GUESSWORK TO UNLOCK THE VALUE IN YOUR DATA" at bounding box center [784, 202] width 1568 height 289
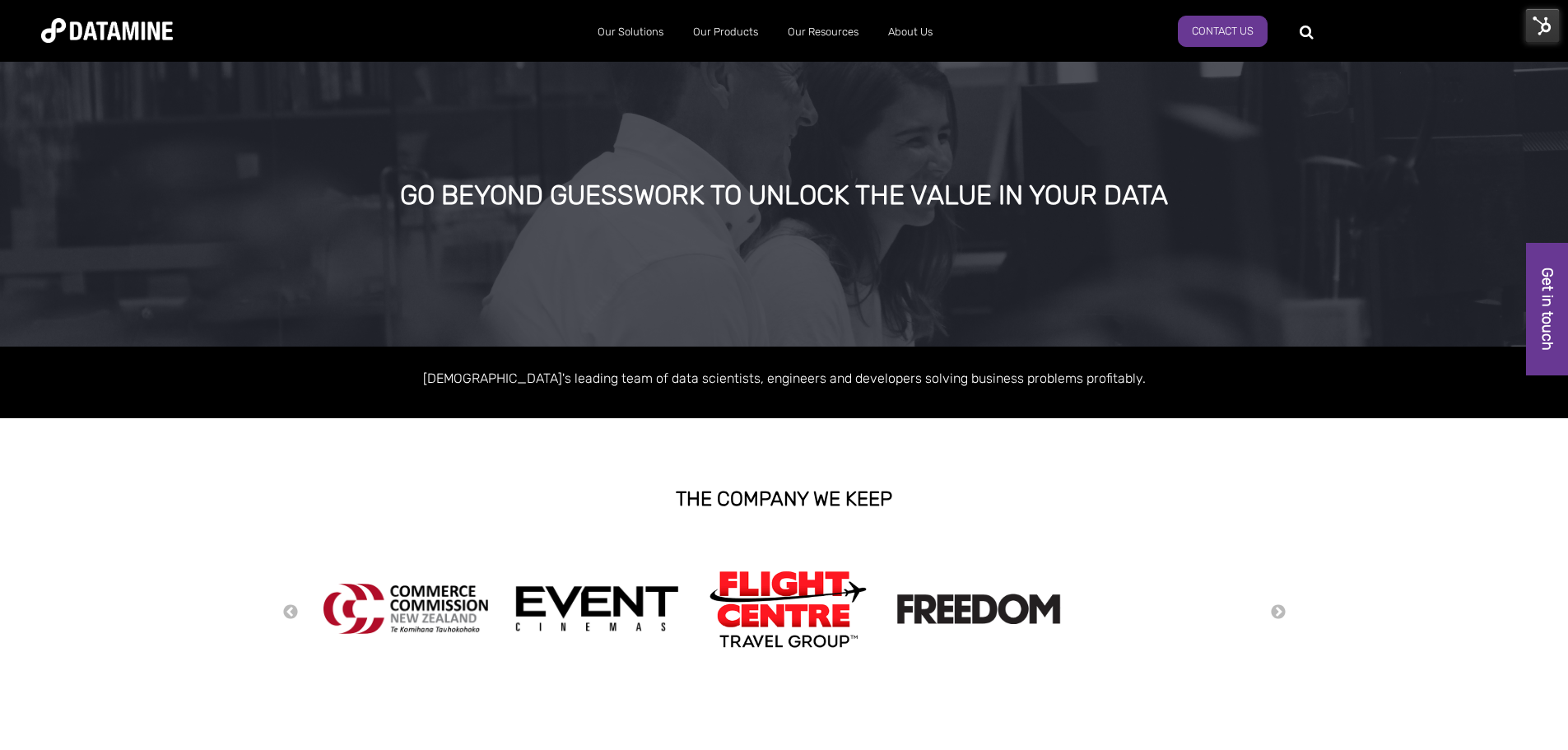
click at [609, 143] on div "GO BEYOND GUESSWORK TO UNLOCK THE VALUE IN YOUR DATA" at bounding box center [784, 202] width 1568 height 289
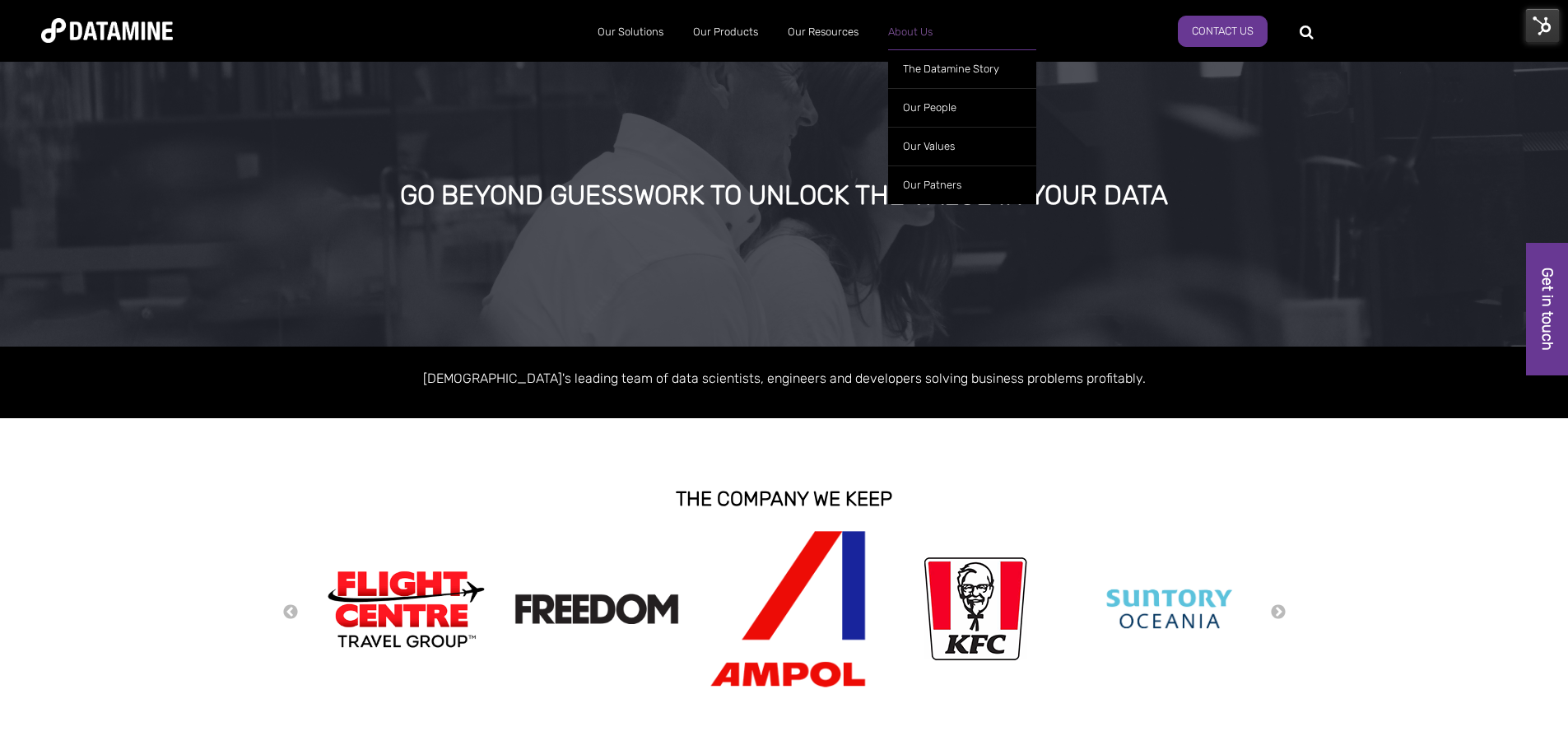
click at [918, 37] on link "About Us" at bounding box center [910, 32] width 74 height 43
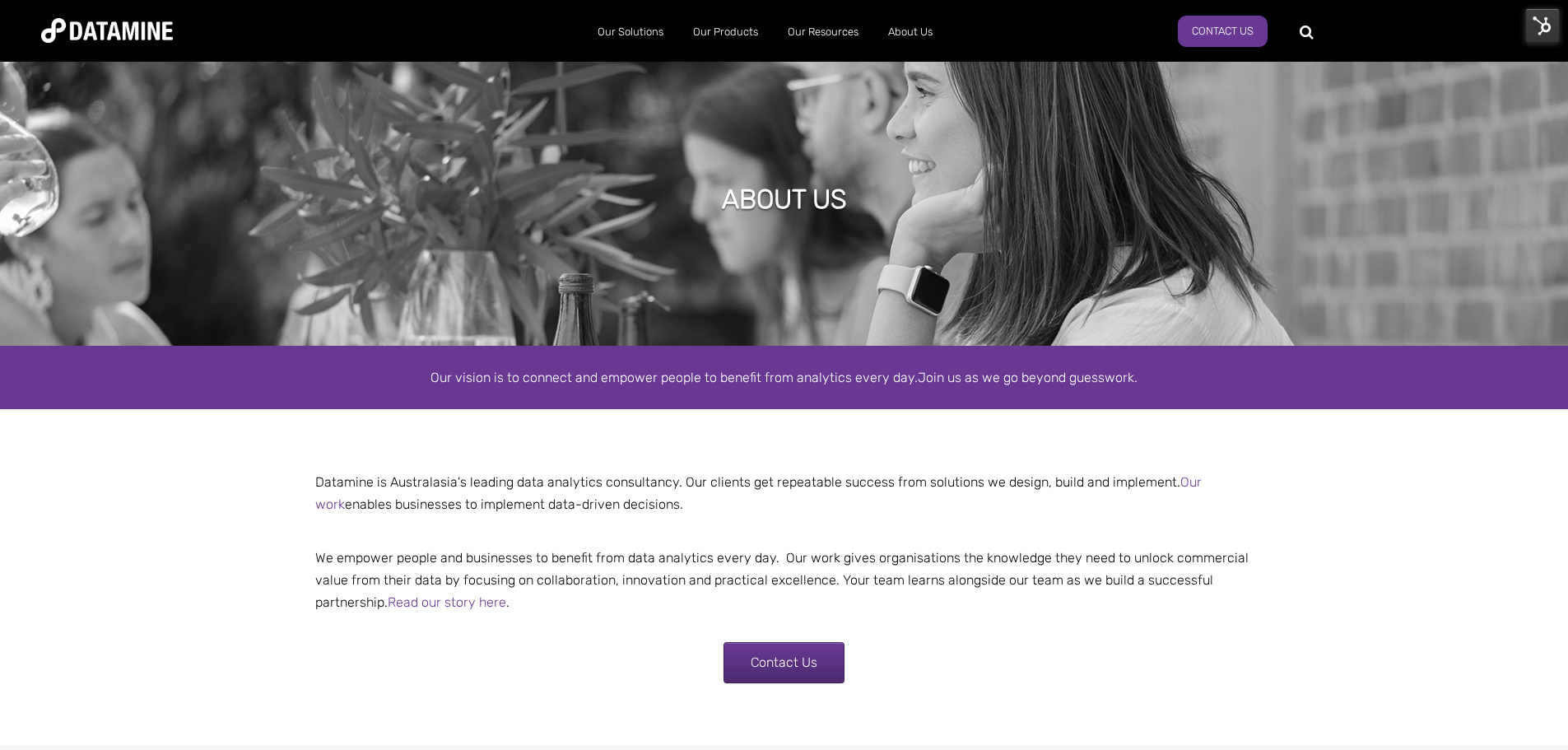
click at [1215, 182] on div "ABOUT US" at bounding box center [784, 202] width 1568 height 288
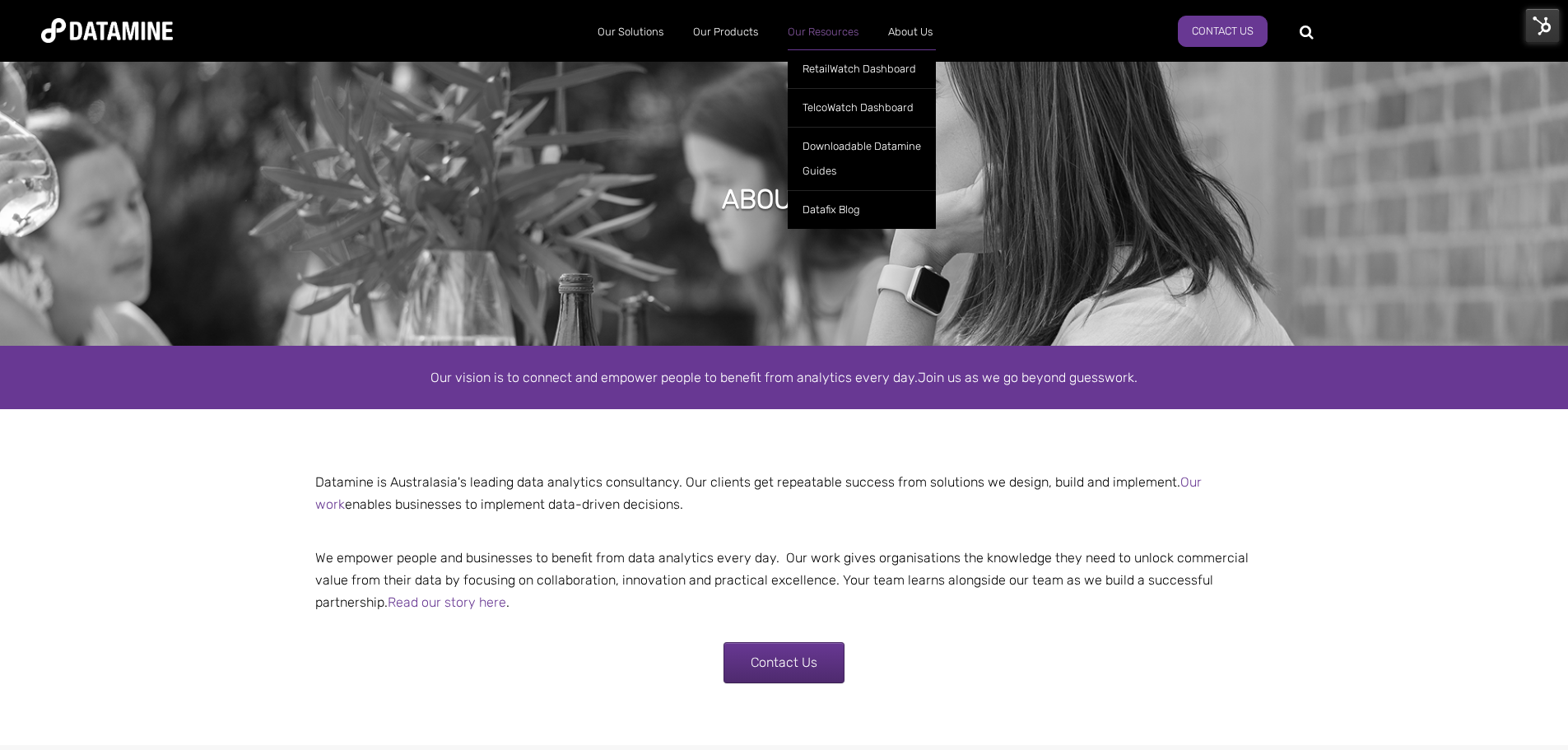
click at [827, 26] on link "Our Resources" at bounding box center [823, 32] width 100 height 43
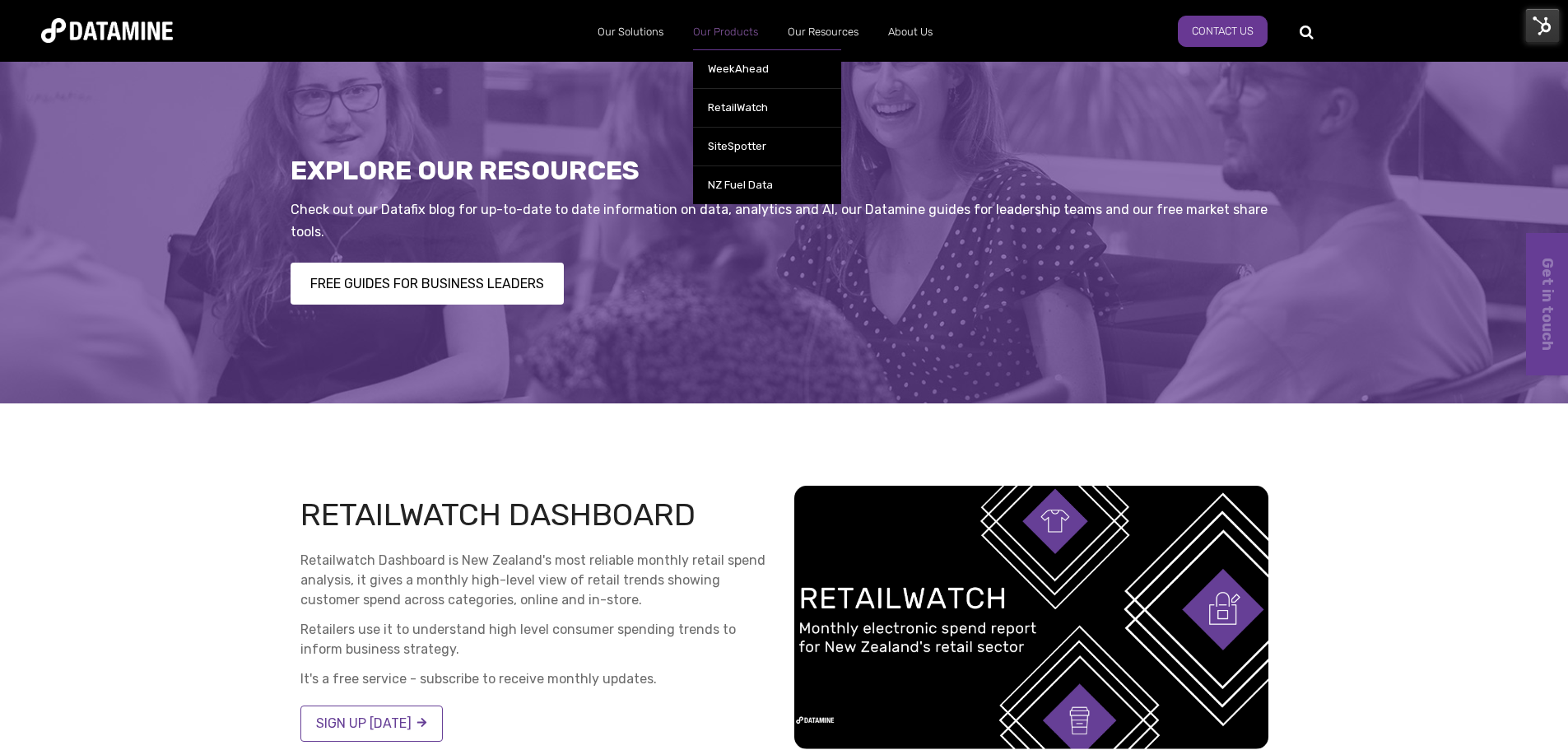
click at [720, 33] on link "Our Products" at bounding box center [725, 32] width 94 height 43
